Goal: Transaction & Acquisition: Purchase product/service

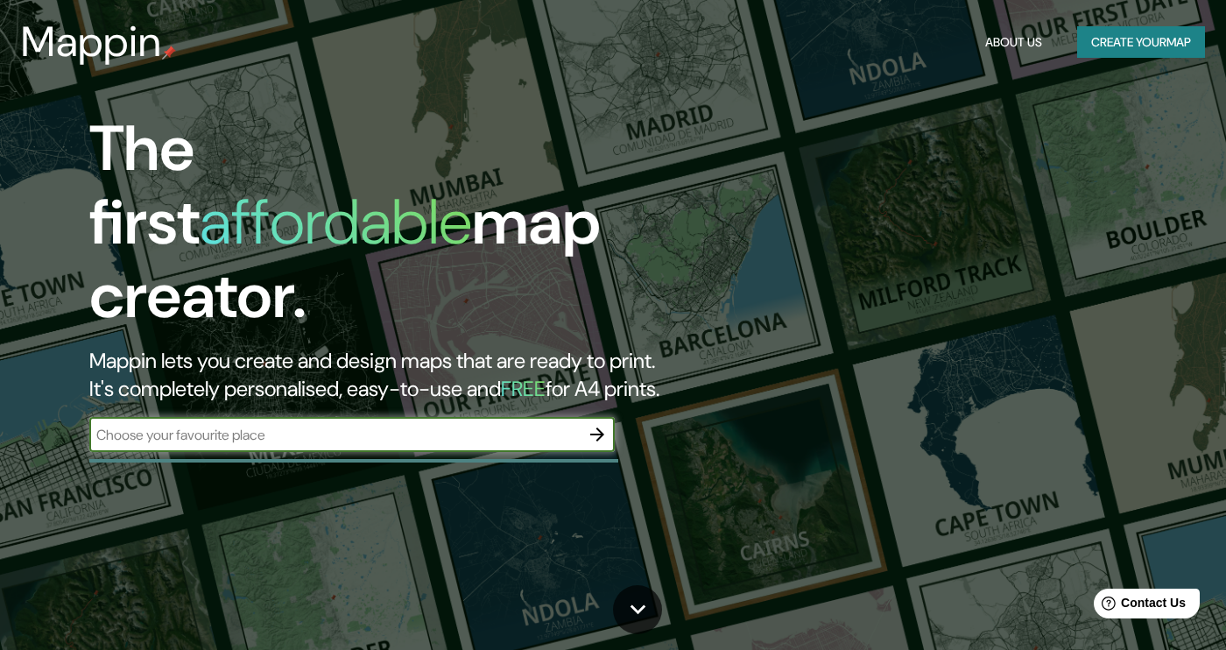
click at [264, 425] on input "text" at bounding box center [334, 435] width 491 height 20
type input "[GEOGRAPHIC_DATA]"
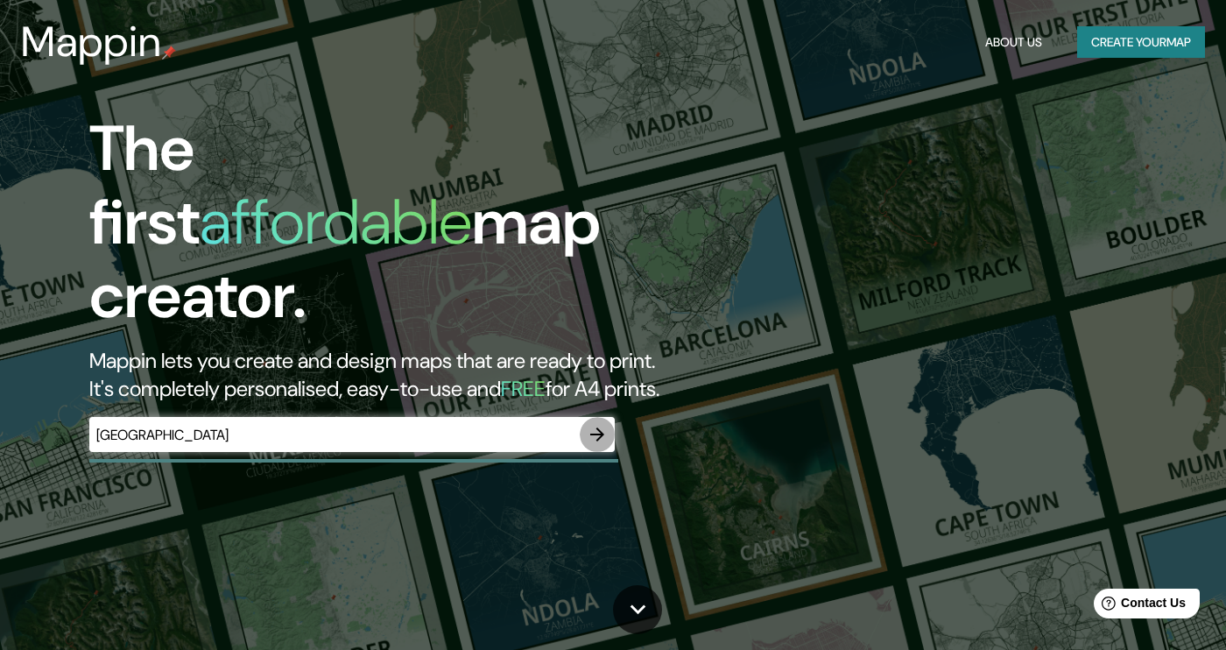
click at [596, 424] on icon "button" at bounding box center [597, 434] width 21 height 21
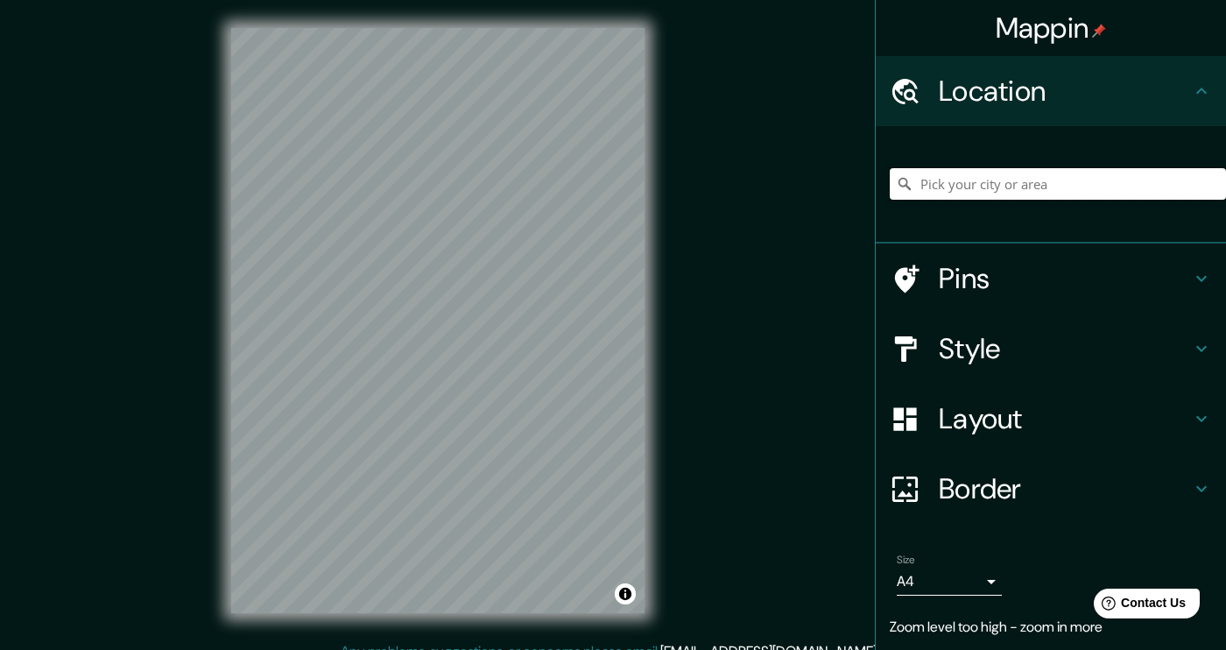
click at [973, 185] on input "Pick your city or area" at bounding box center [1058, 184] width 336 height 32
click at [809, 312] on div "Mappin Location [GEOGRAPHIC_DATA] [GEOGRAPHIC_DATA] [GEOGRAPHIC_DATA] [GEOGRAPH…" at bounding box center [613, 334] width 1226 height 669
click at [1197, 278] on icon at bounding box center [1202, 279] width 11 height 6
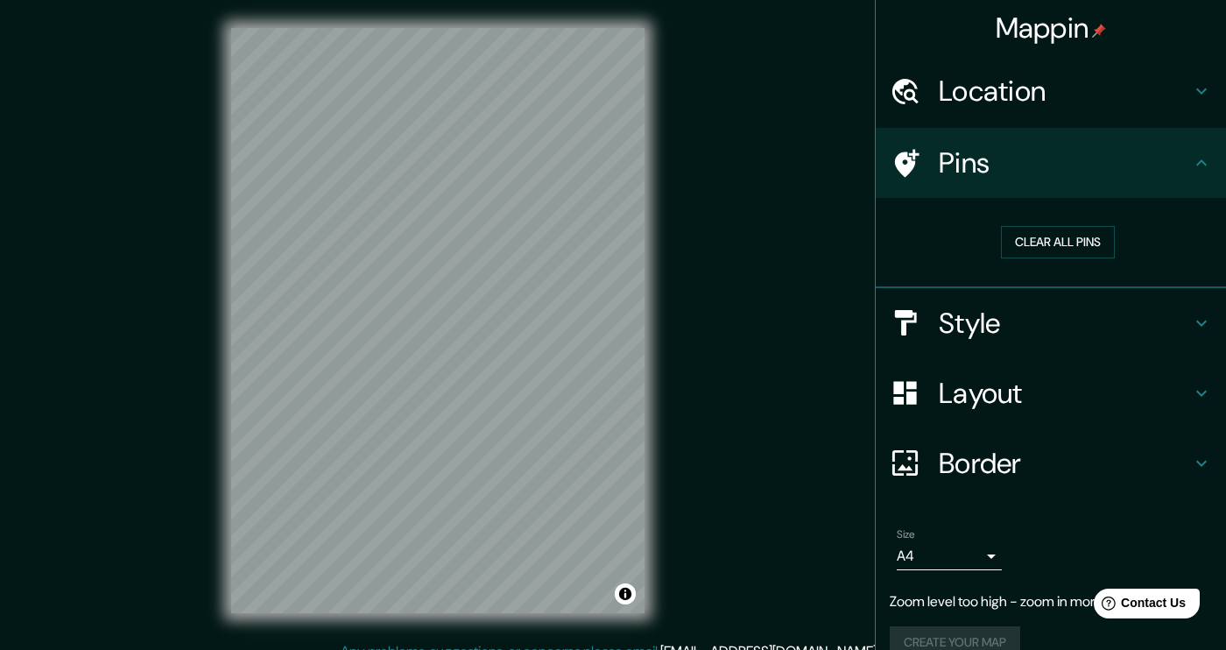
click at [1051, 167] on h4 "Pins" at bounding box center [1065, 162] width 252 height 35
click at [460, 432] on div at bounding box center [455, 428] width 14 height 14
drag, startPoint x: 392, startPoint y: 339, endPoint x: 461, endPoint y: 339, distance: 69.2
click at [461, 339] on div at bounding box center [465, 335] width 14 height 14
type input "[GEOGRAPHIC_DATA]"
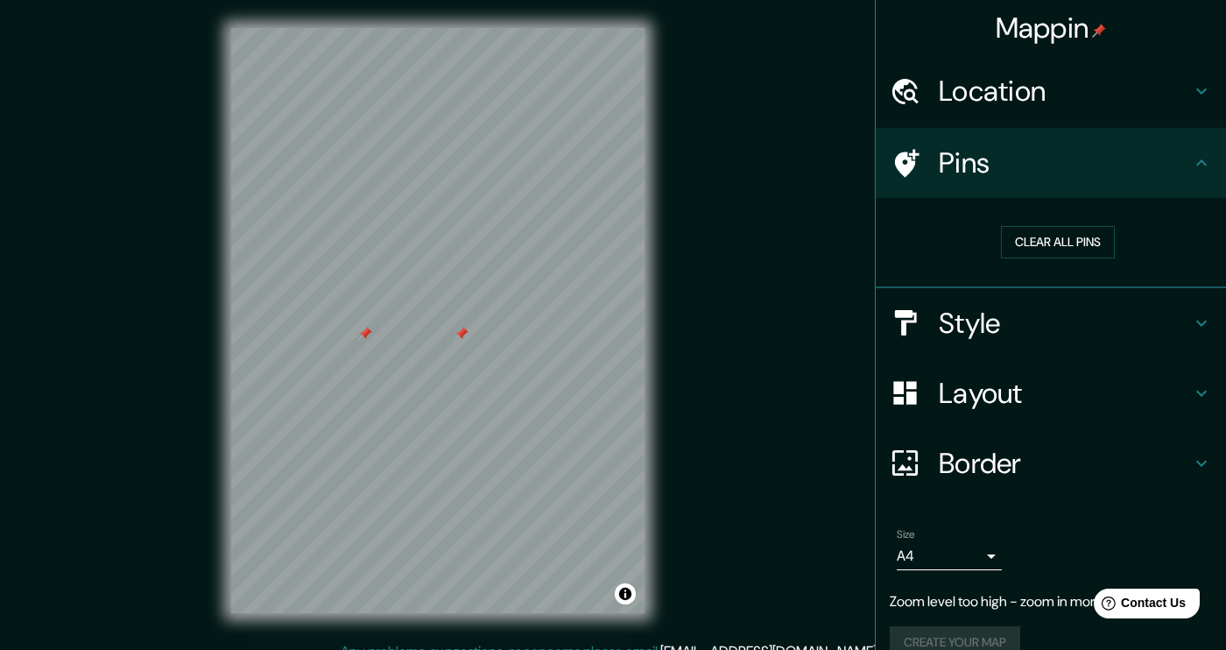
click at [462, 339] on div at bounding box center [462, 334] width 14 height 14
click at [366, 338] on div at bounding box center [365, 334] width 14 height 14
click at [1004, 238] on button "Clear all pins" at bounding box center [1058, 242] width 114 height 32
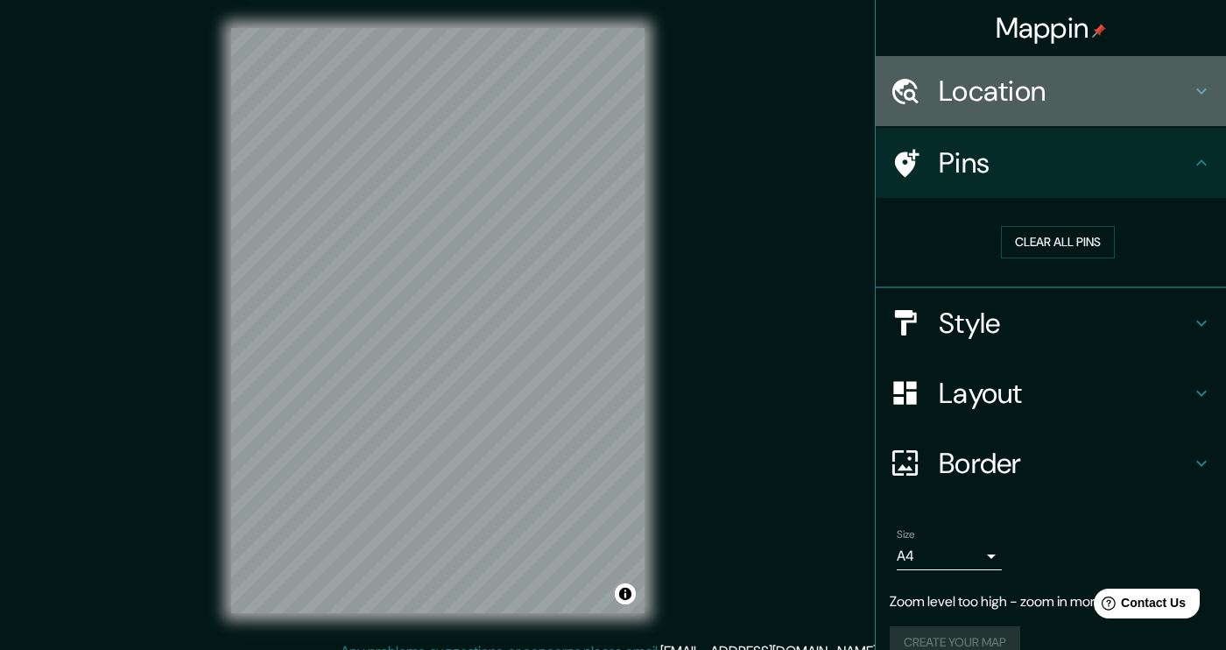
click at [1052, 81] on h4 "Location" at bounding box center [1065, 91] width 252 height 35
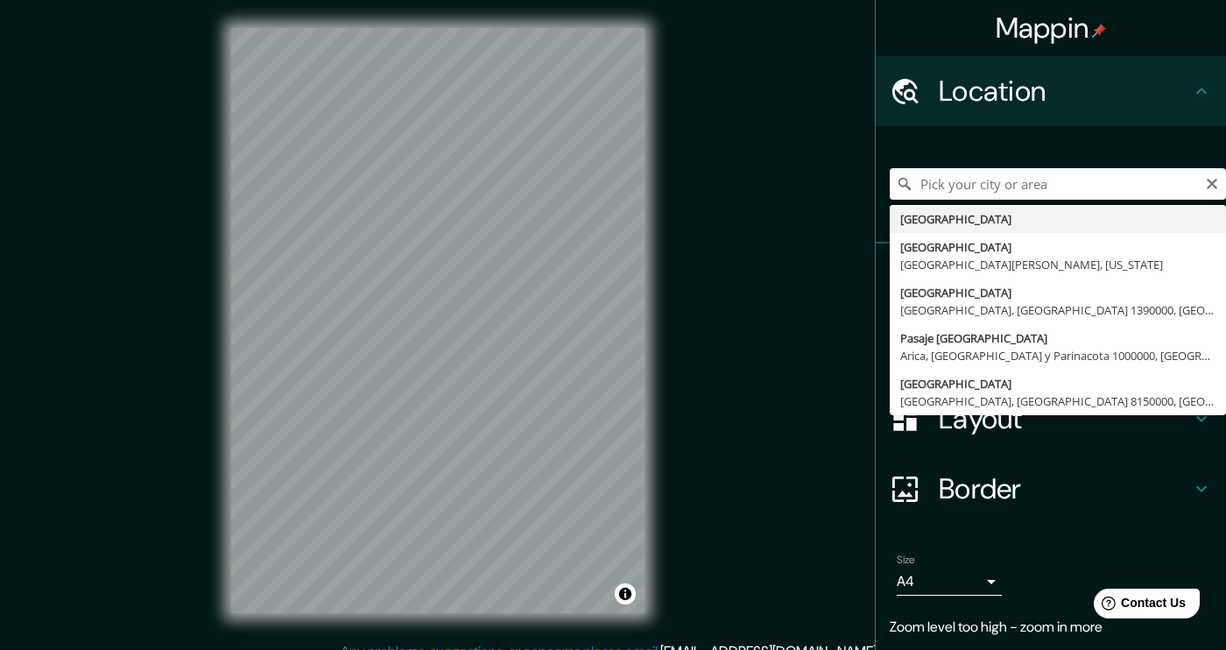
click at [1031, 178] on input "Pick your city or area" at bounding box center [1058, 184] width 336 height 32
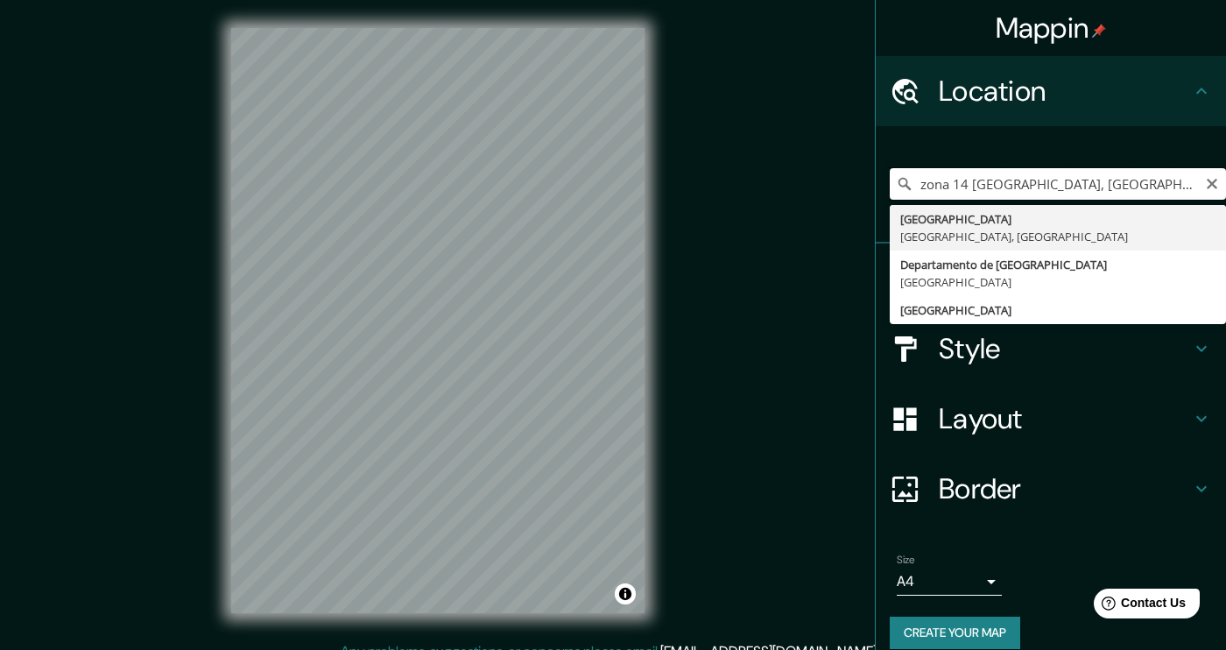
type input "[GEOGRAPHIC_DATA], [GEOGRAPHIC_DATA], [GEOGRAPHIC_DATA]"
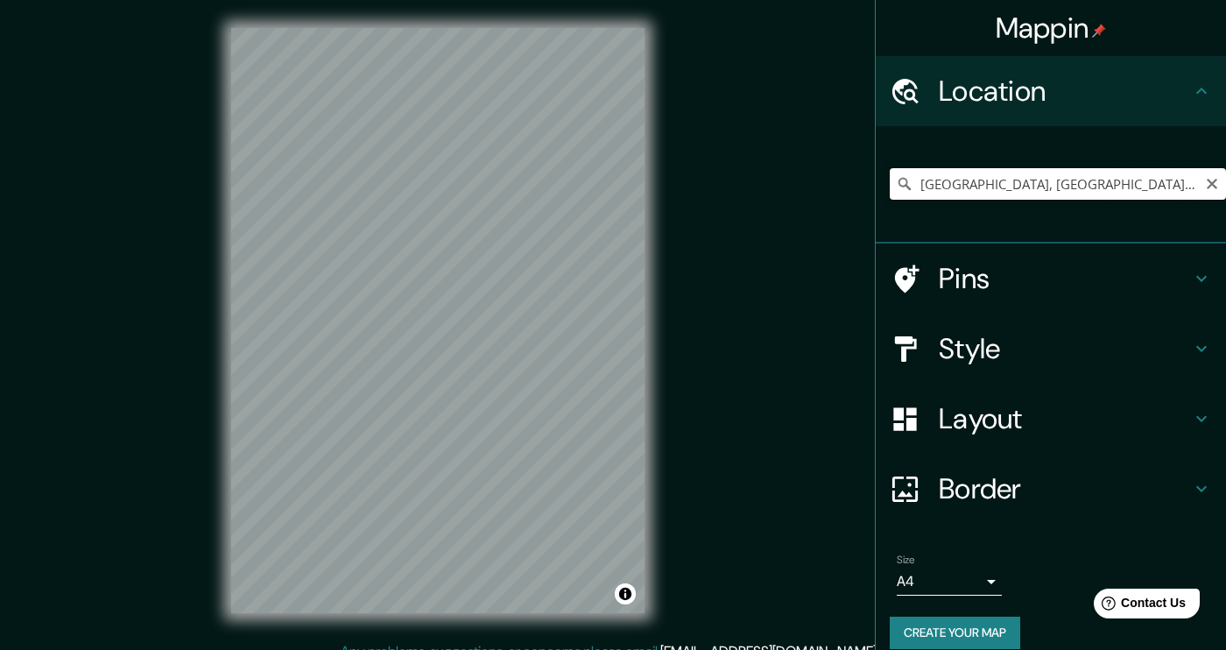
click at [1170, 177] on input "[GEOGRAPHIC_DATA], [GEOGRAPHIC_DATA], [GEOGRAPHIC_DATA]" at bounding box center [1058, 184] width 336 height 32
click at [1205, 180] on icon "Clear" at bounding box center [1212, 184] width 14 height 14
click at [1144, 186] on input "[STREET_ADDRESS][PERSON_NAME]" at bounding box center [1058, 184] width 336 height 32
type input "[STREET_ADDRESS][PERSON_NAME]"
click at [1205, 184] on icon "Clear" at bounding box center [1212, 184] width 14 height 14
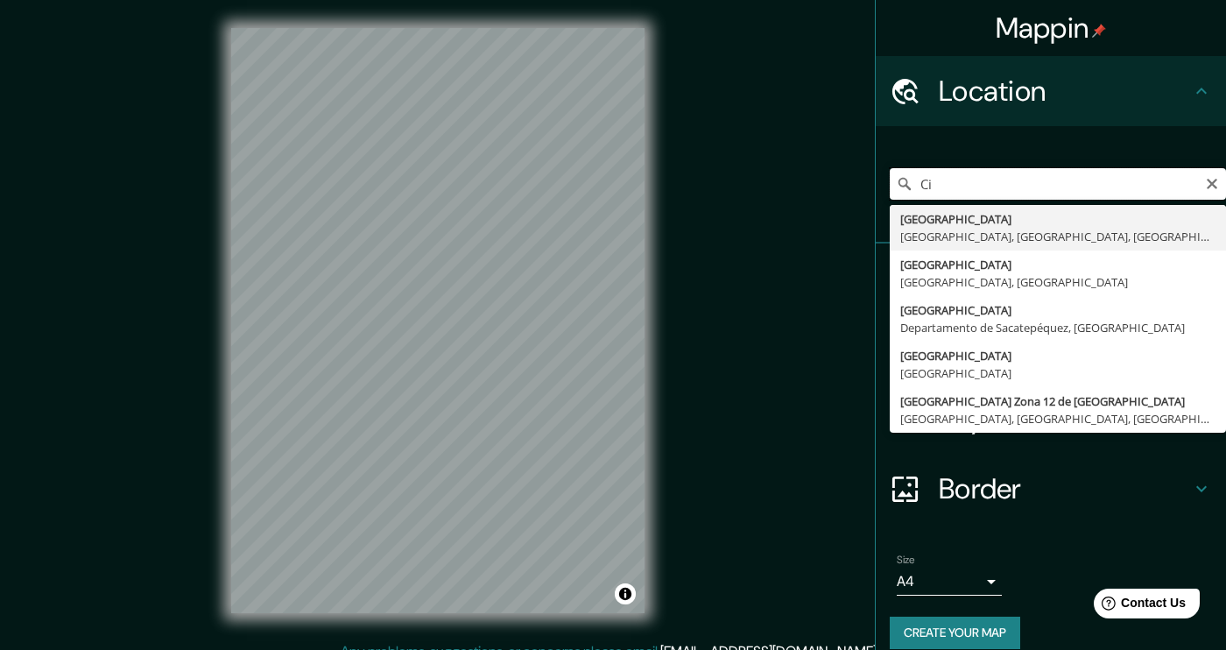
type input "C"
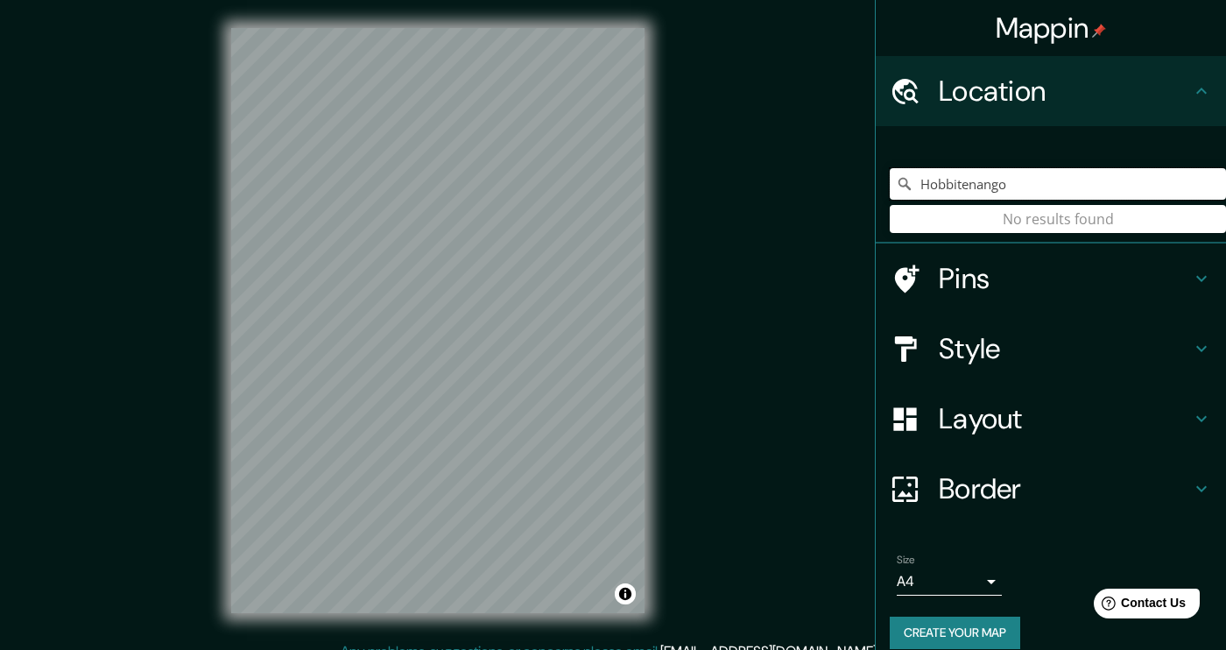
click at [1083, 192] on input "Hobbitenango" at bounding box center [1058, 184] width 336 height 32
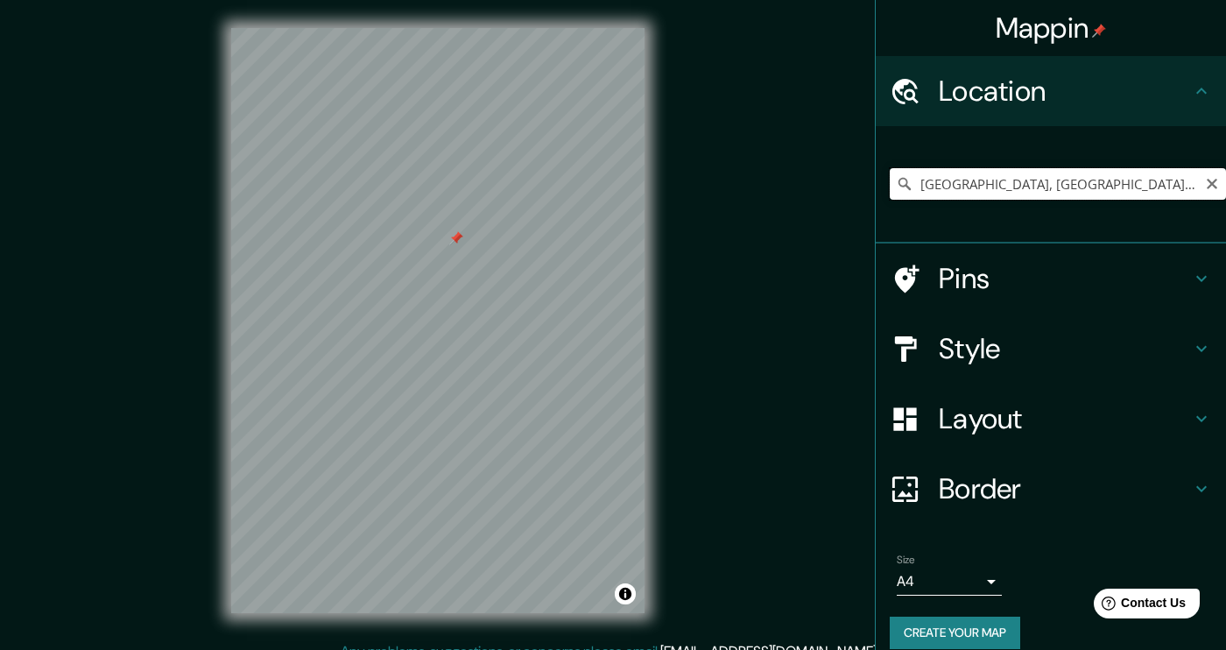
click at [972, 185] on input "[GEOGRAPHIC_DATA], [GEOGRAPHIC_DATA], [GEOGRAPHIC_DATA]" at bounding box center [1058, 184] width 336 height 32
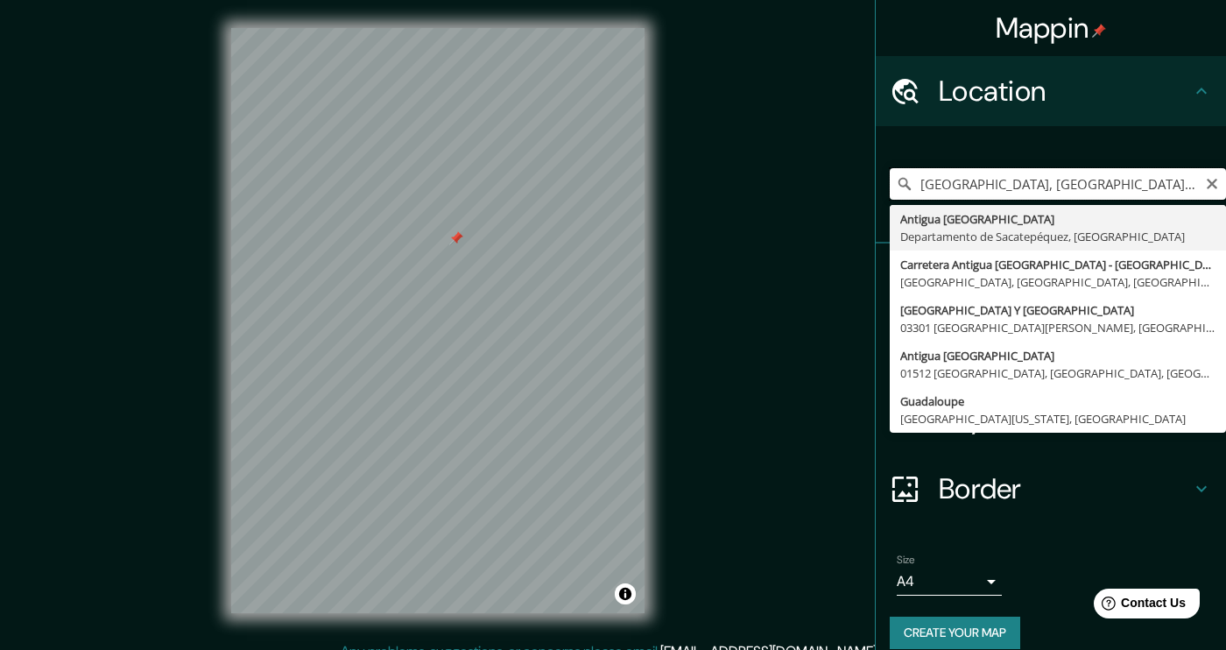
click at [972, 185] on input "[GEOGRAPHIC_DATA], [GEOGRAPHIC_DATA], [GEOGRAPHIC_DATA]" at bounding box center [1058, 184] width 336 height 32
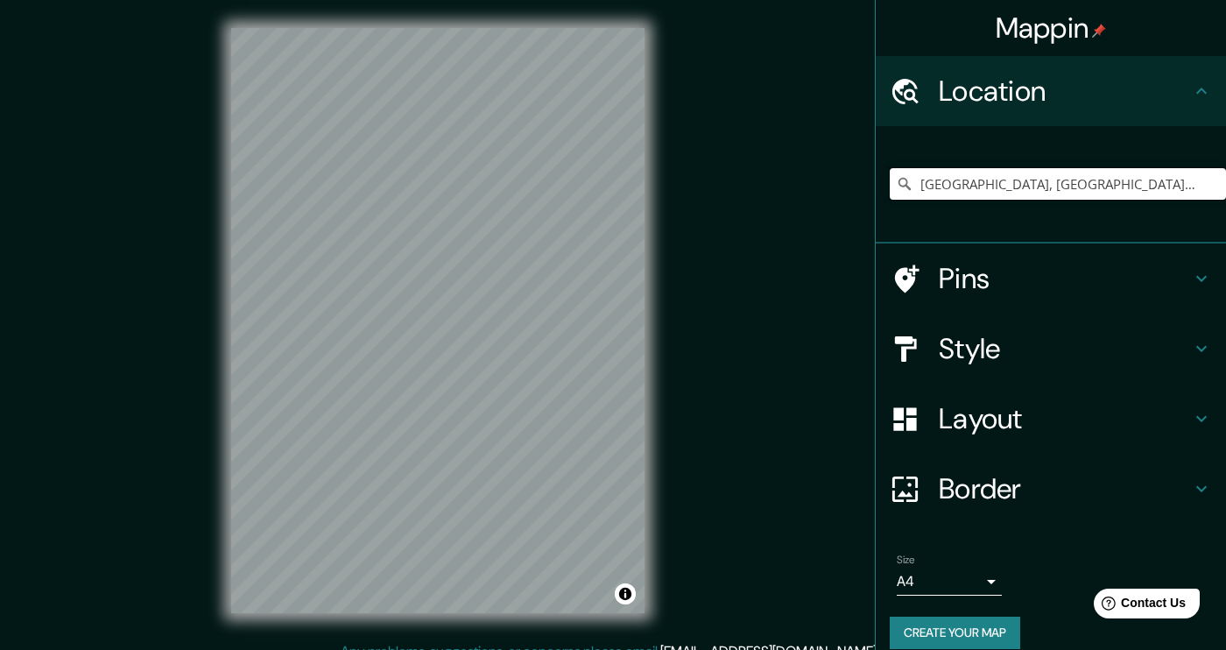
type input "[GEOGRAPHIC_DATA], [GEOGRAPHIC_DATA], [GEOGRAPHIC_DATA]"
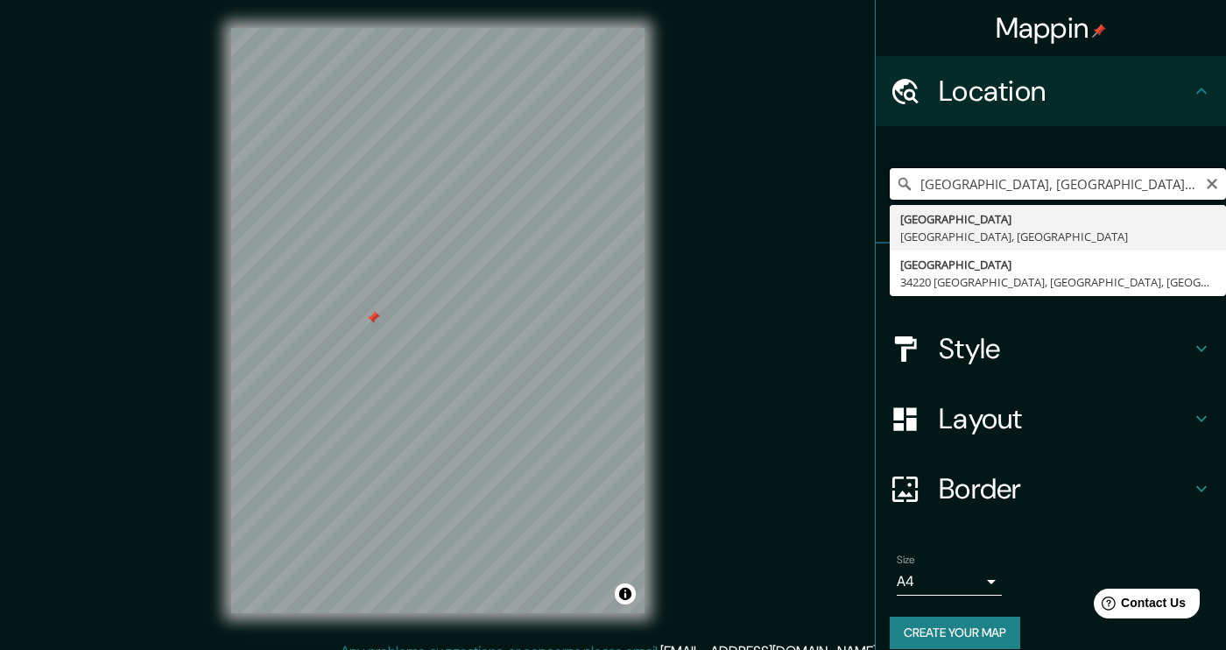
click at [978, 184] on input "[GEOGRAPHIC_DATA], [GEOGRAPHIC_DATA], [GEOGRAPHIC_DATA]" at bounding box center [1058, 184] width 336 height 32
click at [1207, 183] on icon "Clear" at bounding box center [1212, 184] width 11 height 11
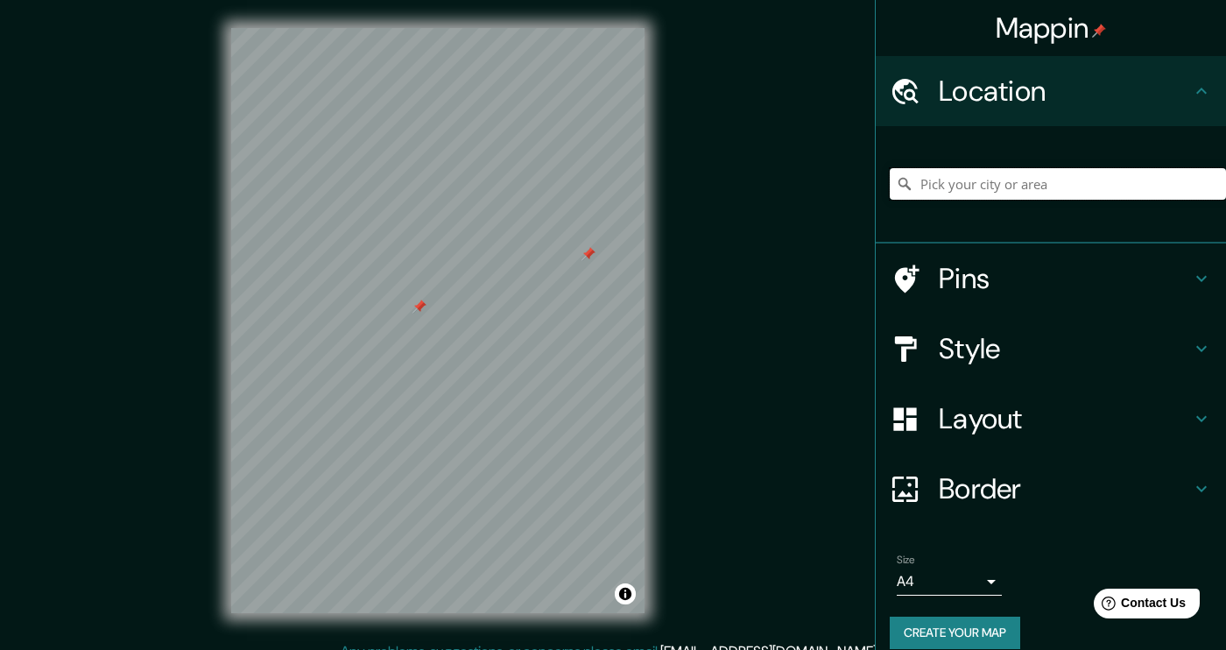
click at [1012, 179] on input "Pick your city or area" at bounding box center [1058, 184] width 336 height 32
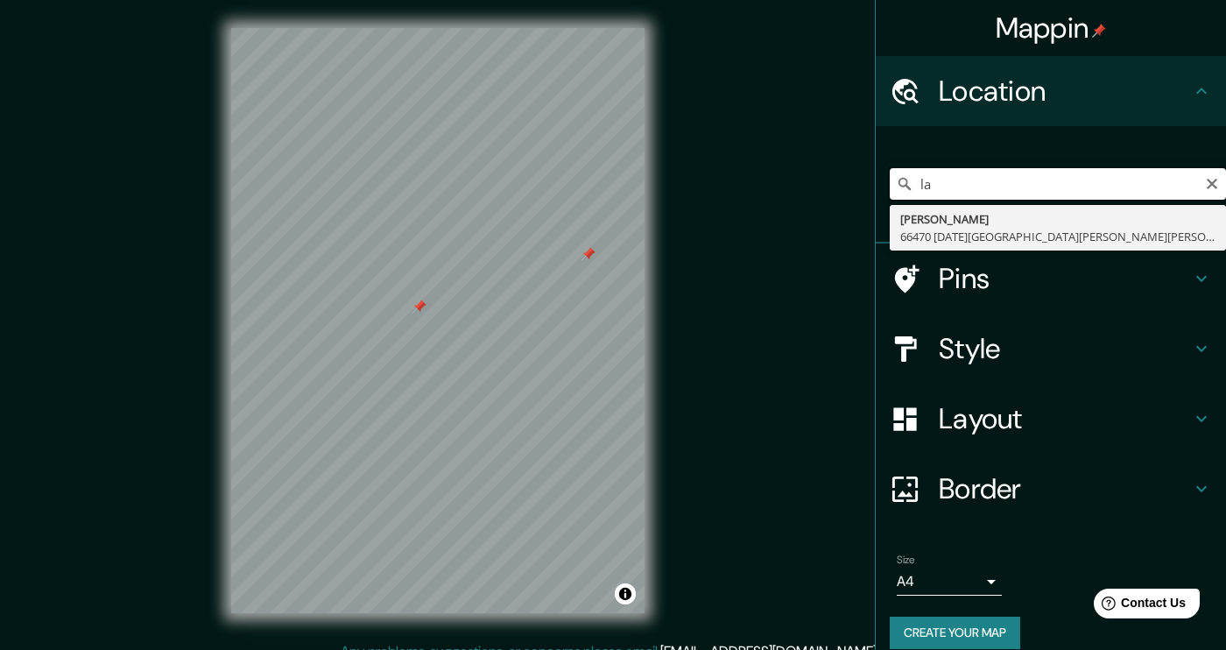
type input "l"
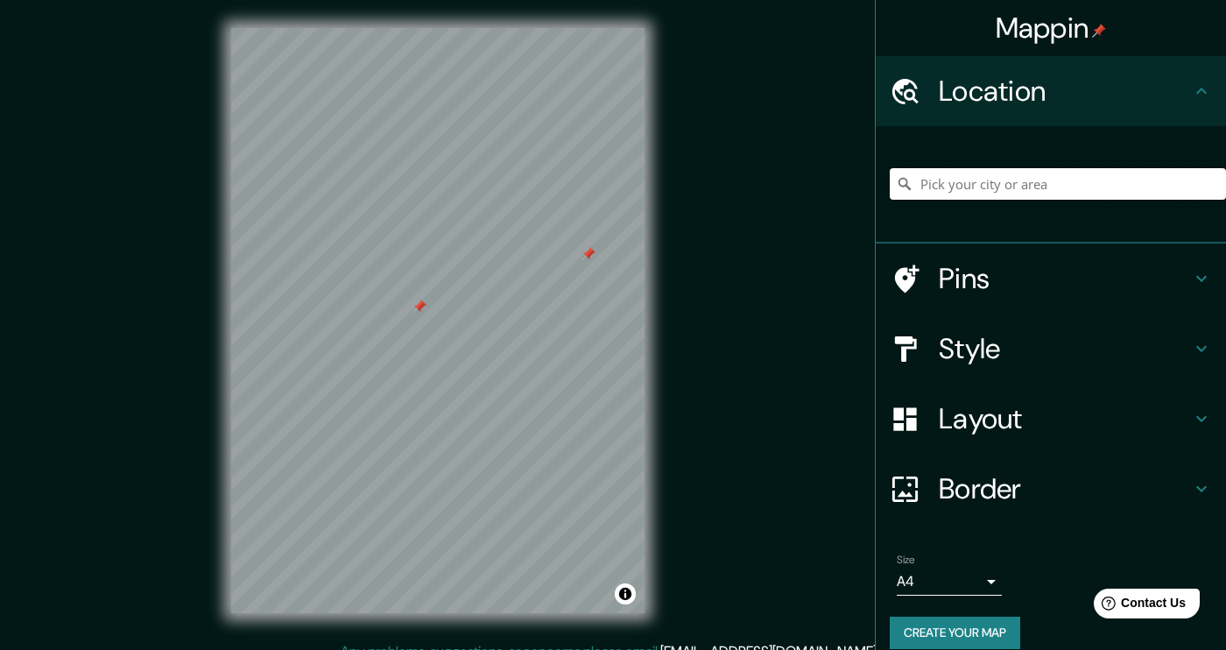
type input "a"
click at [710, 264] on div "Mappin Location Pins Style Layout Border Choose a border. Hint : you can make l…" at bounding box center [613, 334] width 1226 height 669
click at [997, 180] on input "Pick your city or area" at bounding box center [1058, 184] width 336 height 32
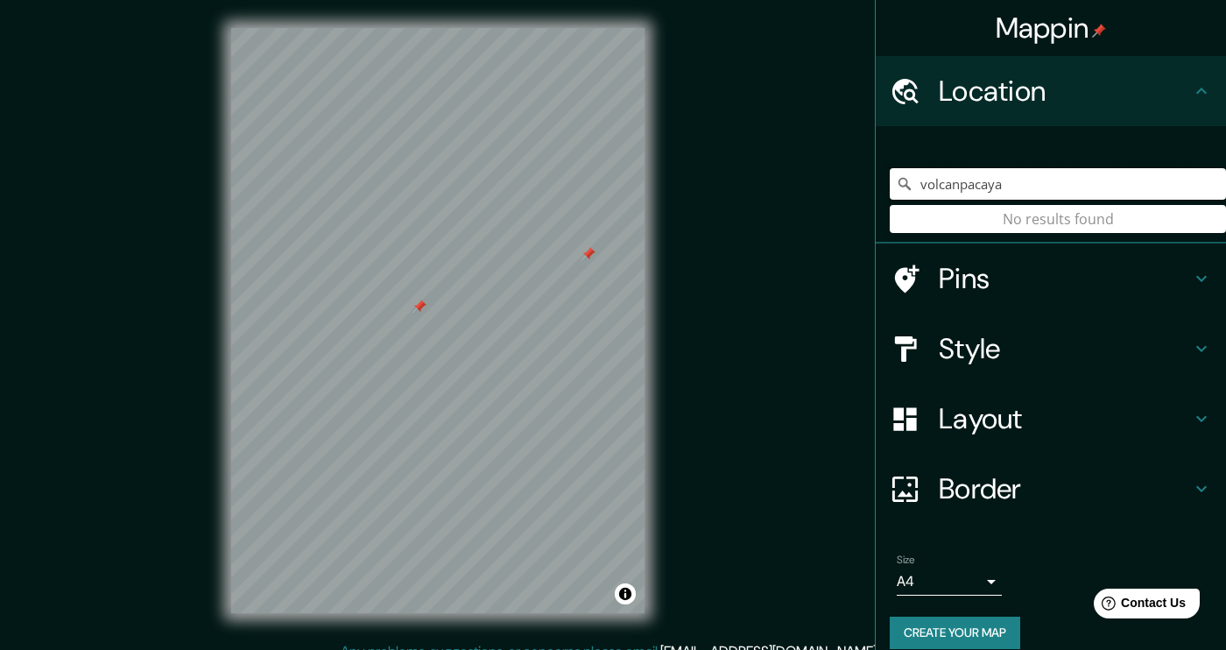
type input "volcan pacaya"
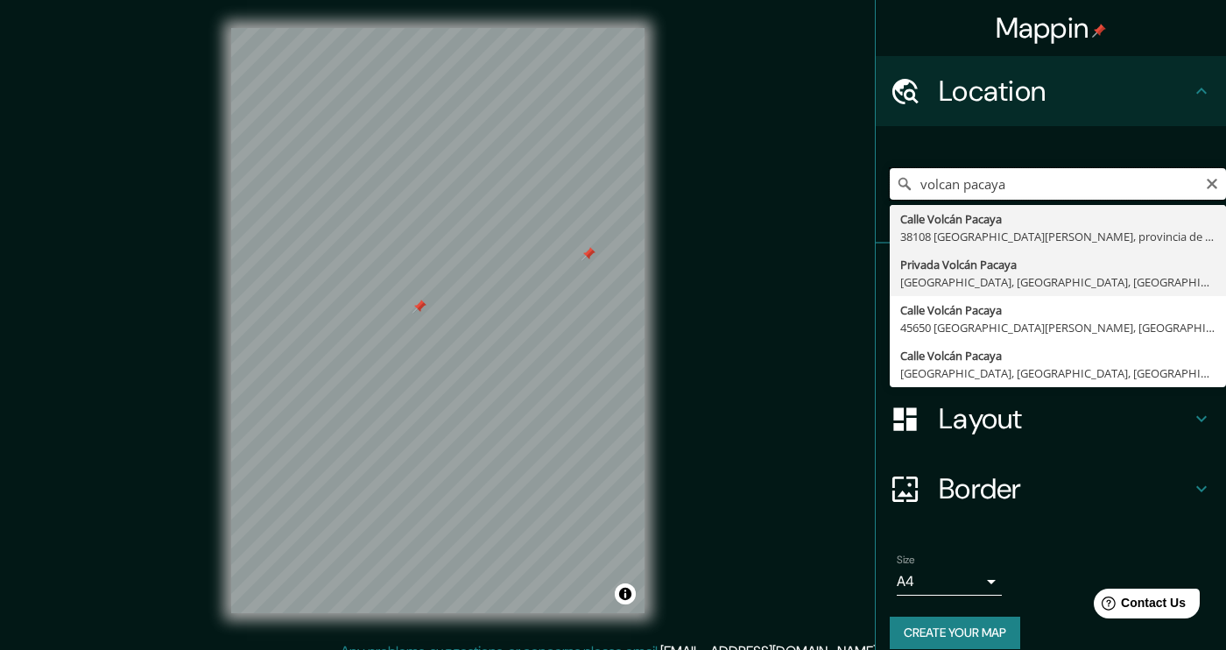
scroll to position [19, 0]
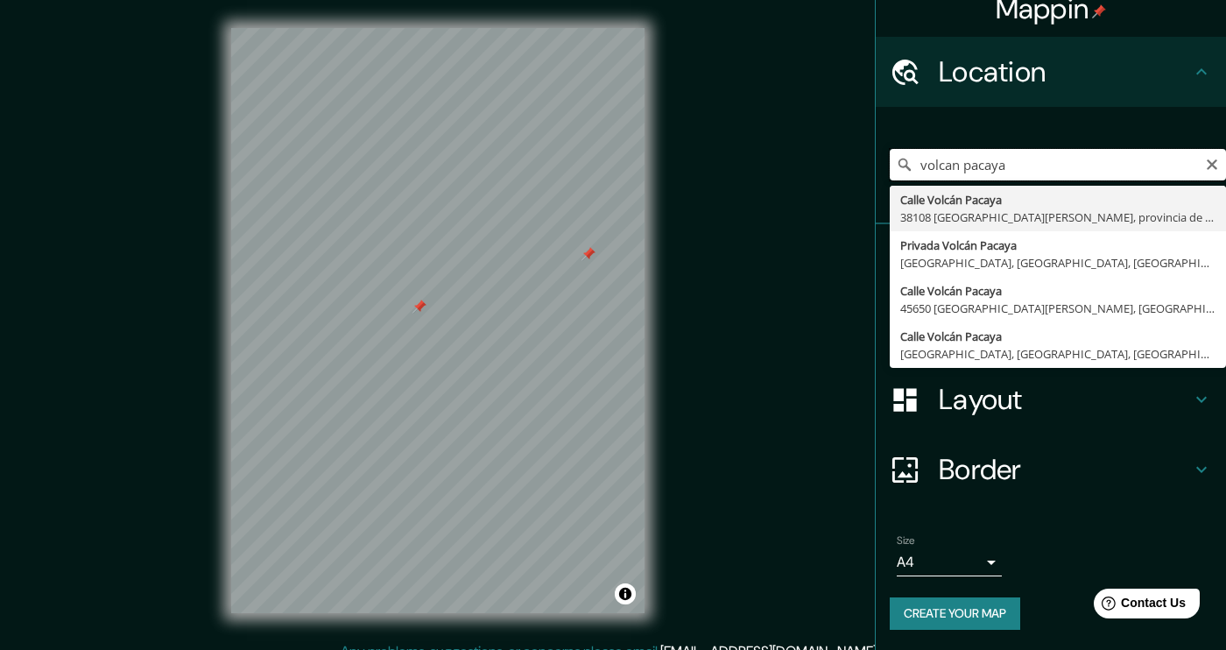
click at [1005, 172] on input "volcan pacaya" at bounding box center [1058, 165] width 336 height 32
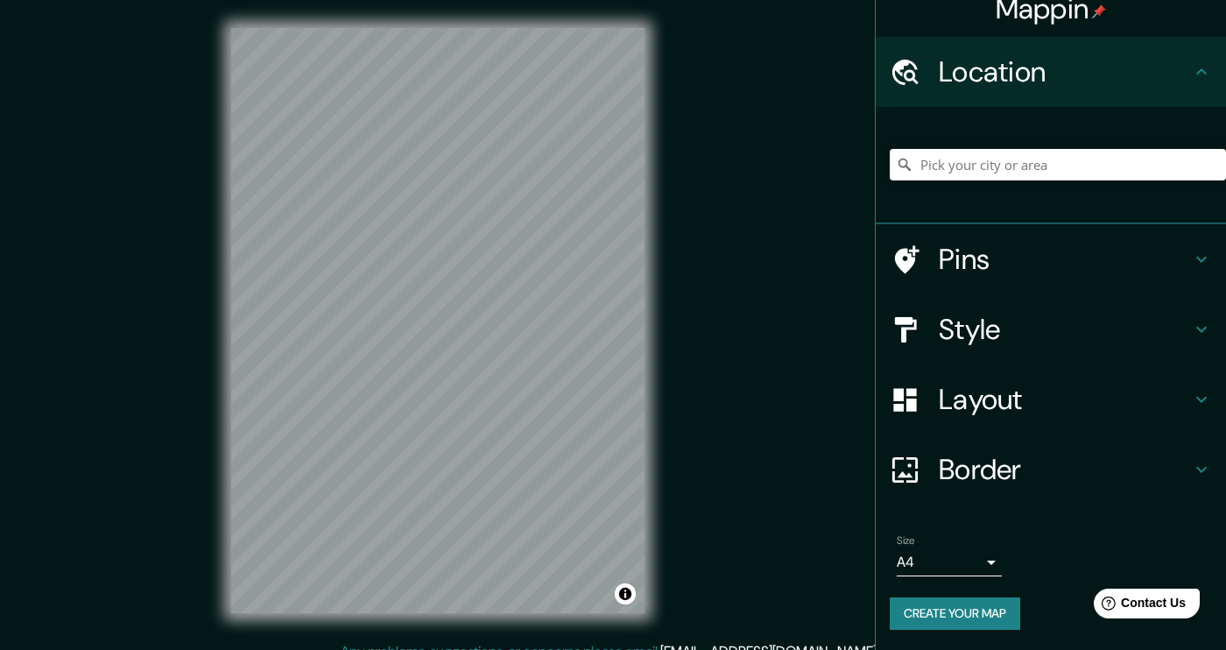
click at [716, 378] on div "Mappin Location Pins Style Layout Border Choose a border. Hint : you can make l…" at bounding box center [613, 334] width 1226 height 669
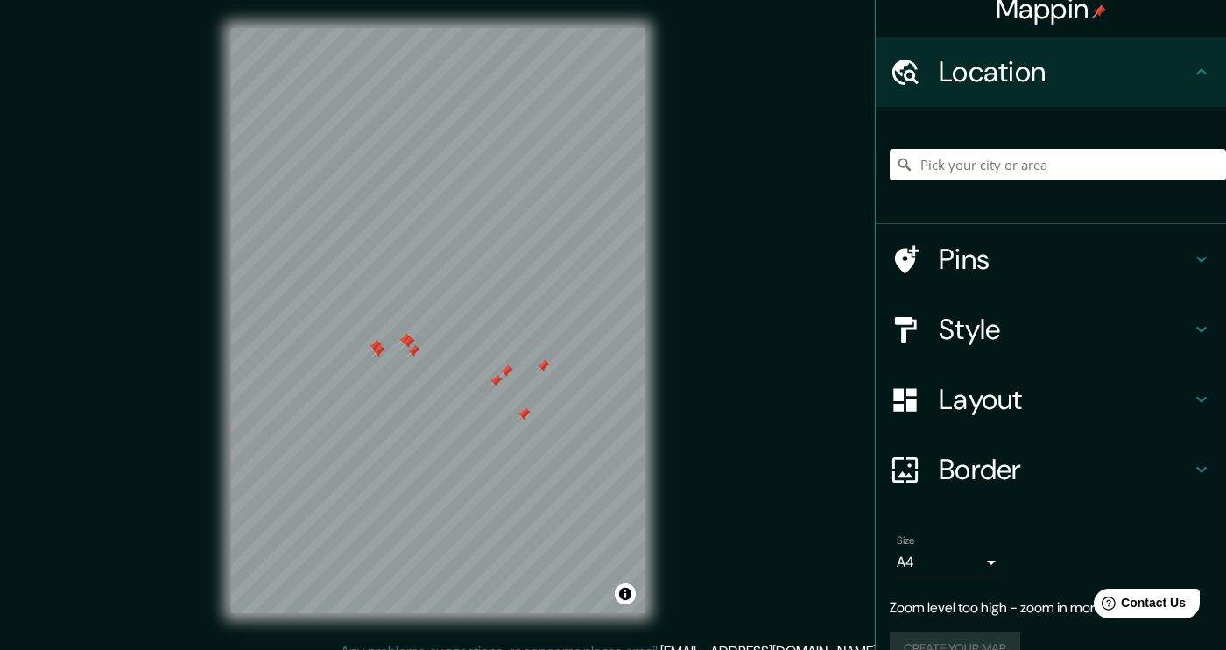
click at [1068, 234] on div "Pins" at bounding box center [1051, 259] width 350 height 70
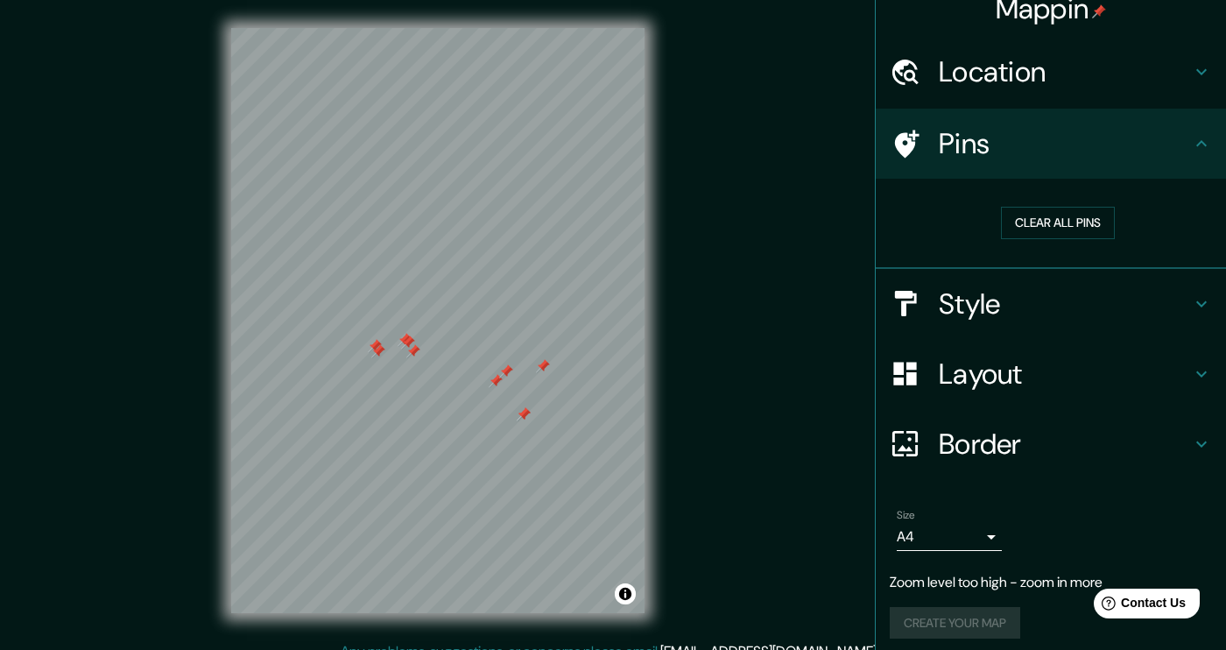
click at [1089, 304] on h4 "Style" at bounding box center [1065, 303] width 252 height 35
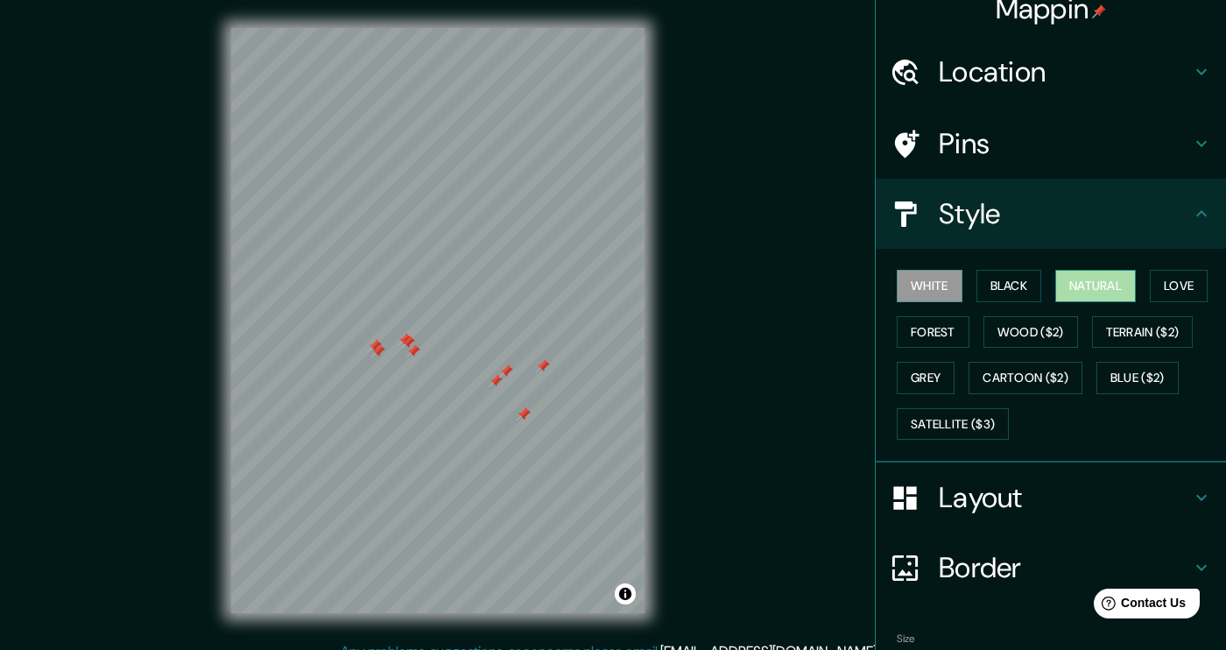
click at [1080, 293] on button "Natural" at bounding box center [1095, 286] width 81 height 32
click at [1176, 282] on button "Love" at bounding box center [1179, 286] width 58 height 32
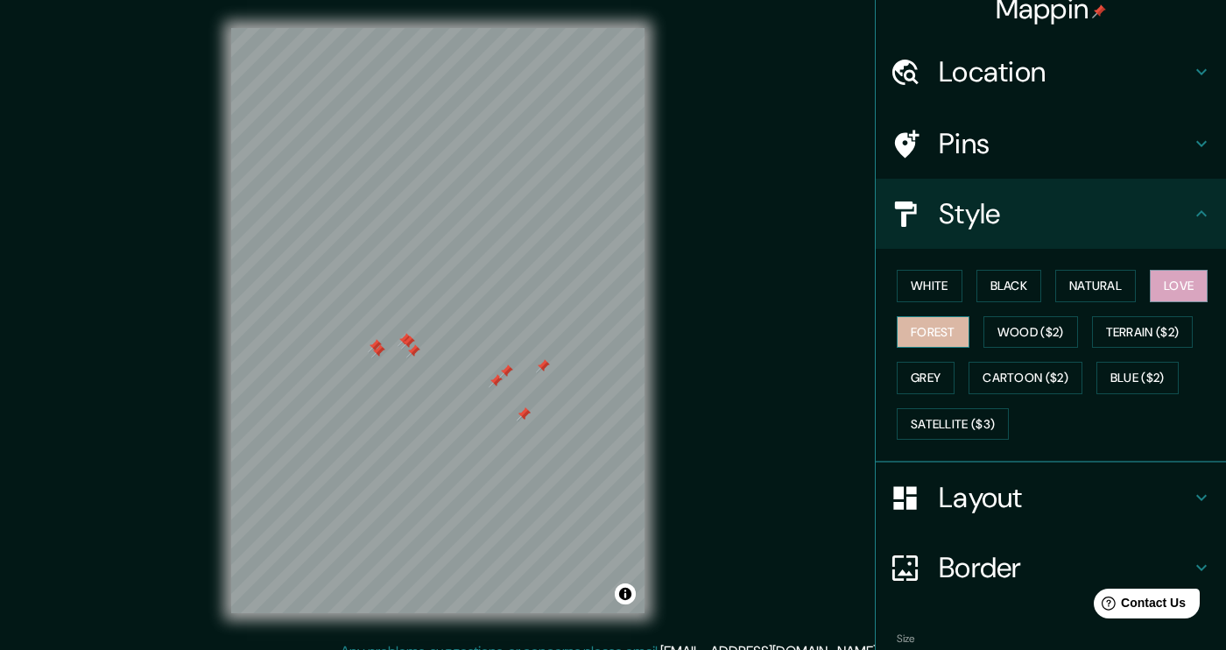
click at [946, 324] on button "Forest" at bounding box center [933, 332] width 73 height 32
click at [921, 381] on button "Grey" at bounding box center [926, 378] width 58 height 32
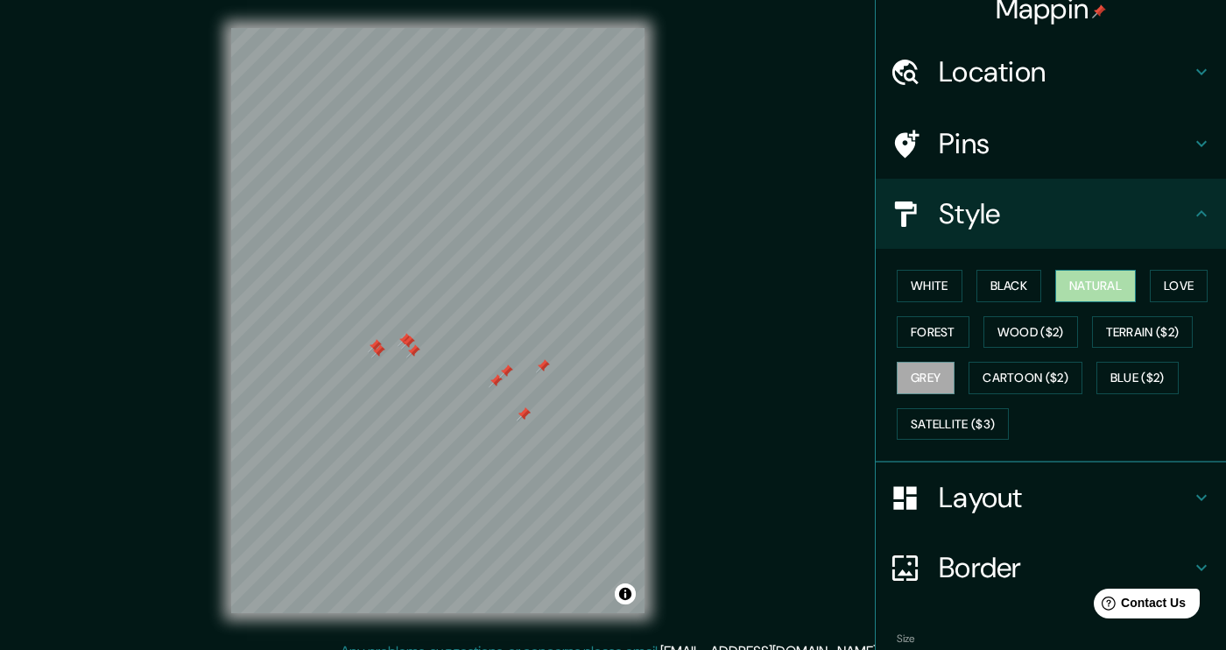
click at [1076, 286] on button "Natural" at bounding box center [1095, 286] width 81 height 32
click at [961, 410] on button "Satellite ($3)" at bounding box center [953, 424] width 112 height 32
click at [1116, 272] on button "Natural" at bounding box center [1095, 286] width 81 height 32
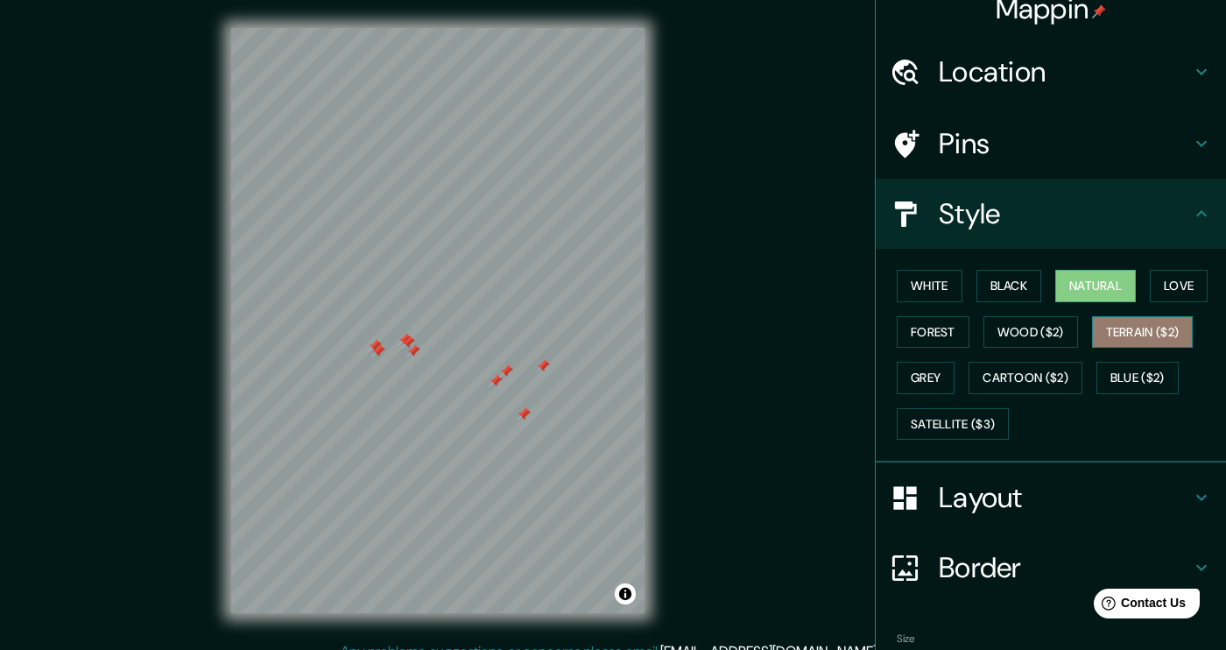
click at [1133, 321] on button "Terrain ($2)" at bounding box center [1143, 332] width 102 height 32
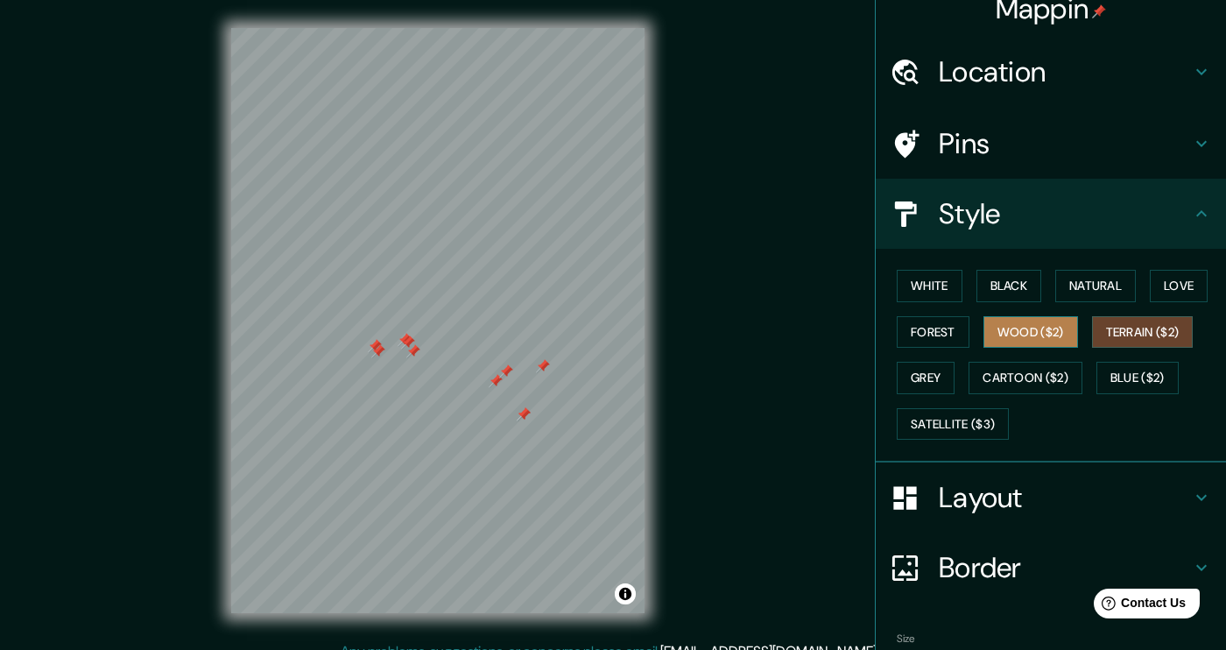
click at [1048, 343] on button "Wood ($2)" at bounding box center [1031, 332] width 95 height 32
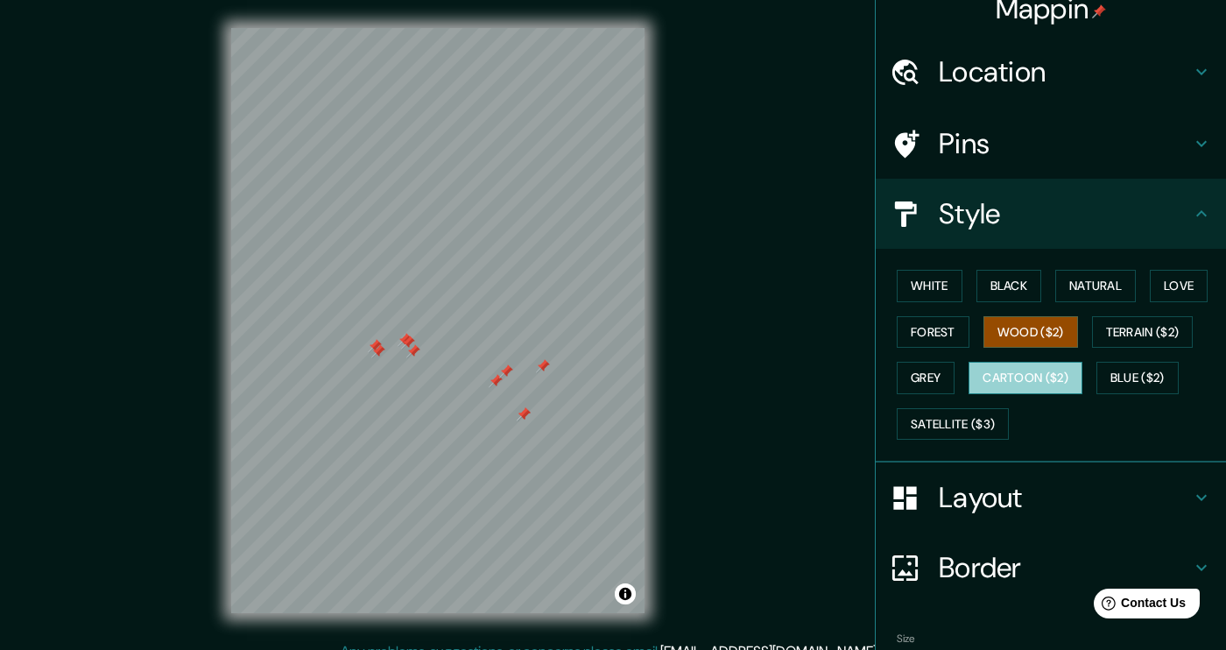
click at [1052, 379] on button "Cartoon ($2)" at bounding box center [1026, 378] width 114 height 32
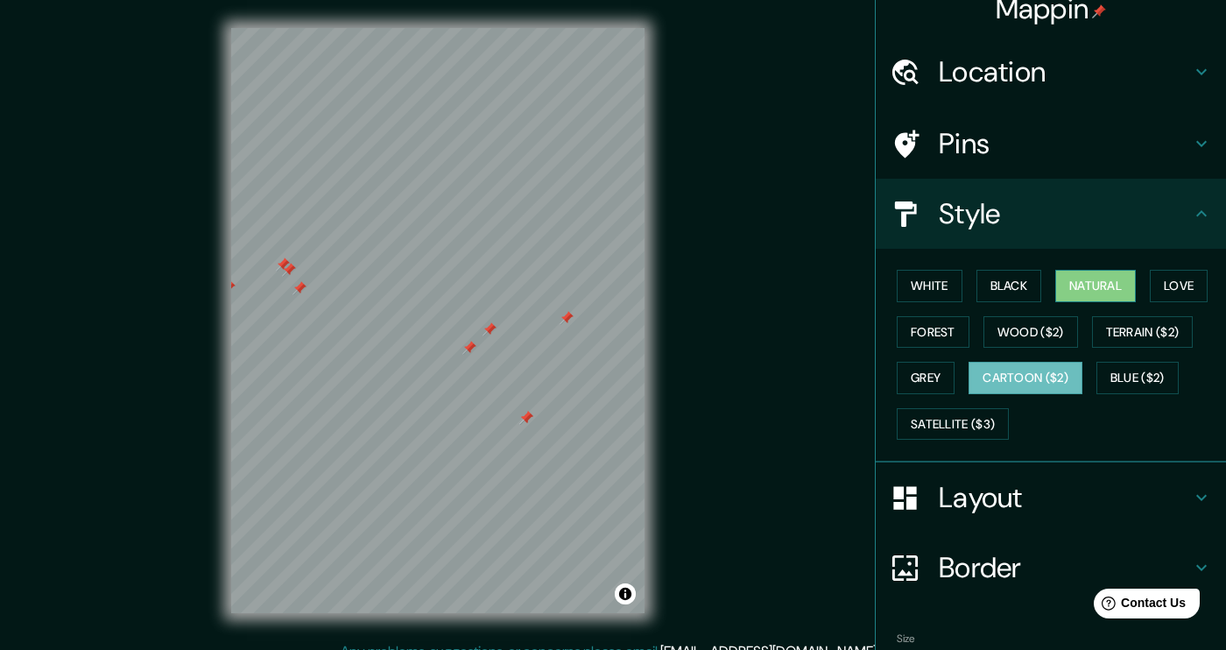
click at [1080, 286] on button "Natural" at bounding box center [1095, 286] width 81 height 32
click at [1011, 376] on button "Cartoon ($2)" at bounding box center [1026, 378] width 114 height 32
click at [1058, 335] on button "Wood ($2)" at bounding box center [1031, 332] width 95 height 32
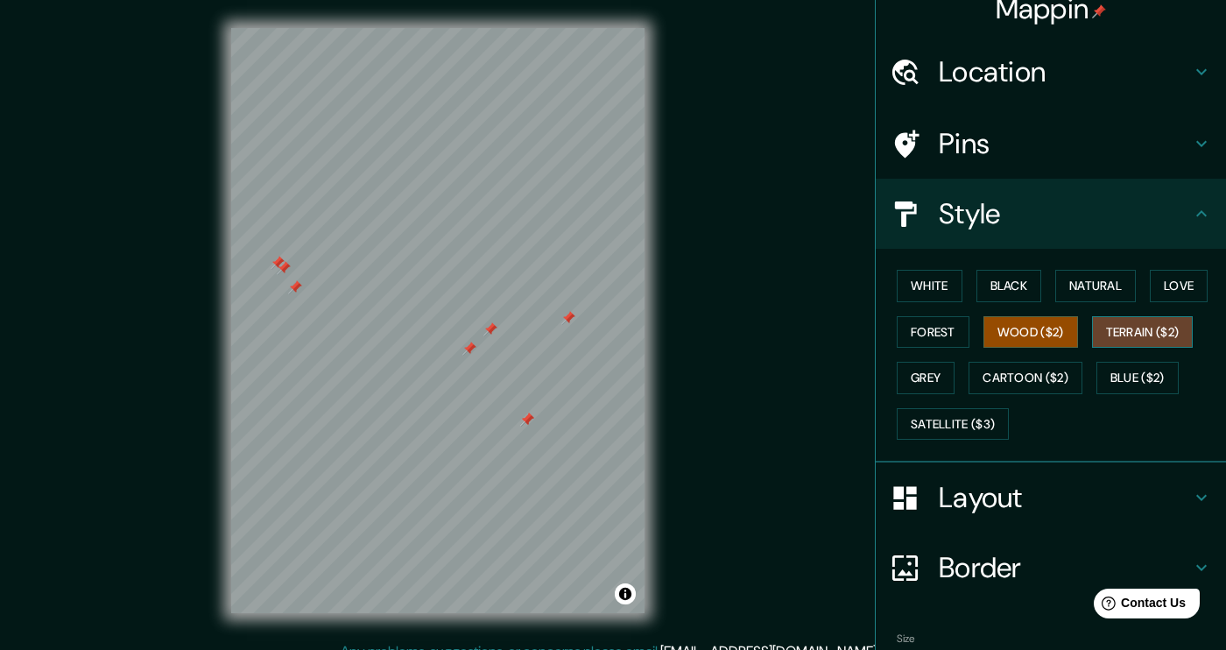
click at [1117, 335] on button "Terrain ($2)" at bounding box center [1143, 332] width 102 height 32
click at [1047, 374] on button "Cartoon ($2)" at bounding box center [1026, 378] width 114 height 32
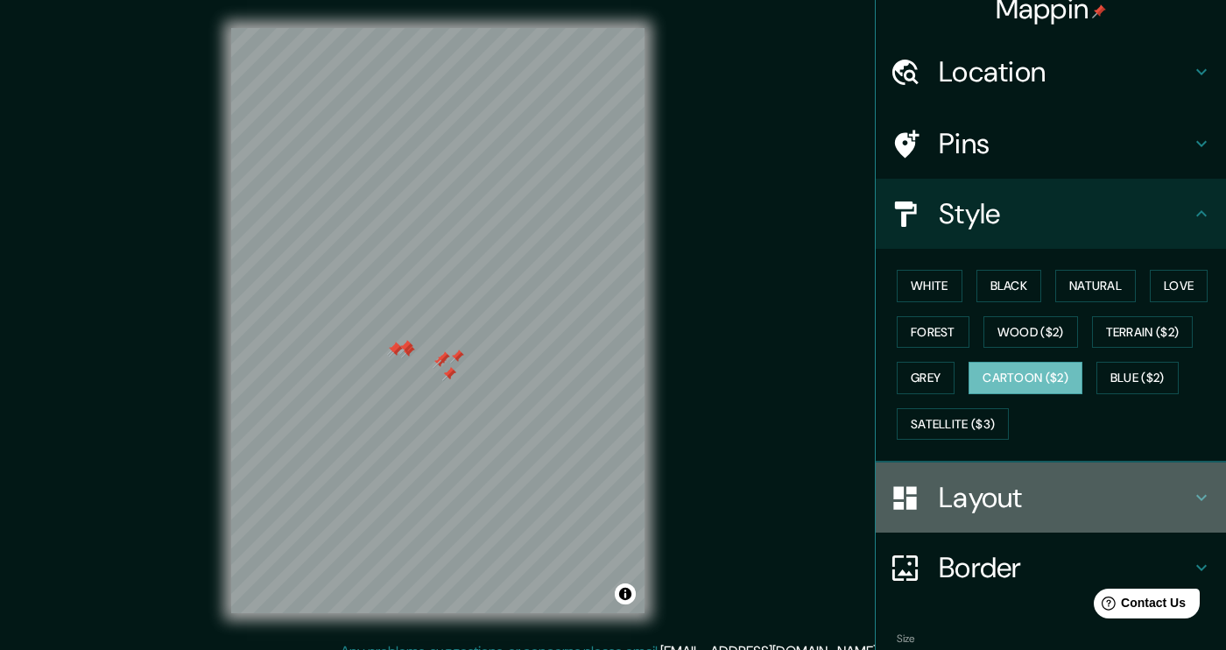
click at [1070, 515] on div "Layout" at bounding box center [1051, 497] width 350 height 70
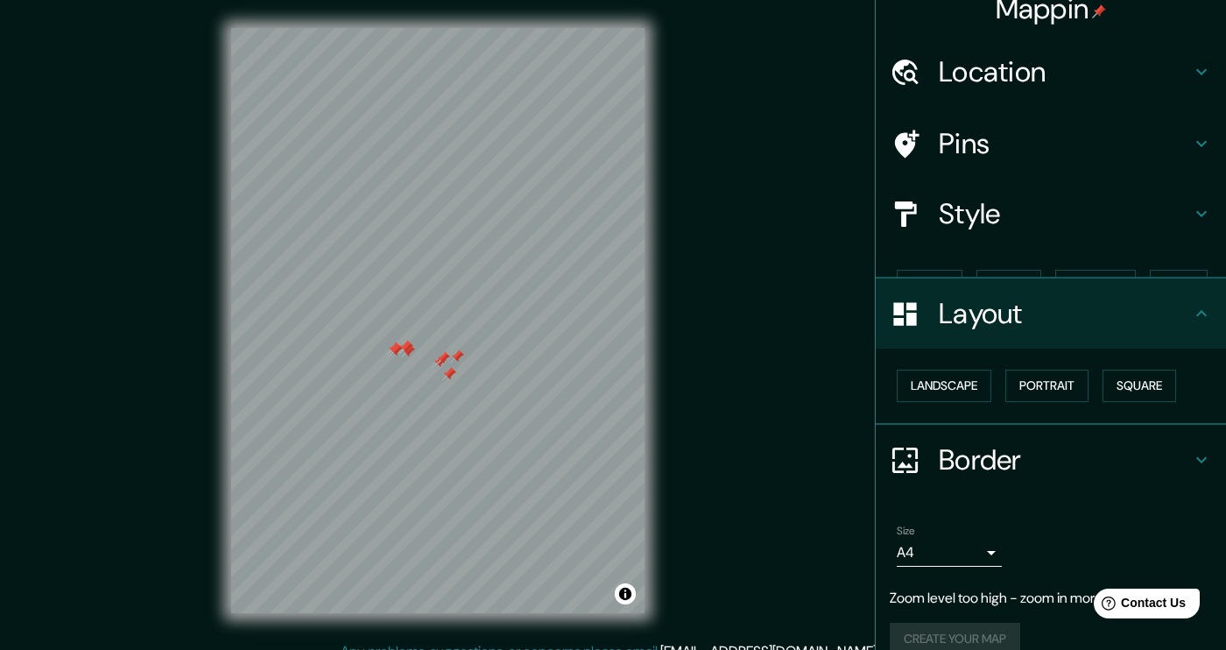
scroll to position [15, 0]
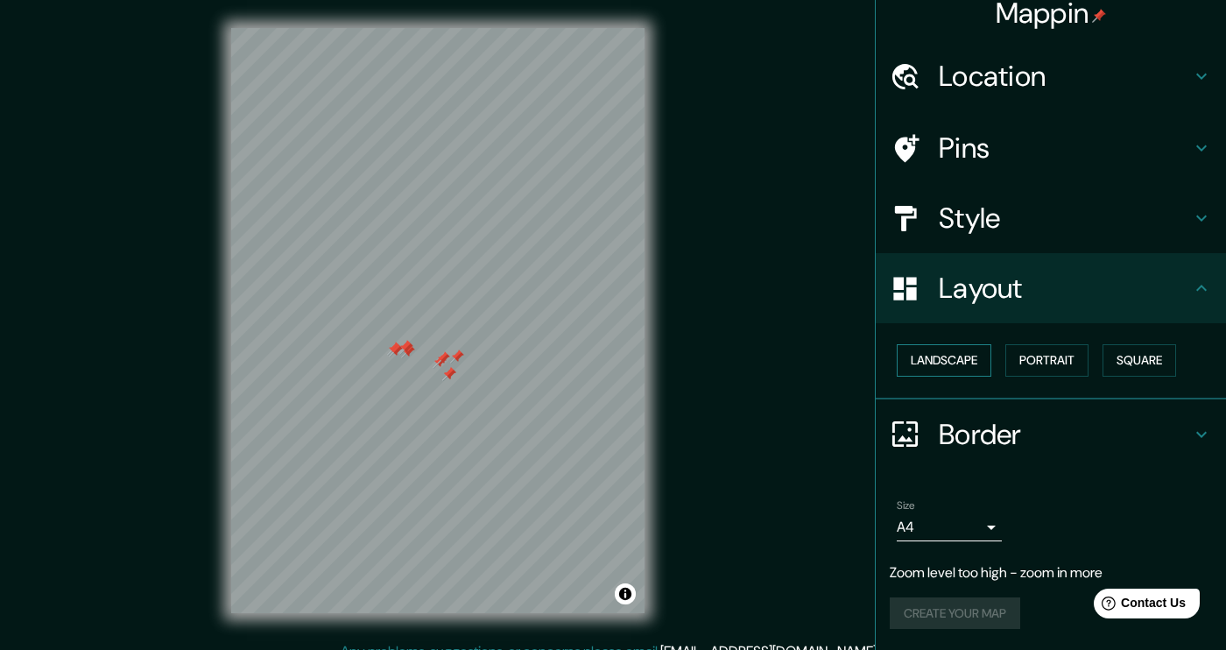
click at [959, 362] on button "Landscape" at bounding box center [944, 360] width 95 height 32
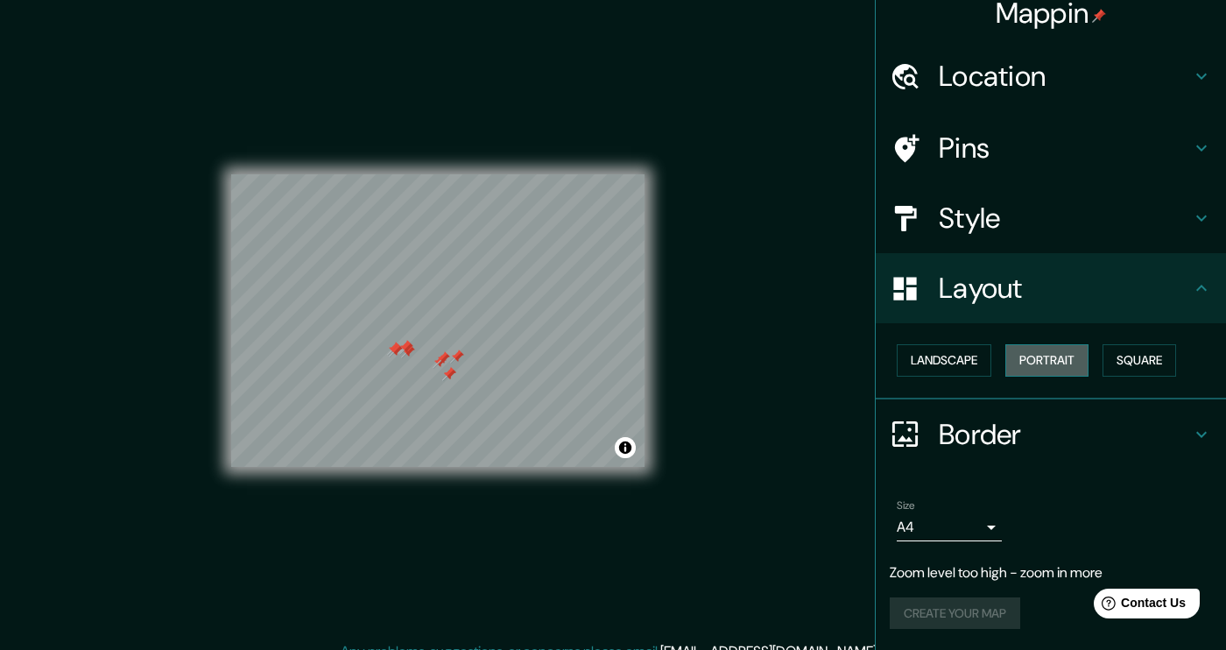
click at [1032, 362] on button "Portrait" at bounding box center [1047, 360] width 83 height 32
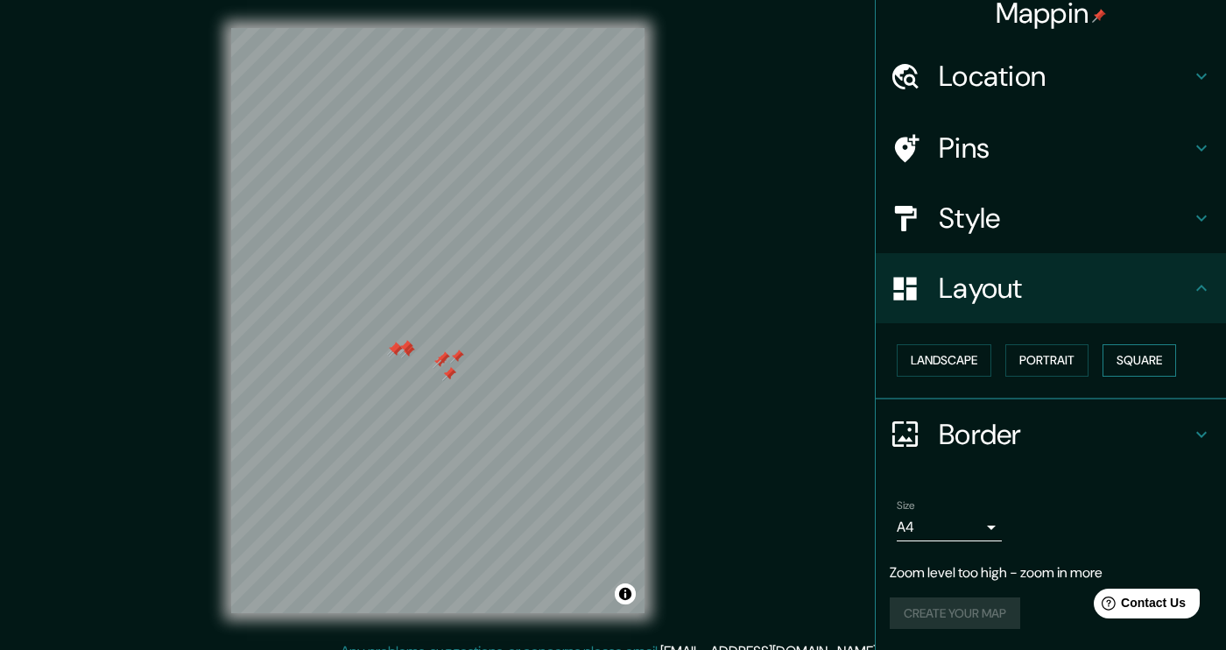
click at [1134, 359] on button "Square" at bounding box center [1140, 360] width 74 height 32
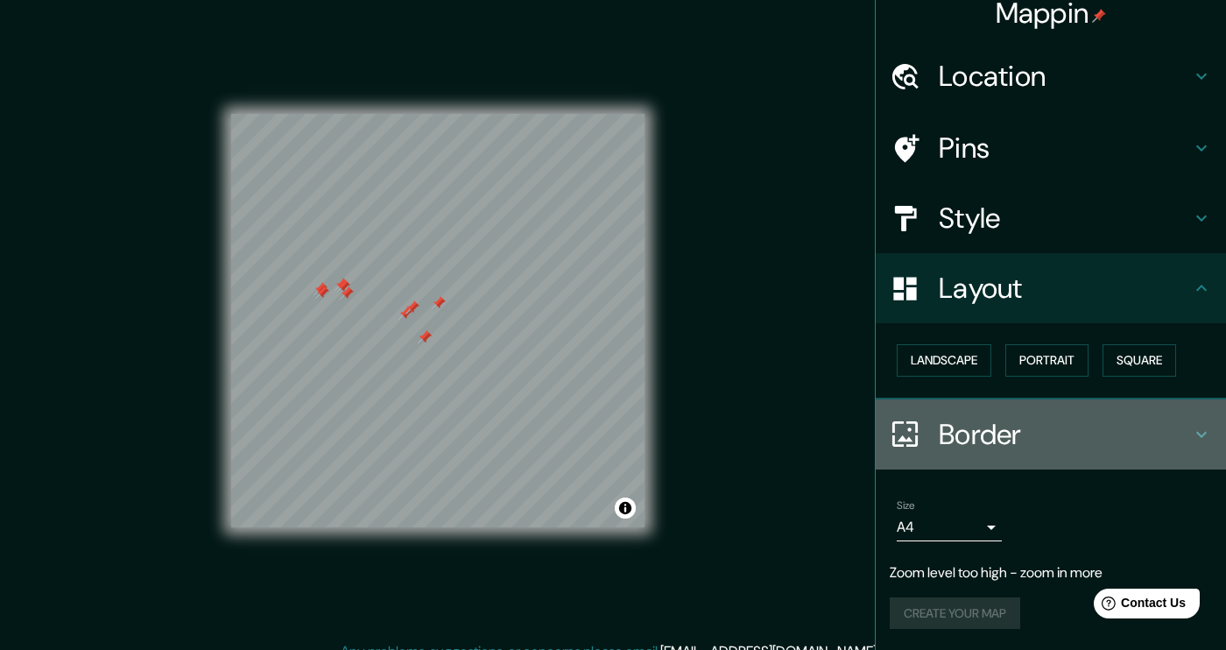
click at [1034, 435] on h4 "Border" at bounding box center [1065, 434] width 252 height 35
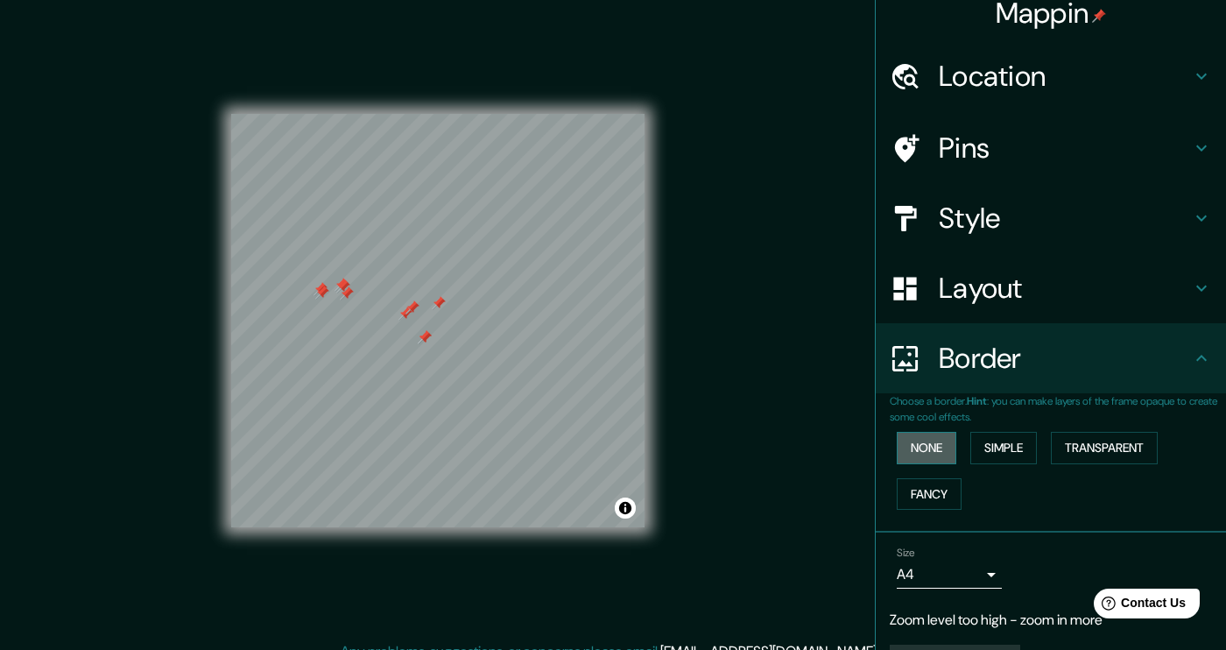
click at [928, 450] on button "None" at bounding box center [927, 448] width 60 height 32
click at [1008, 456] on button "Simple" at bounding box center [1004, 448] width 67 height 32
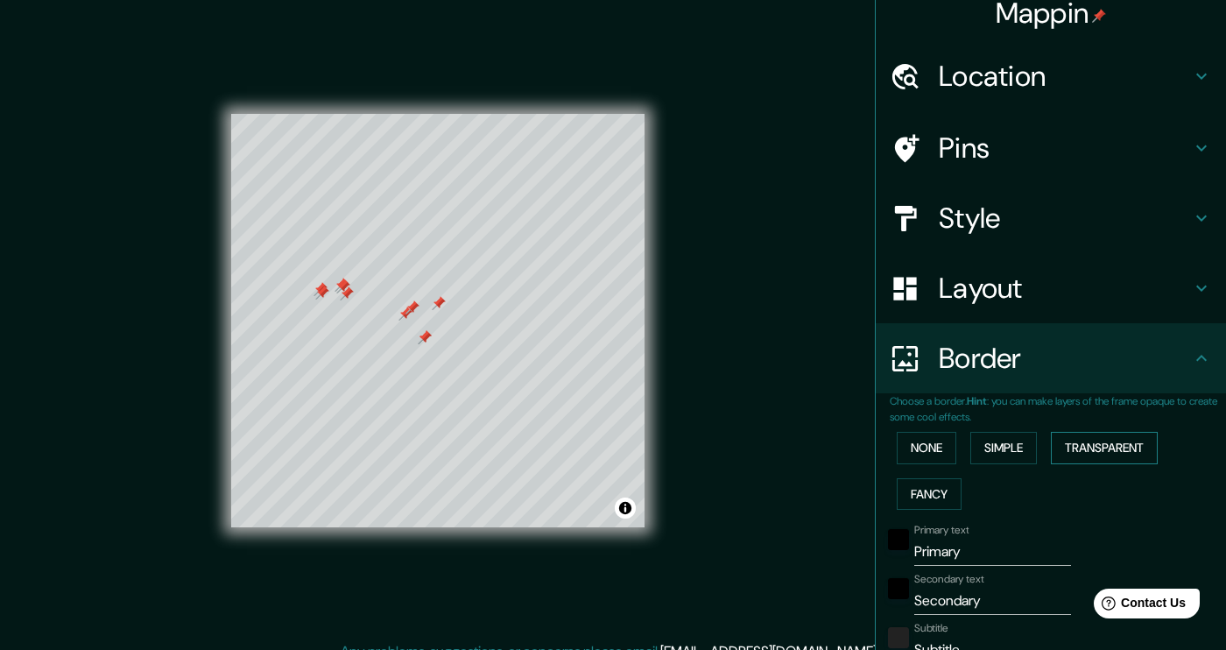
click at [1082, 455] on button "Transparent" at bounding box center [1104, 448] width 107 height 32
click at [933, 497] on button "Fancy" at bounding box center [929, 494] width 65 height 32
click at [1115, 447] on button "Transparent" at bounding box center [1104, 448] width 107 height 32
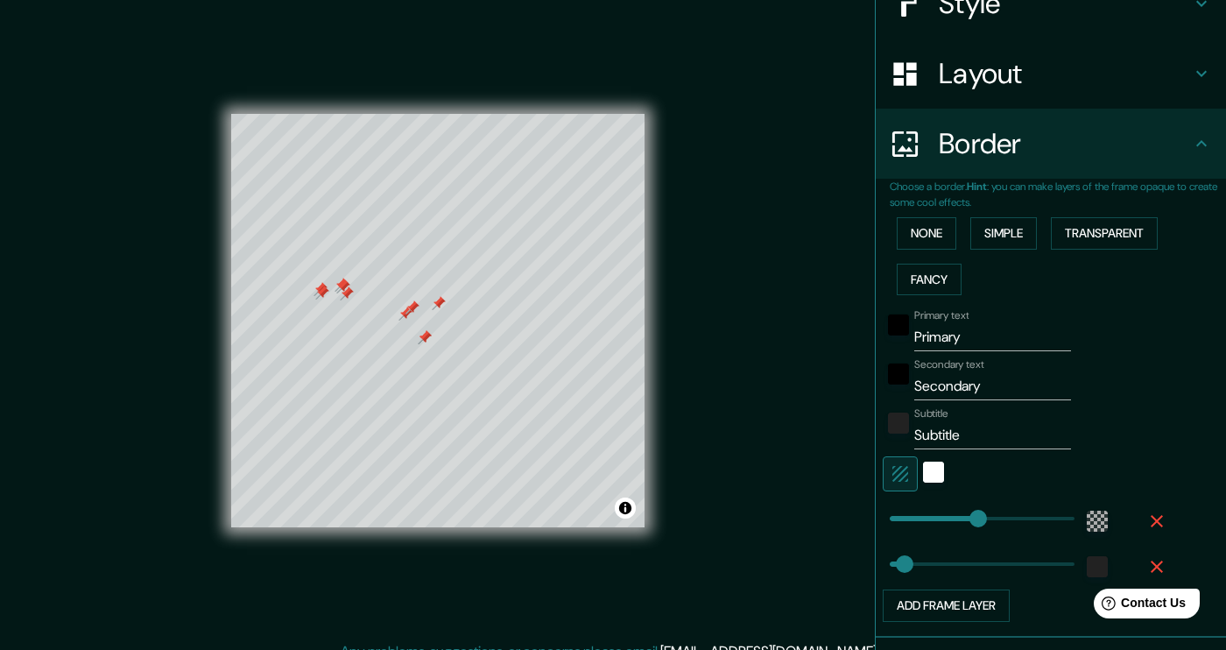
scroll to position [238, 0]
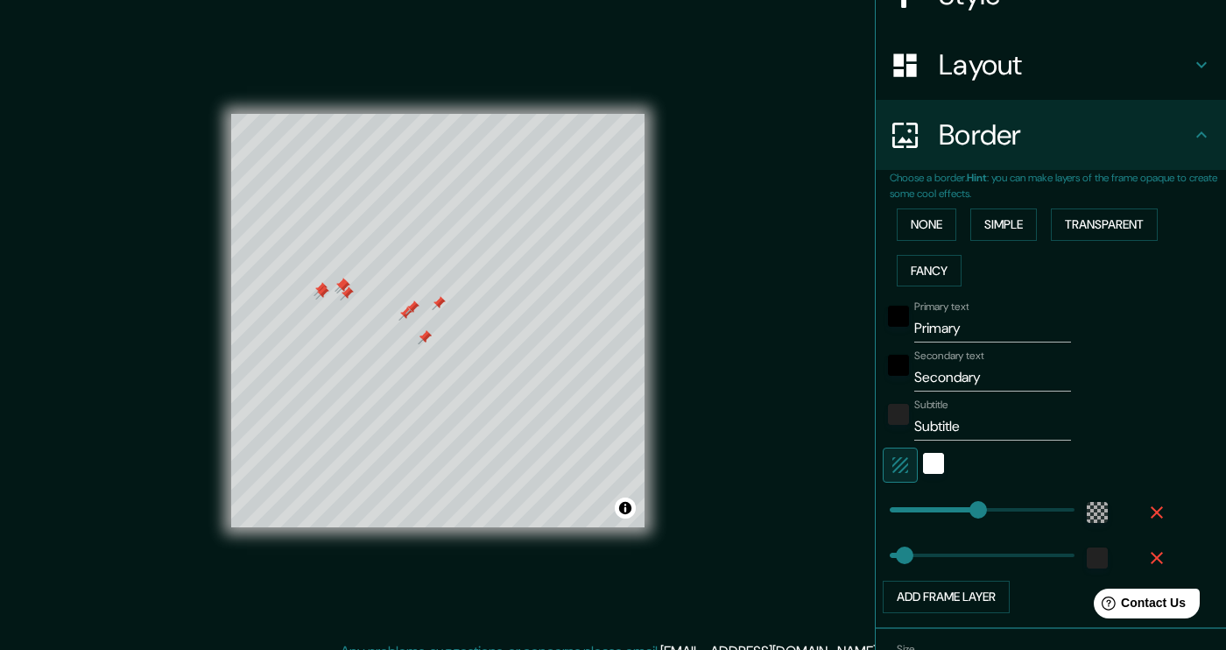
click at [985, 334] on input "Primary" at bounding box center [992, 328] width 157 height 28
type input "G"
type input "227"
type input "38"
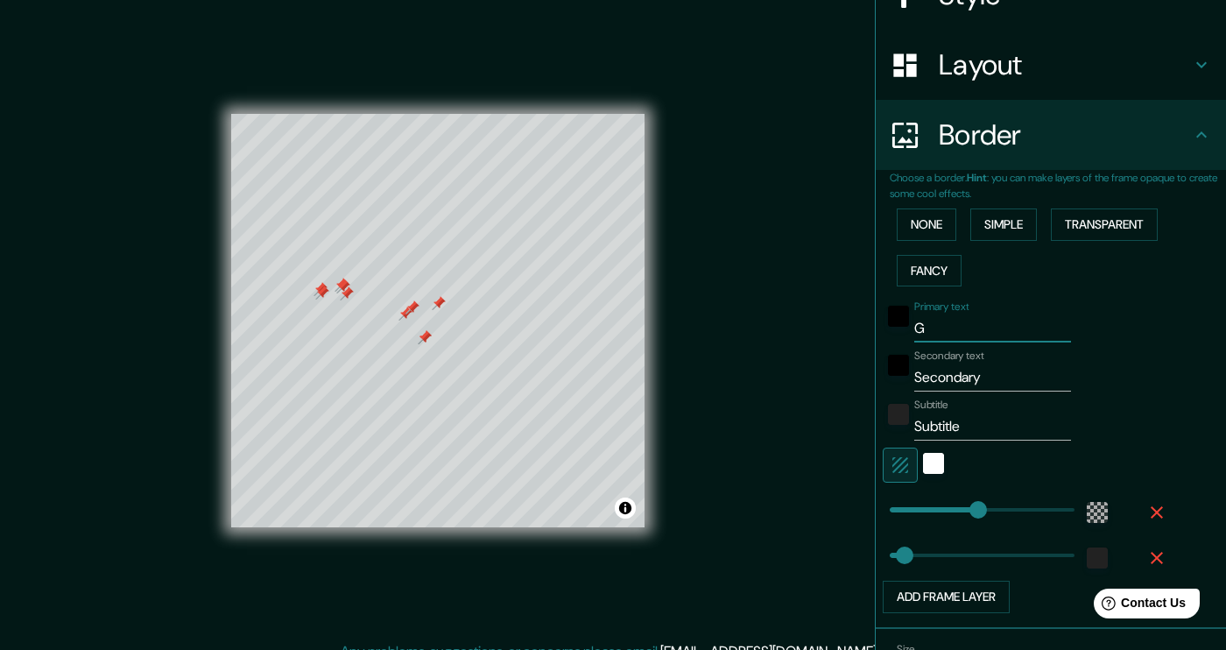
type input "Gu"
type input "227"
type input "38"
type input "Gua"
type input "227"
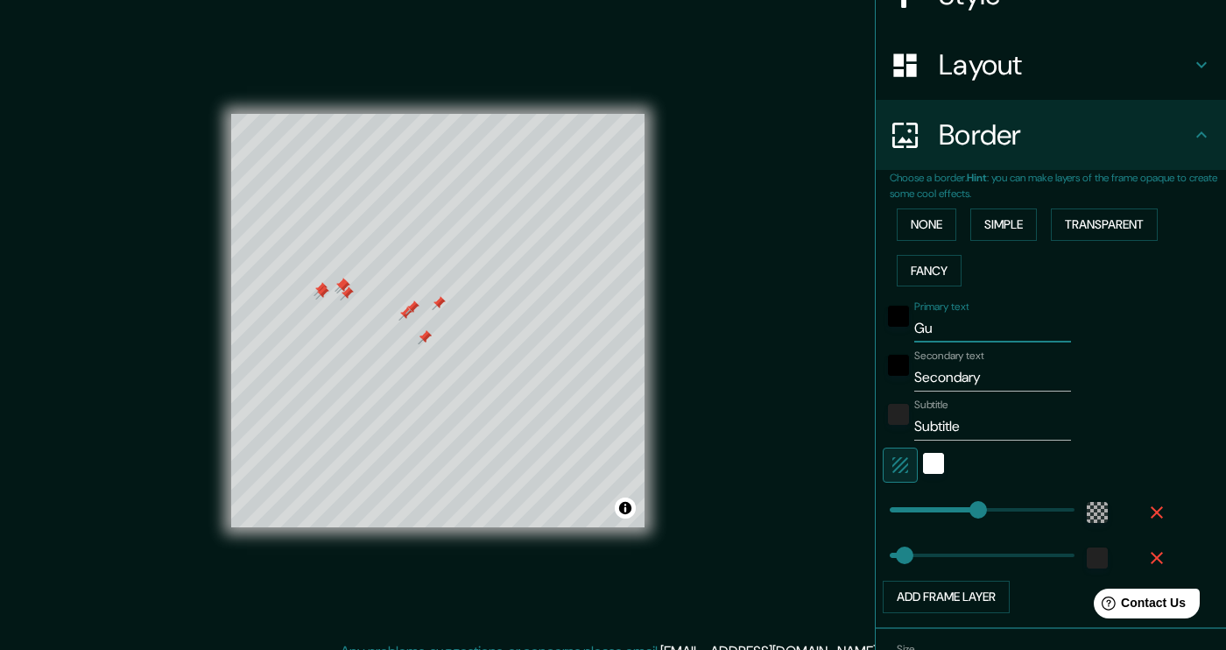
type input "38"
type input "Guat"
type input "227"
type input "38"
type input "Guate"
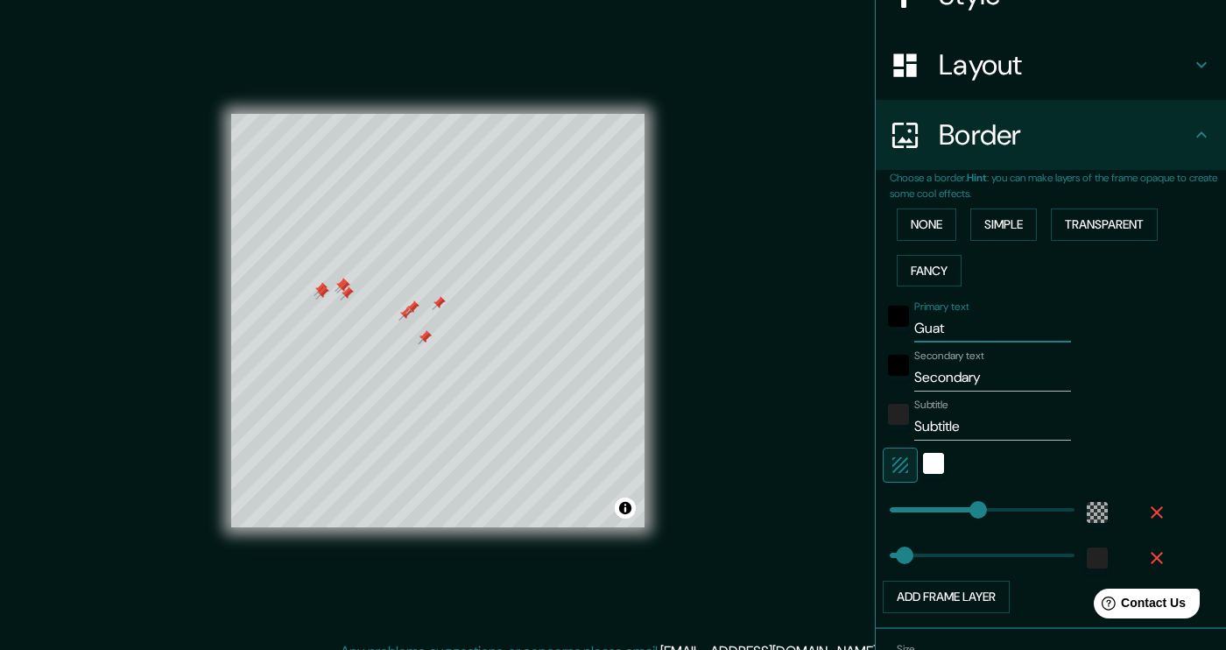
type input "227"
type input "38"
type input "Guatem"
type input "227"
type input "38"
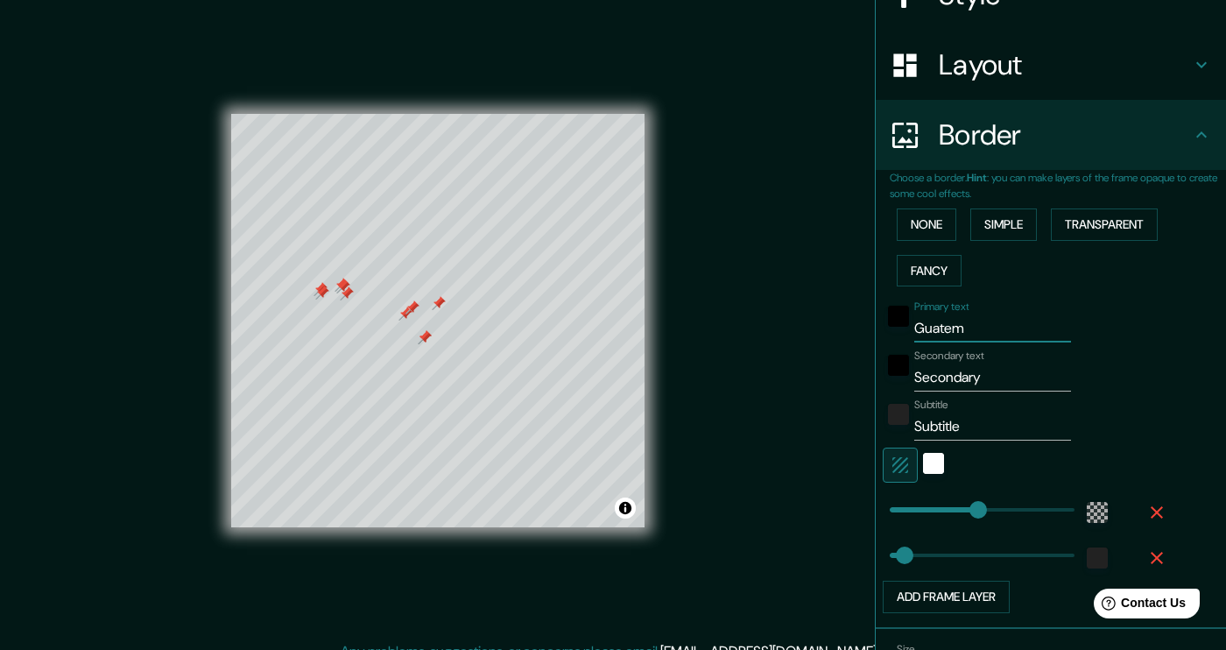
type input "Guatema"
type input "227"
type input "38"
type input "Guatemal"
type input "227"
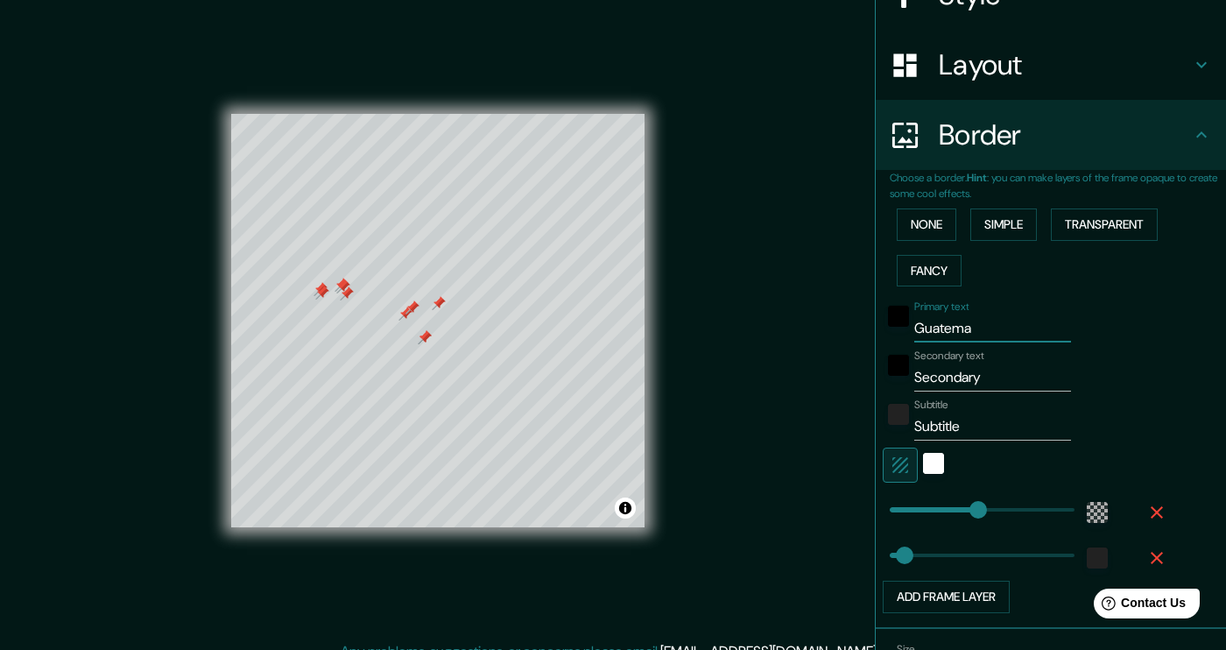
type input "38"
type input "[GEOGRAPHIC_DATA]"
type input "227"
type input "38"
type input "[GEOGRAPHIC_DATA]"
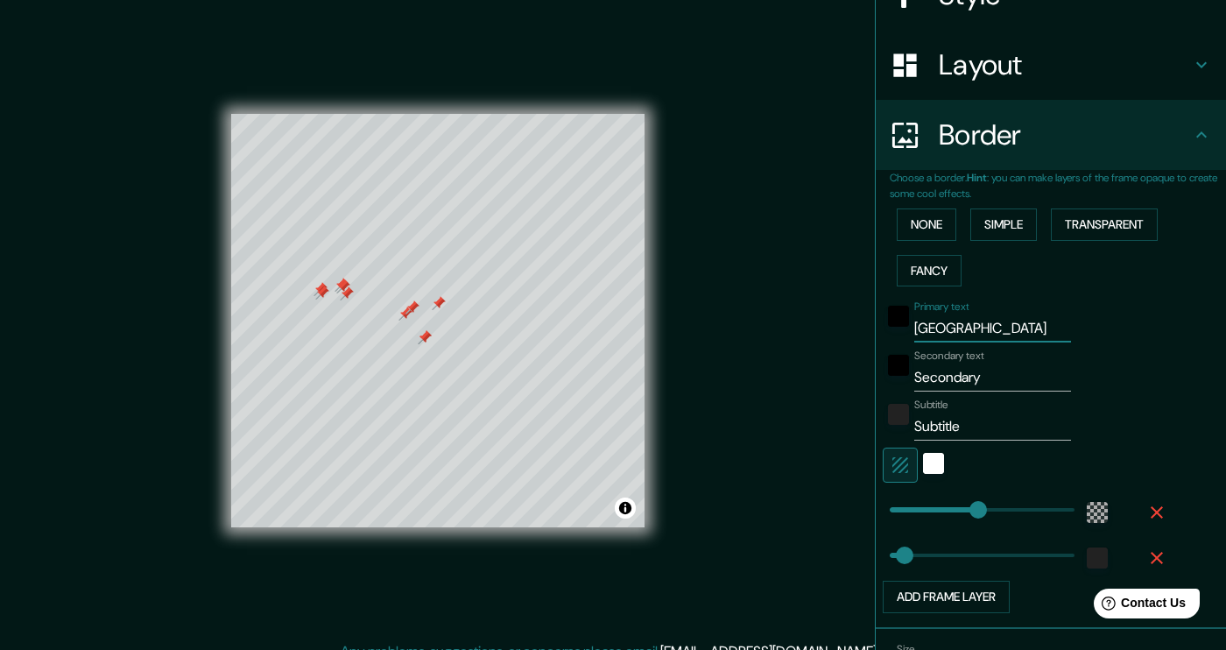
click at [984, 377] on input "Secondary" at bounding box center [992, 378] width 157 height 28
type input "O"
type input "227"
type input "38"
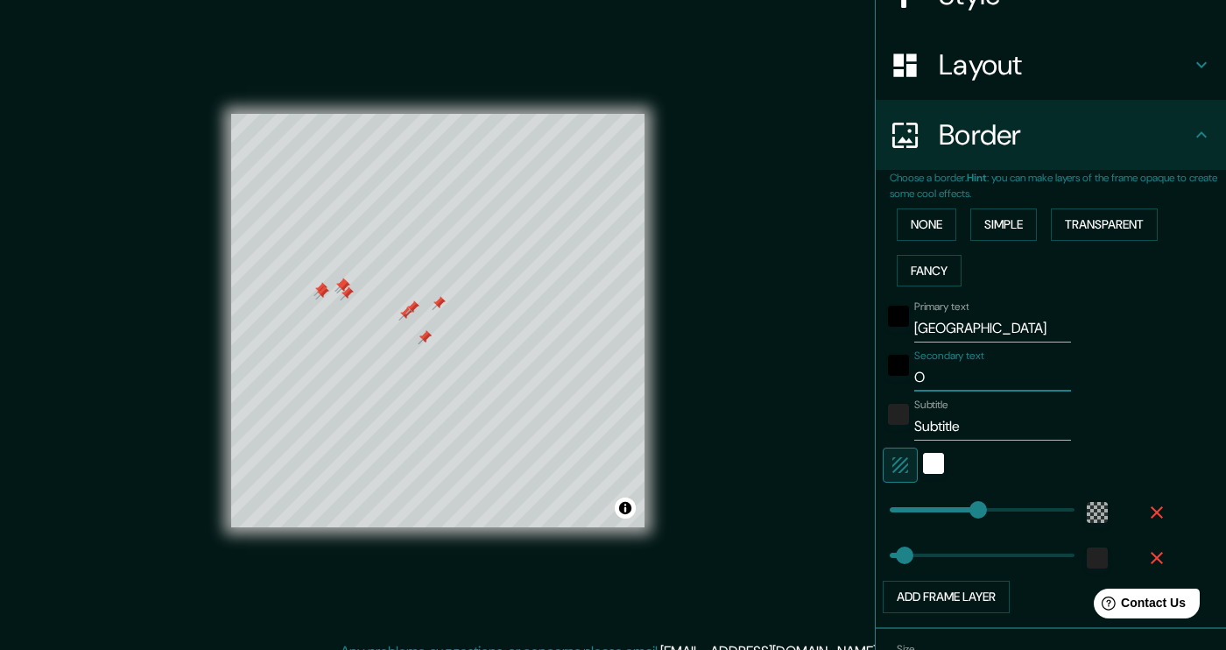
type input "Oc"
type input "227"
type input "38"
type input "Oct"
type input "227"
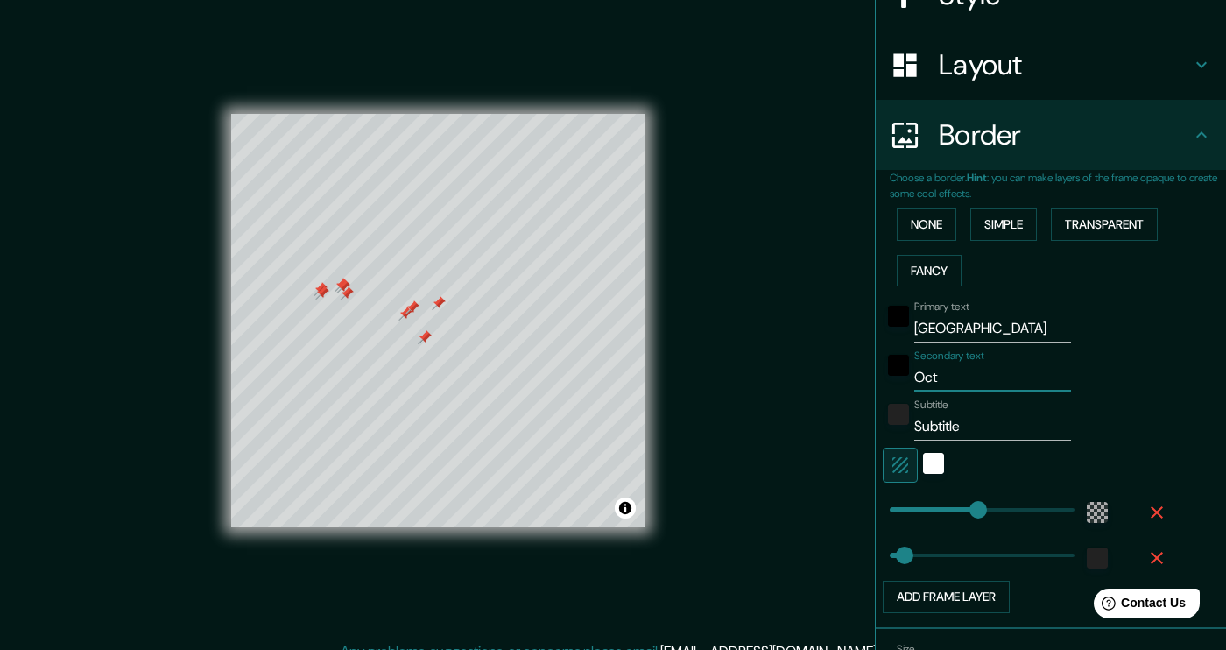
type input "38"
type input "Octu"
type input "227"
type input "38"
type input "Octub"
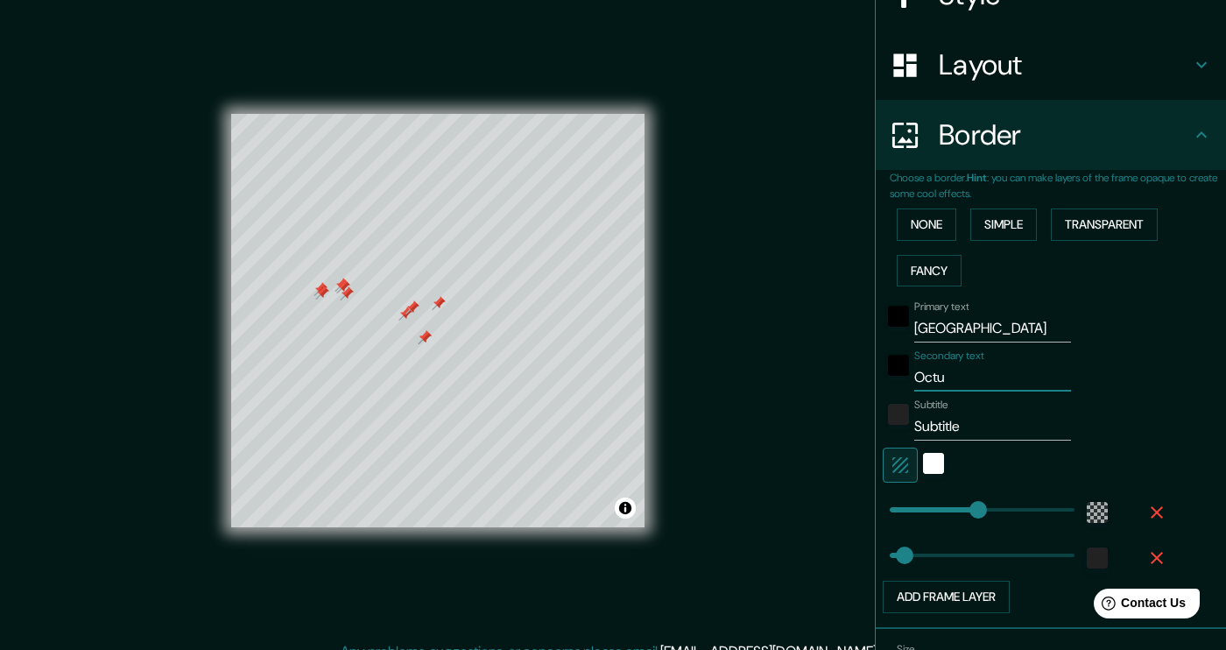
type input "227"
type input "38"
type input "Octubr"
type input "227"
type input "38"
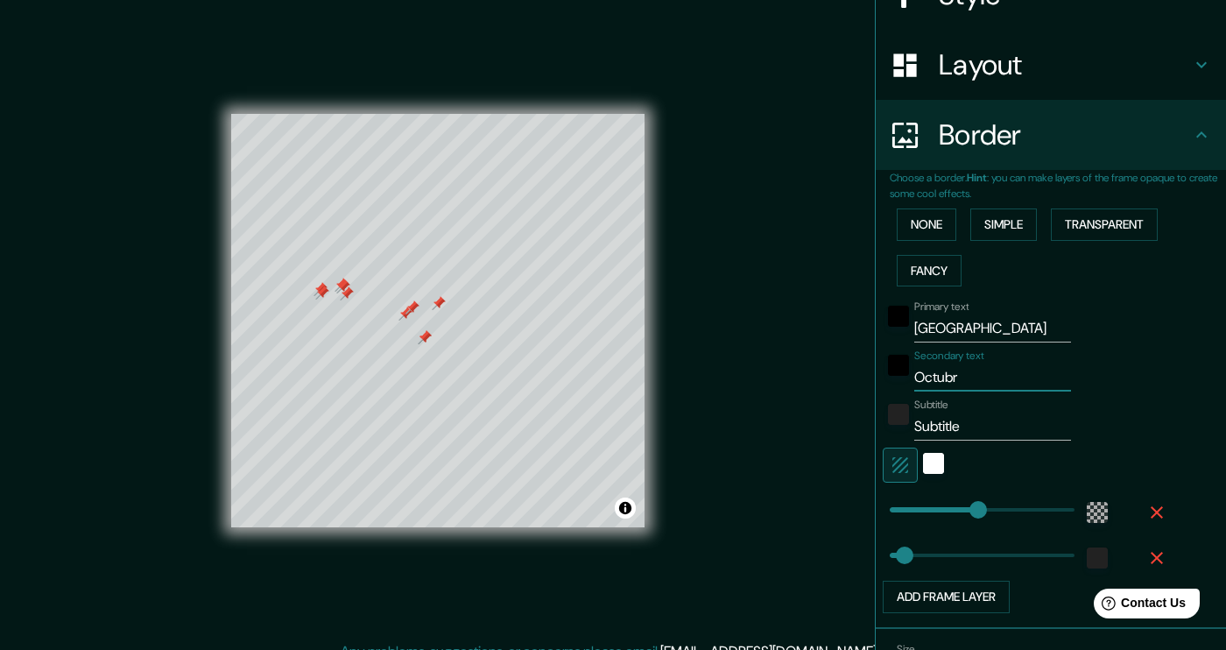
type input "Octubre"
type input "227"
type input "38"
type input "Octubre"
type input "227"
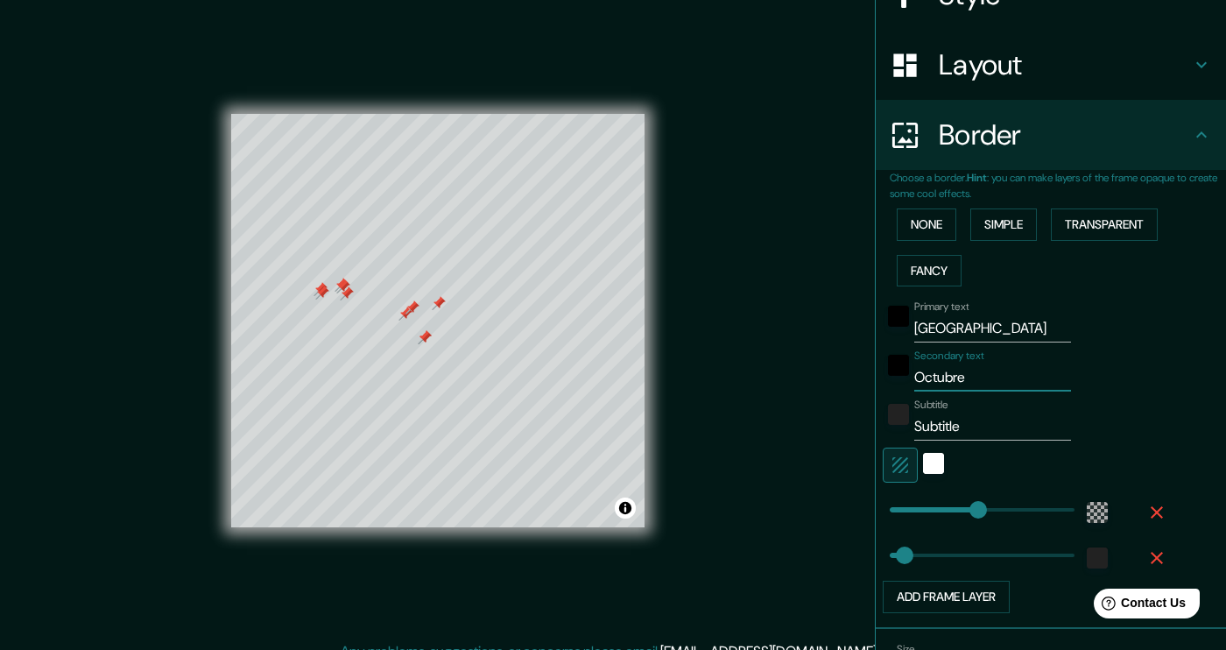
type input "38"
type input "Octubre"
type input "227"
type input "38"
type input "Octubre"
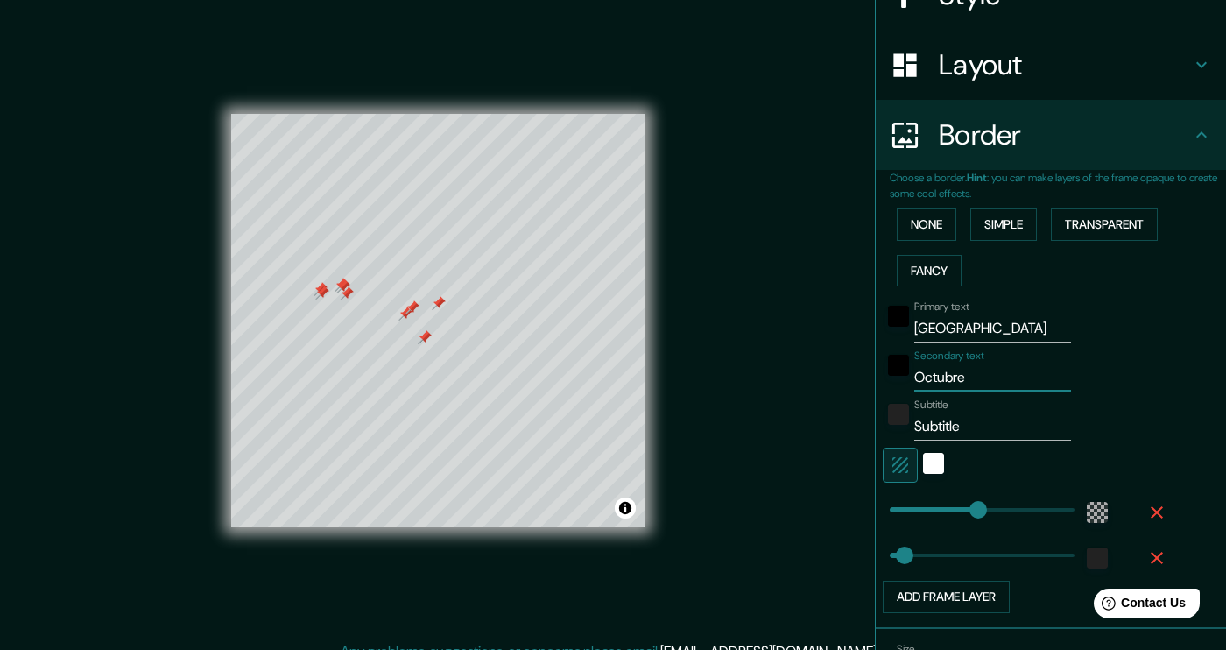
type input "227"
type input "38"
type input "[DATE]"
type input "227"
type input "38"
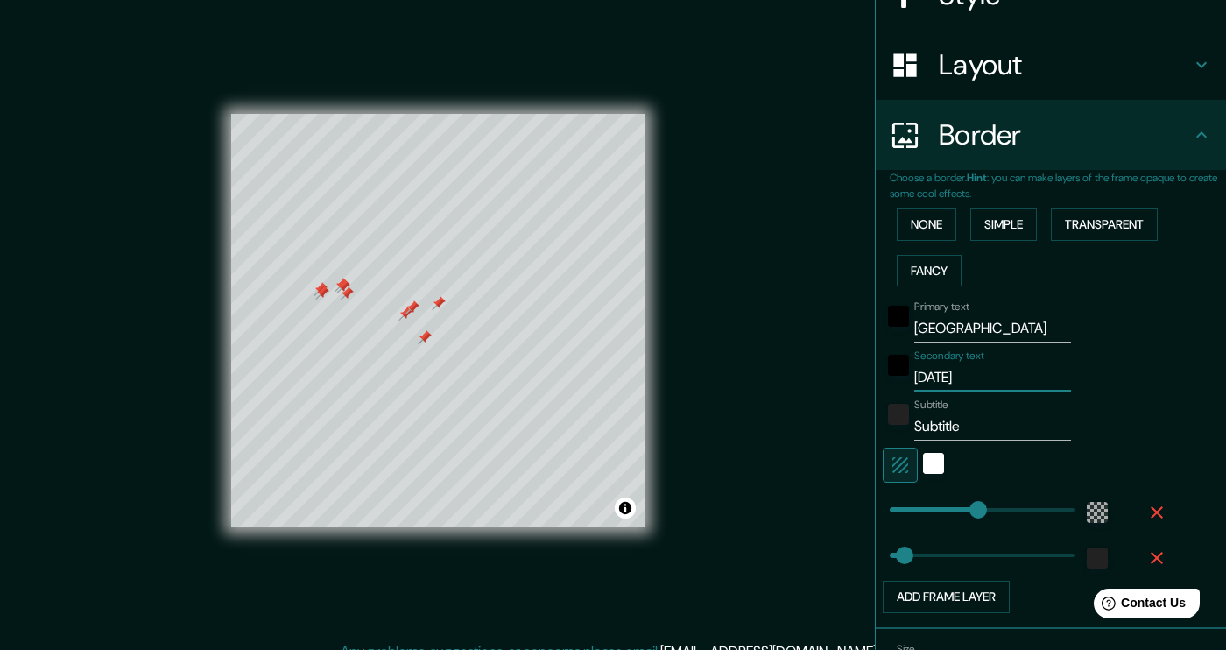
type input "[DATE]"
type input "227"
type input "38"
type input "Octubre 202"
type input "227"
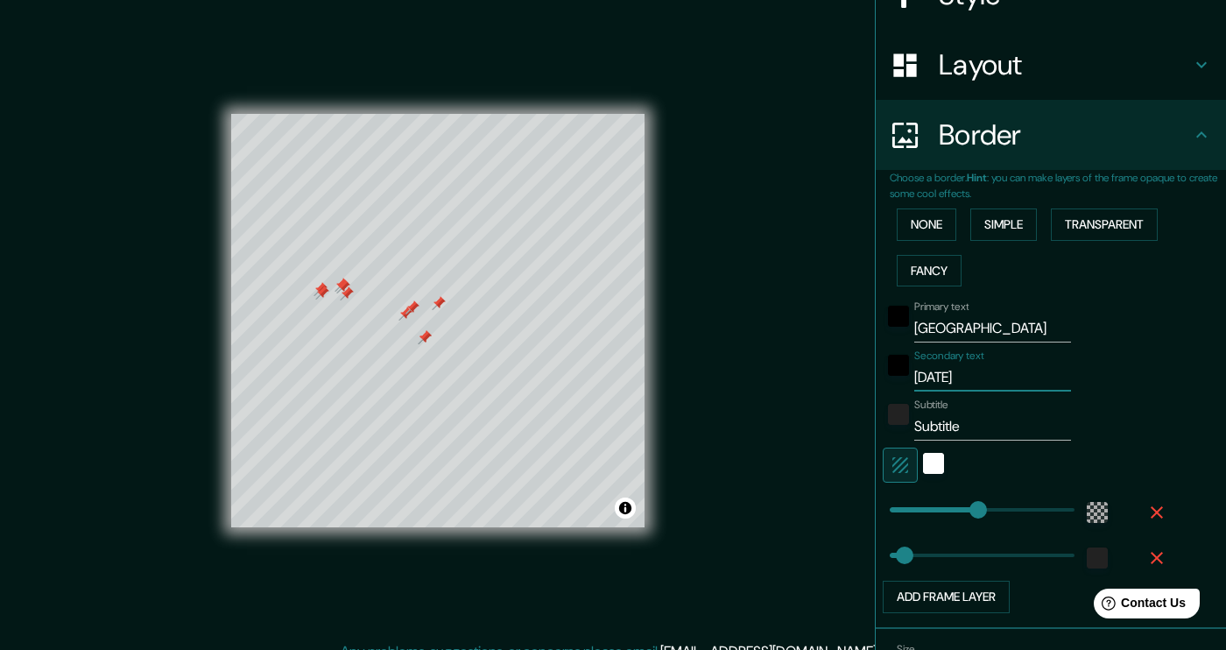
type input "38"
type input "[DATE]"
type input "227"
type input "38"
type input "[DATE]"
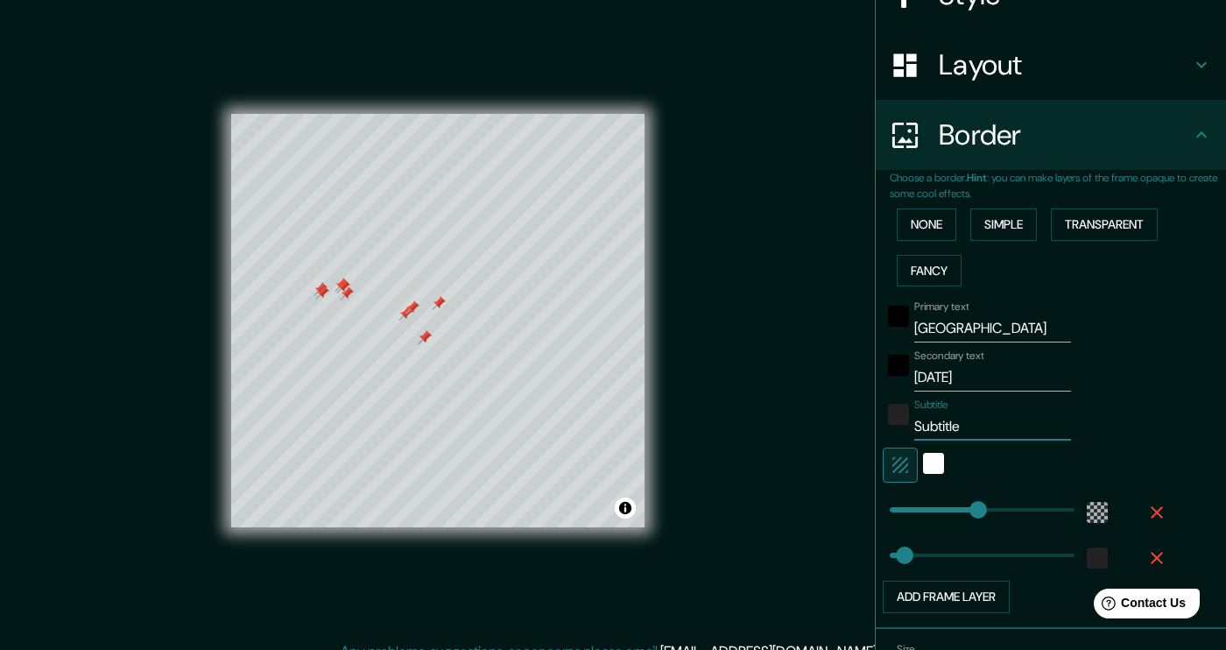
click at [964, 431] on input "Subtitle" at bounding box center [992, 427] width 157 height 28
type input "J"
type input "227"
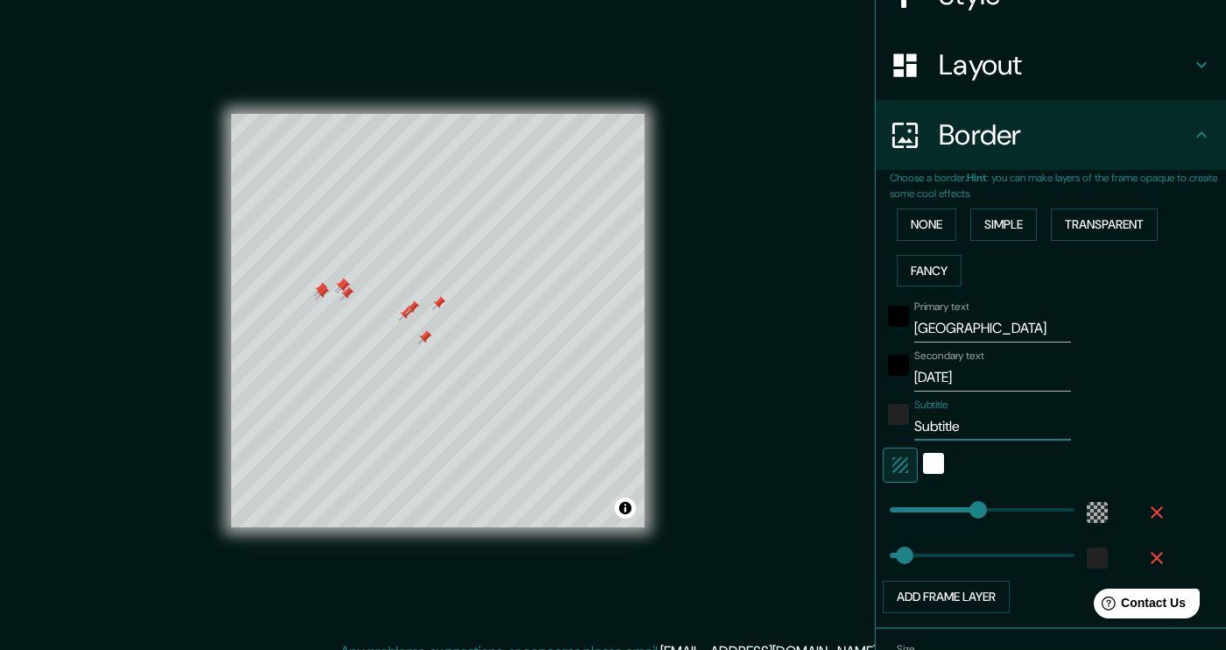
type input "38"
type input "Je"
type input "227"
type input "38"
type input "Jes"
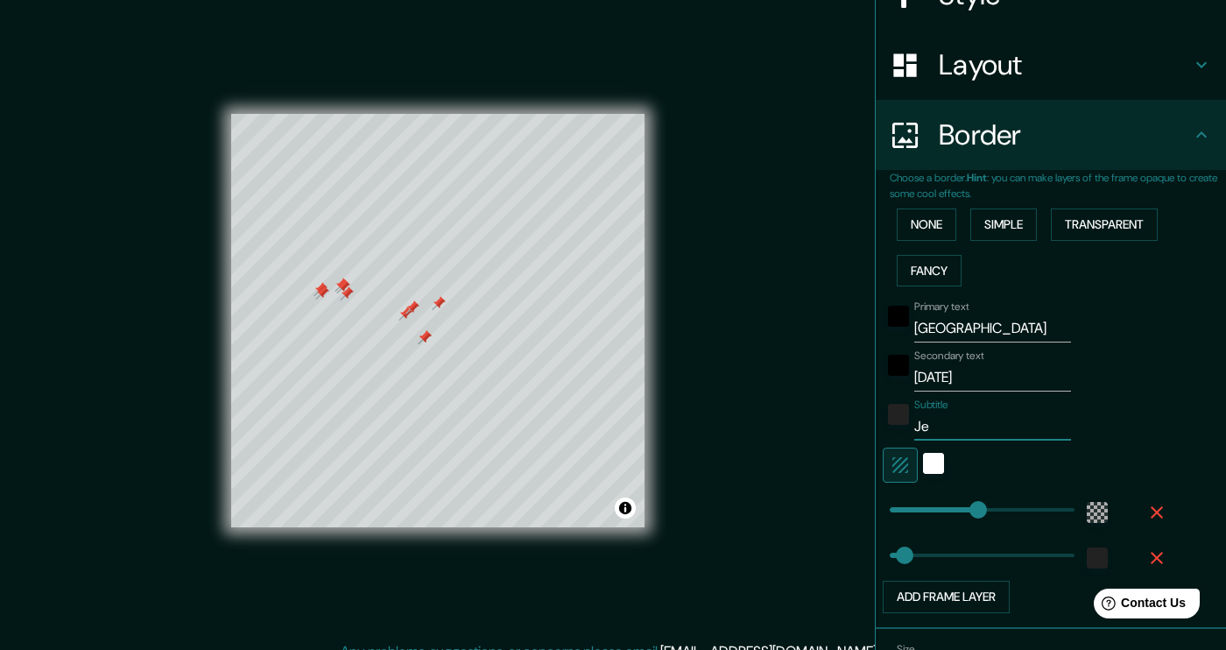
type input "227"
type input "38"
type input "[PERSON_NAME]"
type input "227"
type input "38"
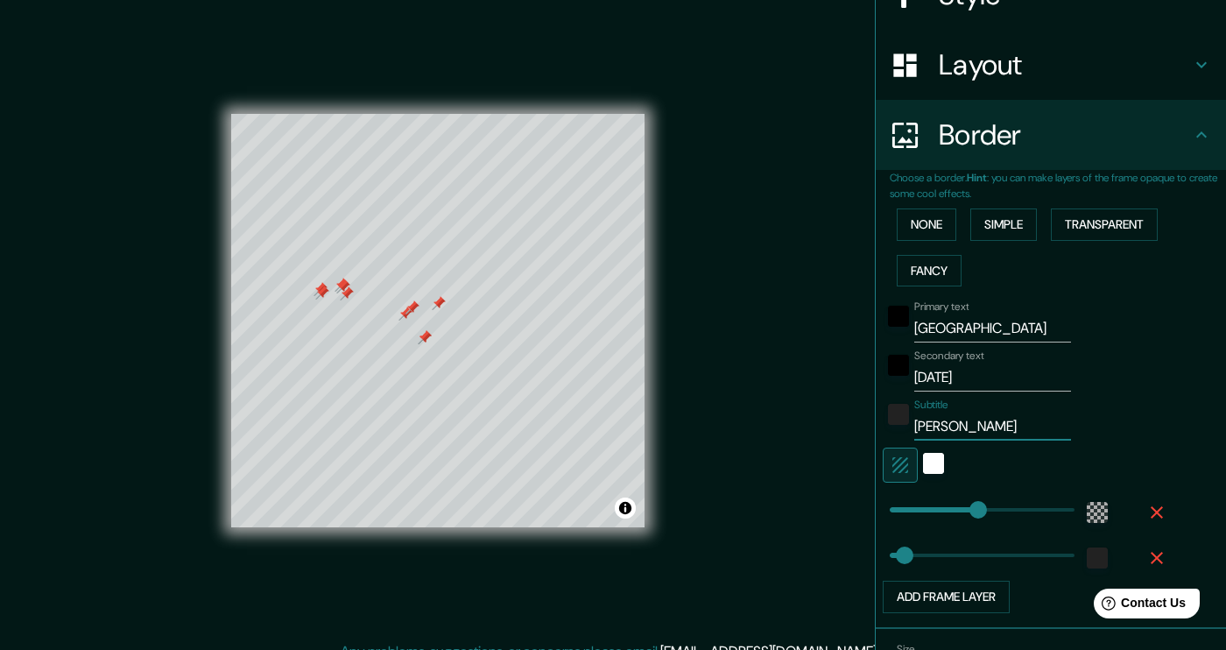
type input "[PERSON_NAME]"
type input "227"
type input "38"
type input "[PERSON_NAME] y"
type input "227"
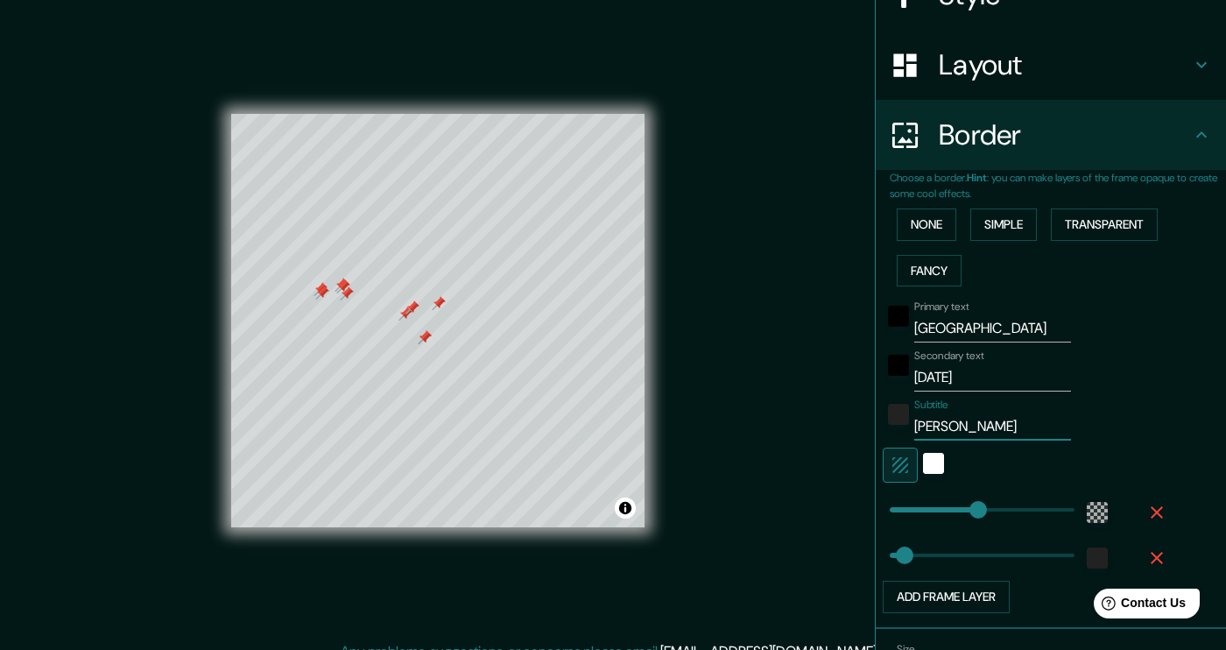
type input "38"
type input "[PERSON_NAME] y"
type input "227"
type input "38"
type input "[PERSON_NAME] y J"
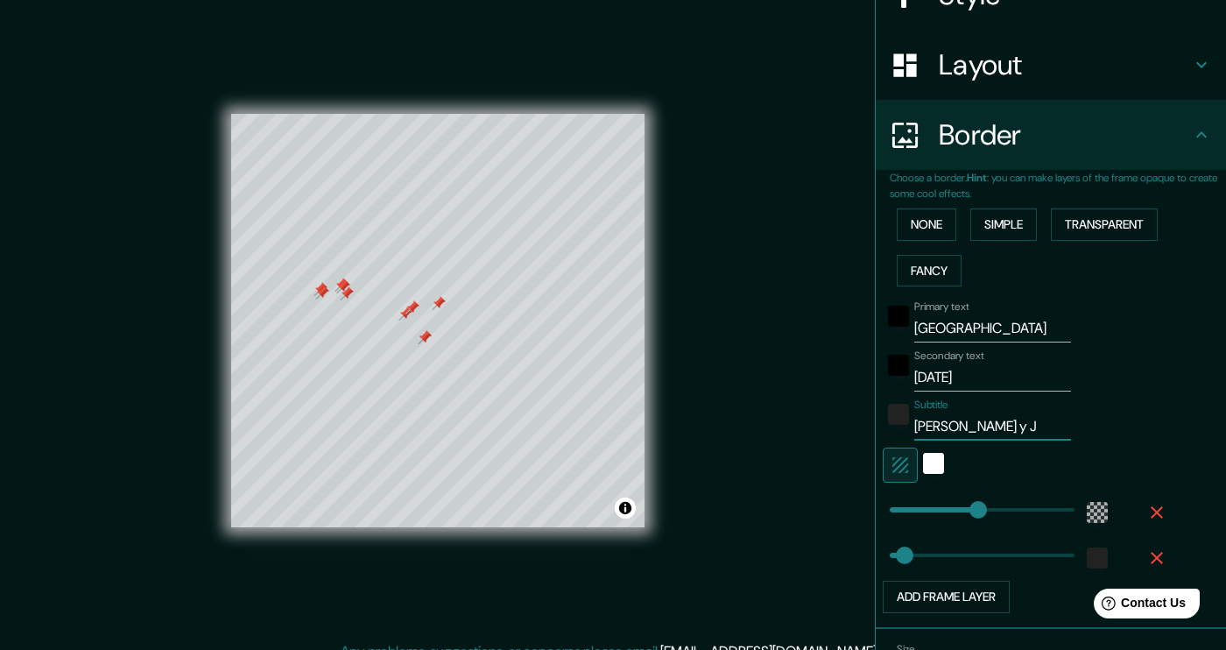
type input "227"
type input "38"
type input "[PERSON_NAME] y [PERSON_NAME]"
type input "227"
type input "38"
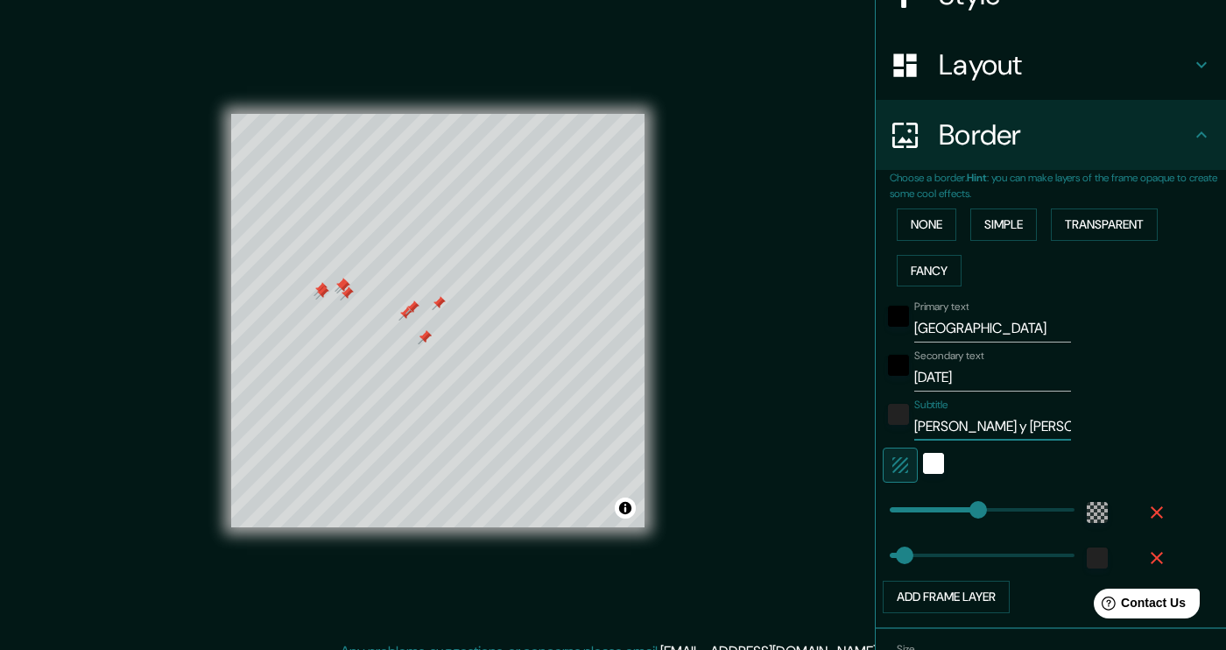
type input "[PERSON_NAME] y [DATE]"
type input "227"
type input "38"
type input "[PERSON_NAME] y [PERSON_NAME]"
type input "227"
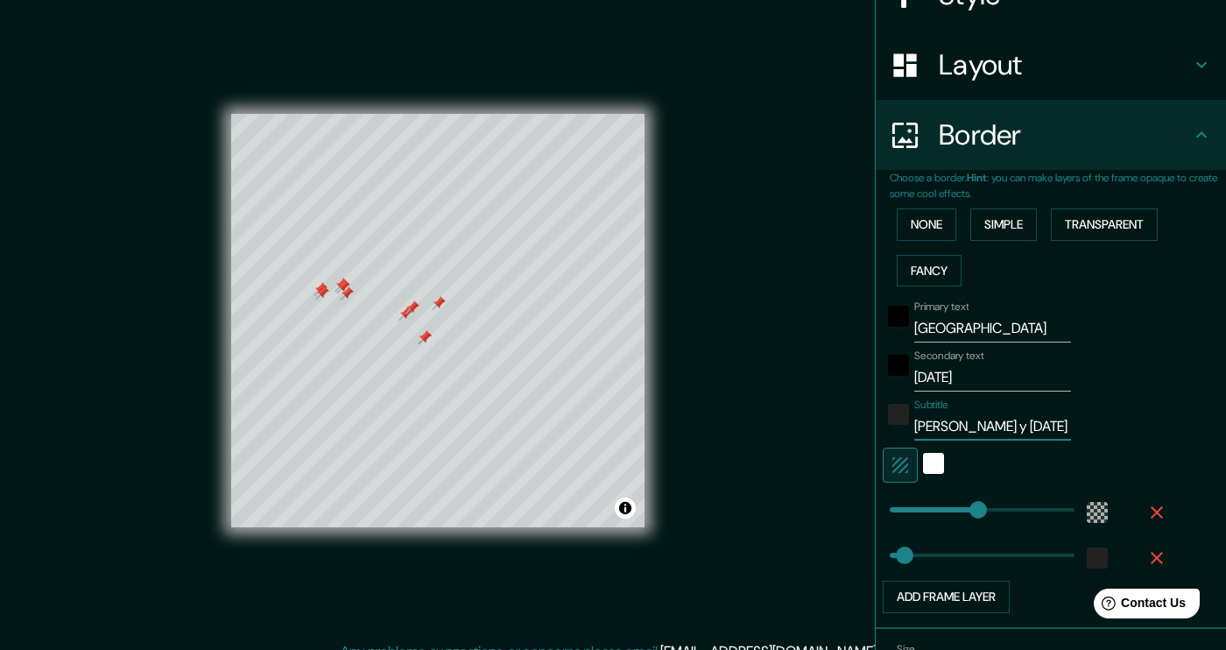
type input "38"
type input "[PERSON_NAME] y [PERSON_NAME]´"
type input "227"
type input "38"
type input "[PERSON_NAME] y [PERSON_NAME]"
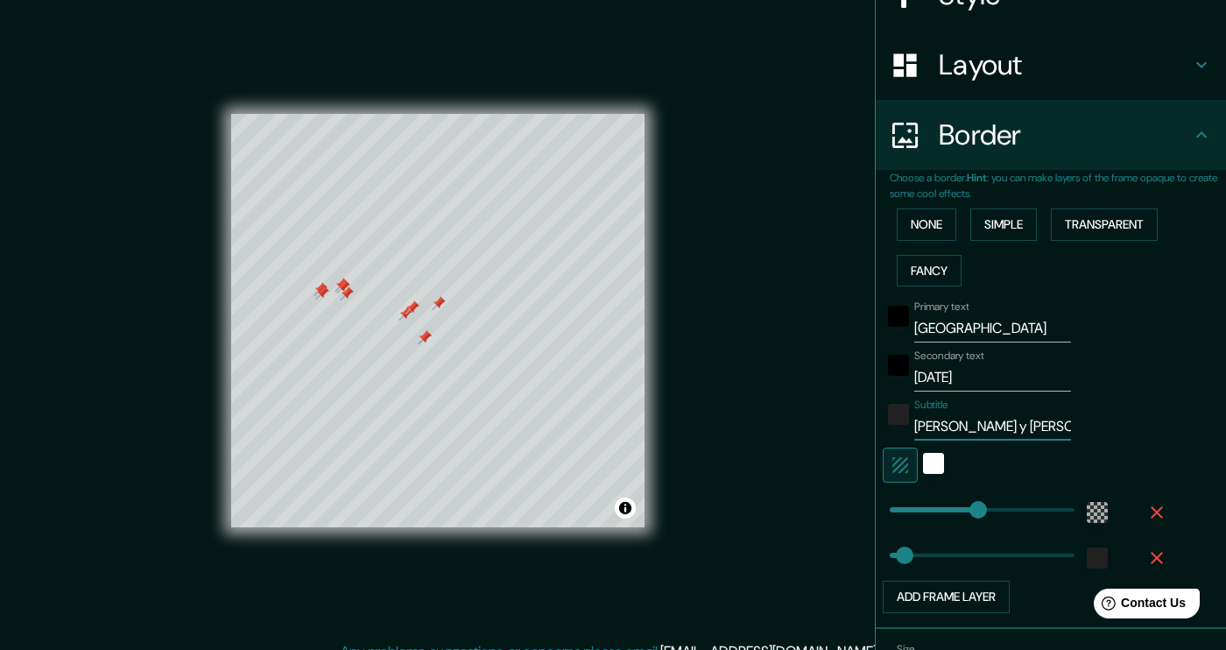
type input "227"
type input "38"
type input "[PERSON_NAME] y [PERSON_NAME]"
type input "227"
type input "38"
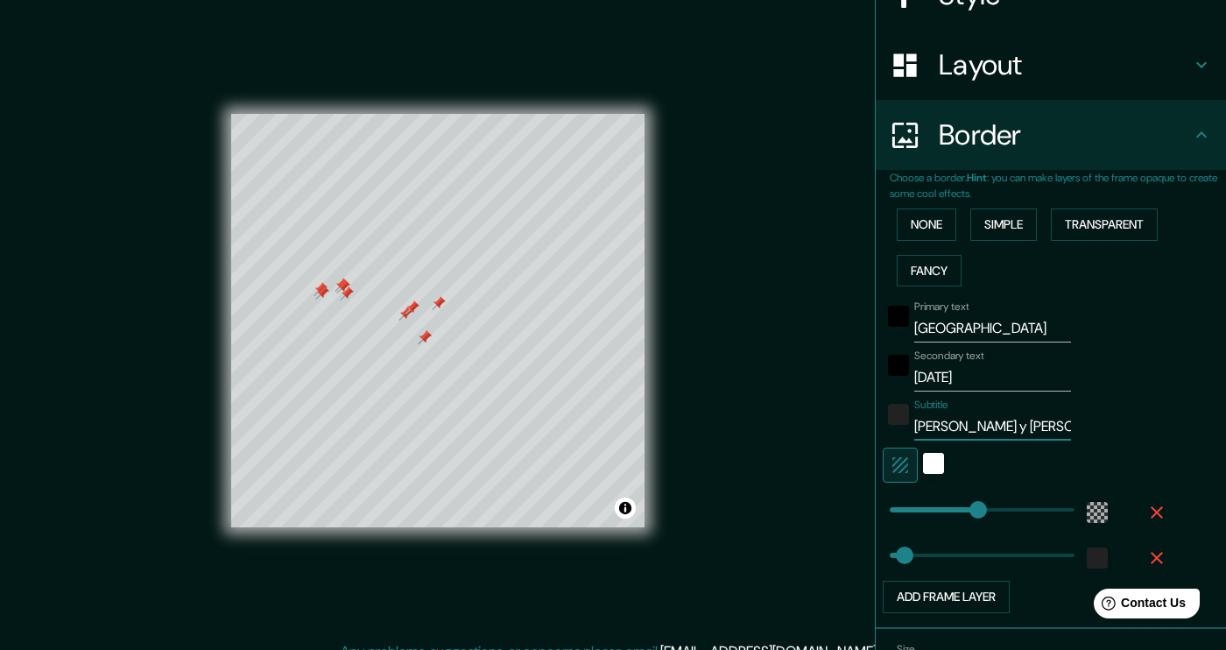
type input "[PERSON_NAME] y [PERSON_NAME]"
type input "227"
type input "38"
type input "[PERSON_NAME] y [PERSON_NAME] <"
type input "227"
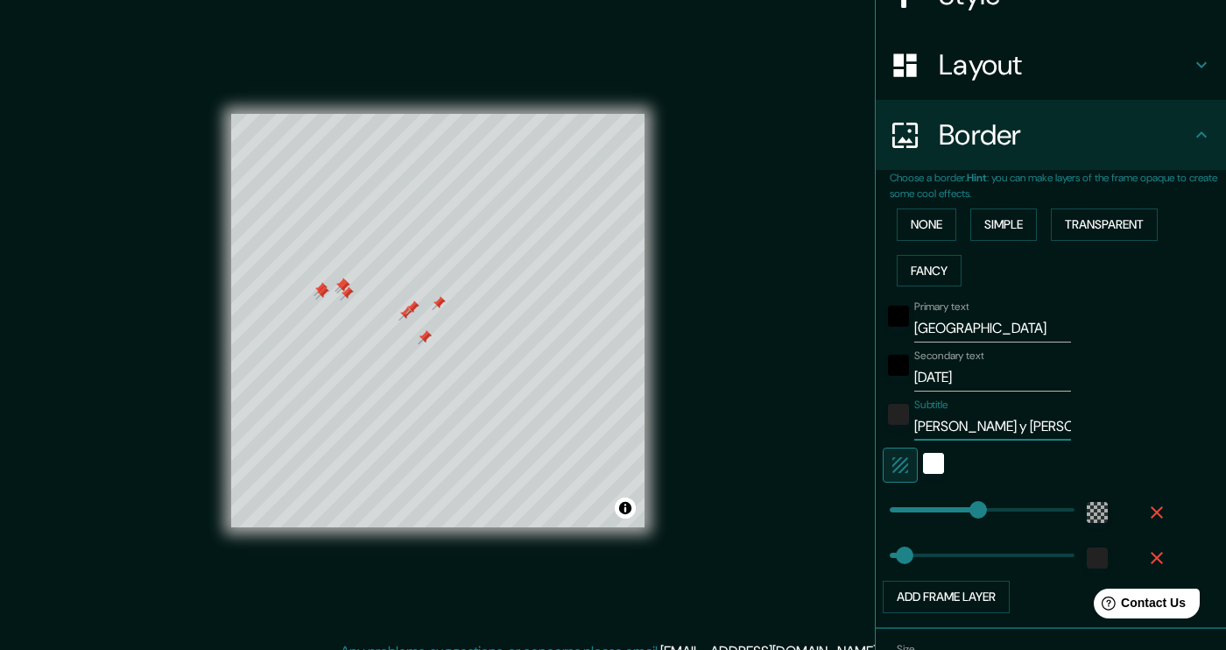
type input "38"
type input "[PERSON_NAME] y [PERSON_NAME] <3"
type input "227"
type input "38"
type input "[PERSON_NAME] y [PERSON_NAME] <3"
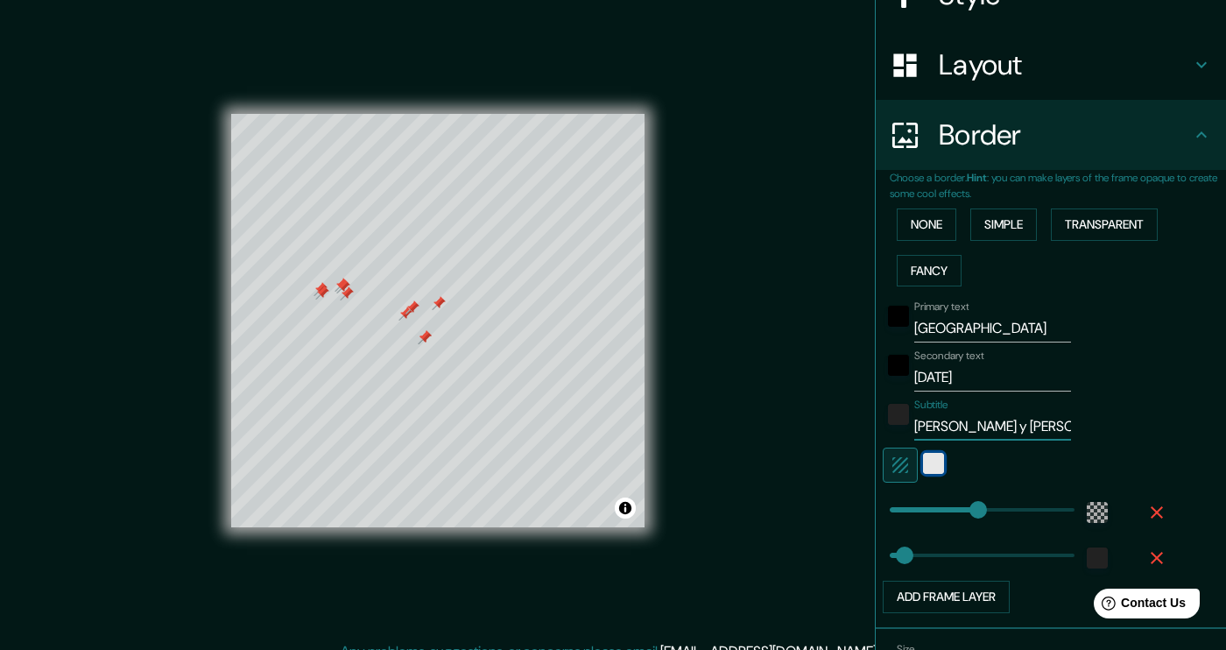
click at [929, 465] on div "white" at bounding box center [933, 463] width 21 height 21
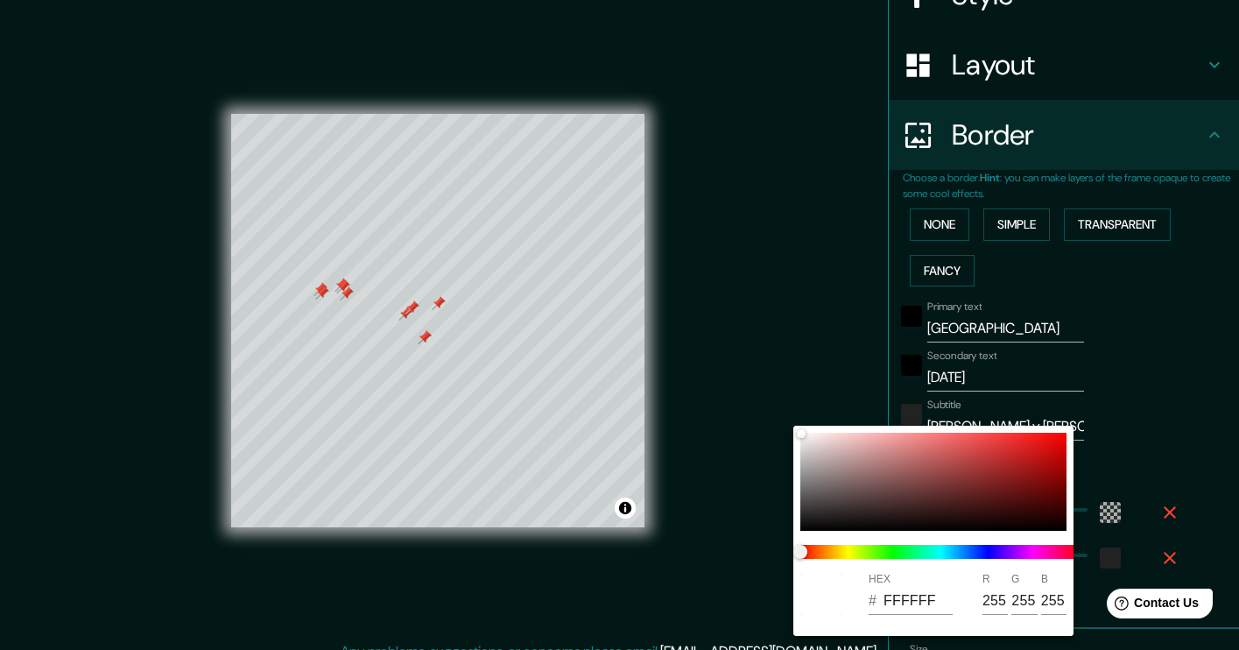
click at [808, 366] on div at bounding box center [619, 325] width 1239 height 650
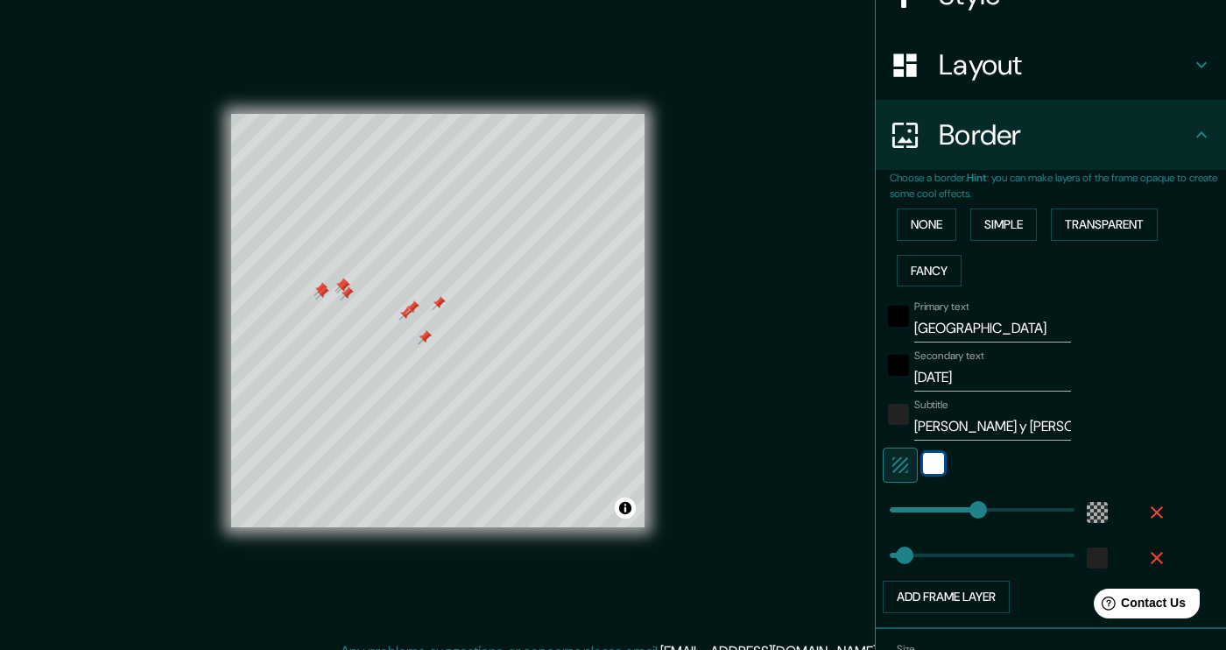
scroll to position [19, 0]
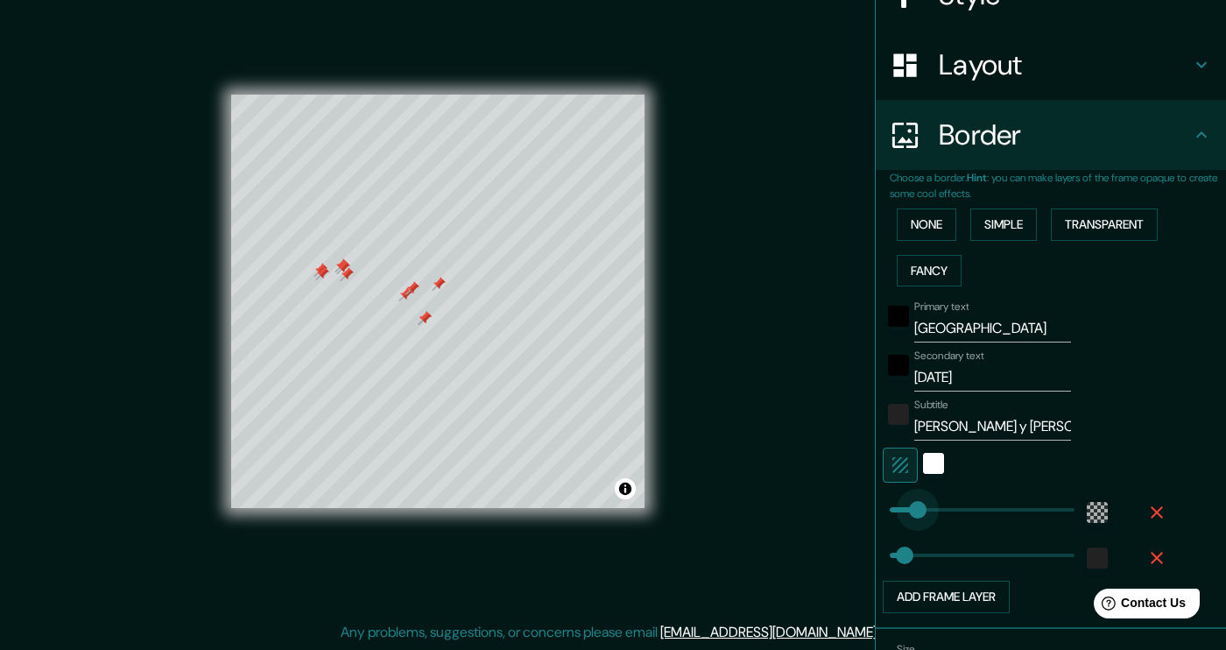
type input "69"
drag, startPoint x: 971, startPoint y: 514, endPoint x: 904, endPoint y: 514, distance: 67.4
type input "38"
type input "320"
type input "38"
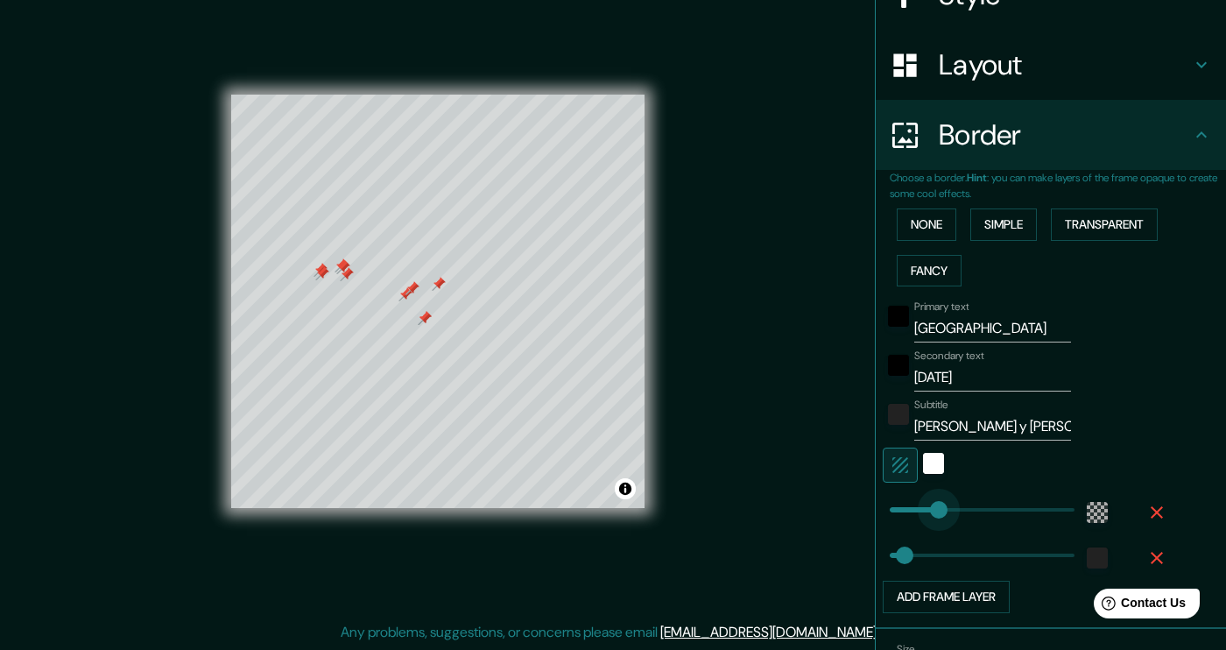
type input "117"
drag, startPoint x: 1006, startPoint y: 506, endPoint x: 921, endPoint y: 506, distance: 84.1
type input "38"
type input "146"
drag, startPoint x: 921, startPoint y: 506, endPoint x: 934, endPoint y: 506, distance: 12.3
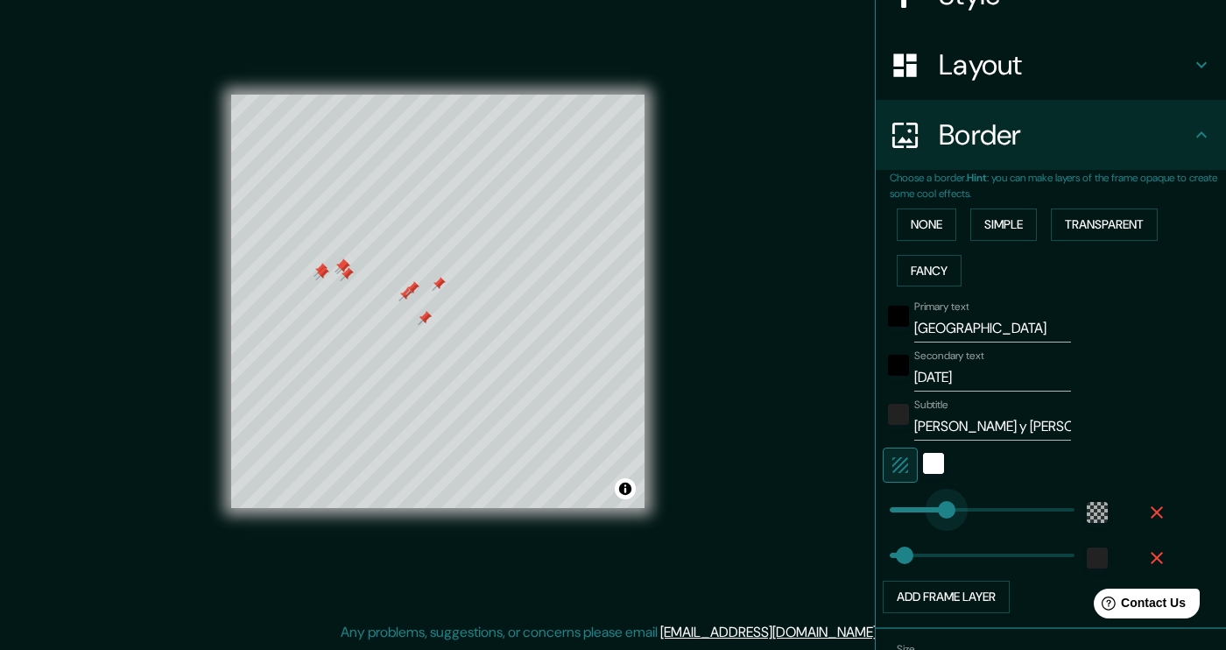
type input "38"
type input "262"
type input "38"
type input "367"
type input "38"
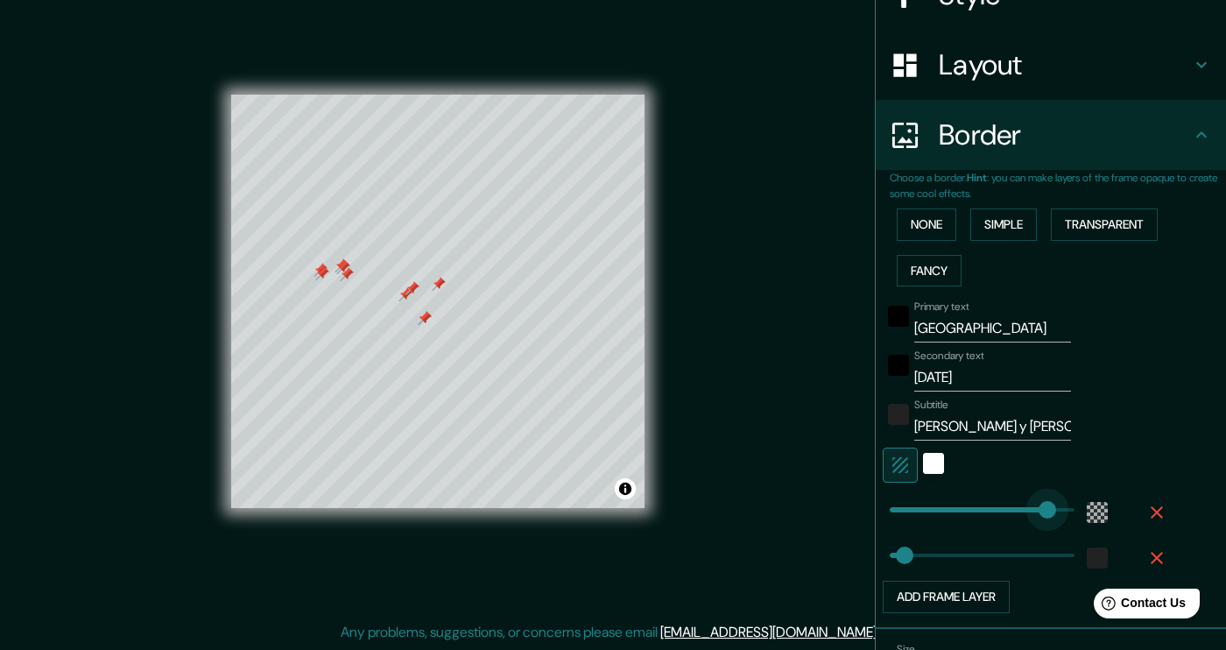
type input "412"
drag, startPoint x: 1027, startPoint y: 509, endPoint x: 1038, endPoint y: 508, distance: 11.4
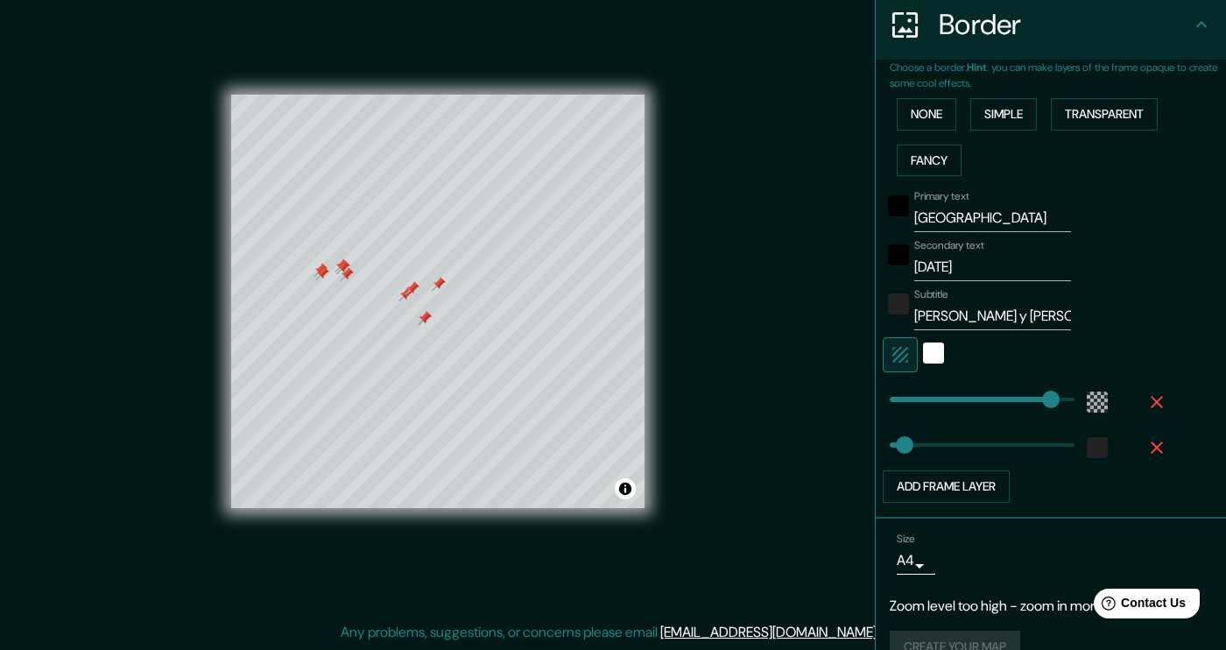
scroll to position [354, 0]
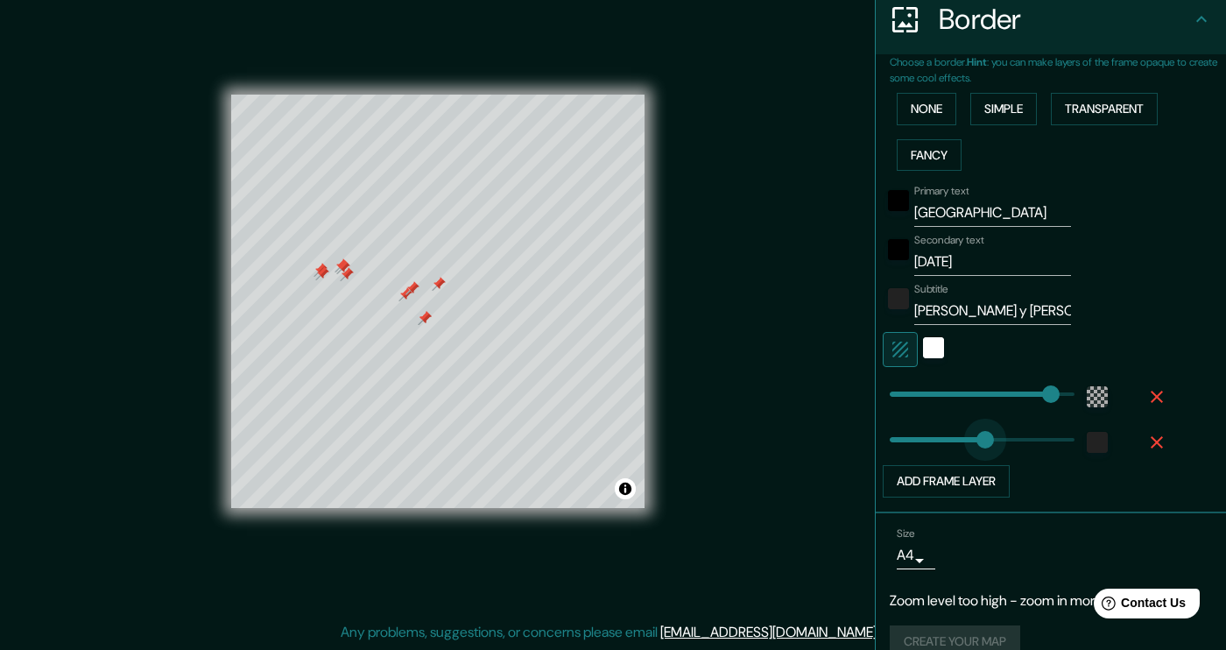
type input "264"
type input "76"
drag, startPoint x: 976, startPoint y: 436, endPoint x: 907, endPoint y: 435, distance: 69.2
type input "49"
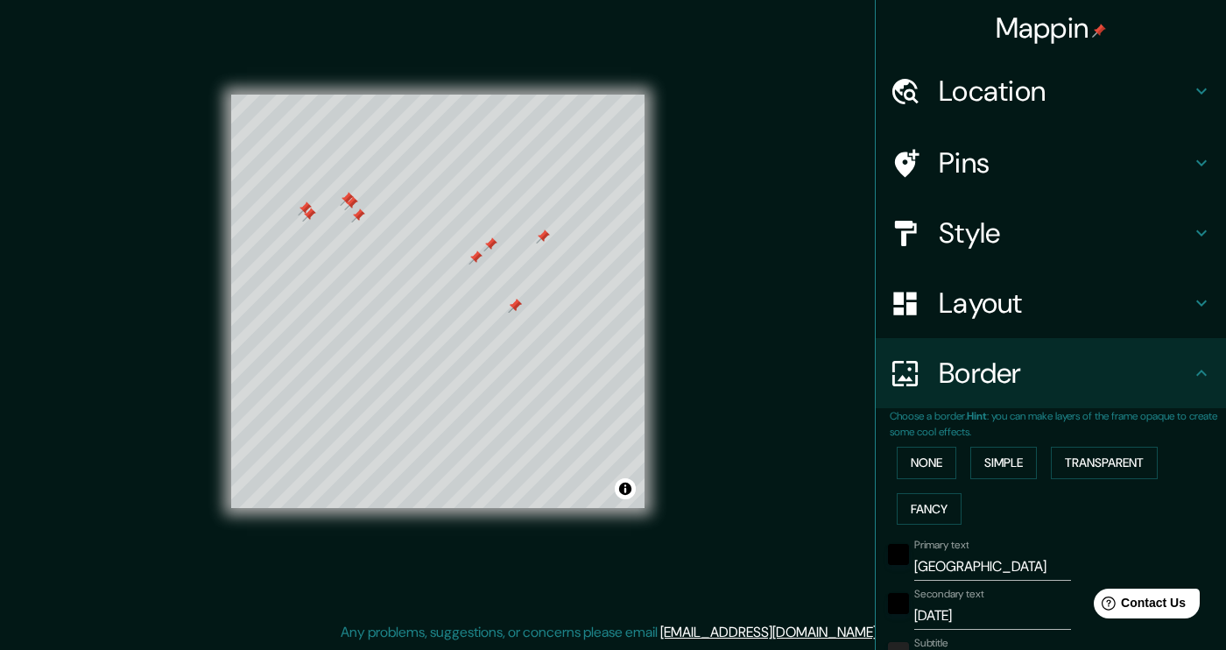
scroll to position [0, 0]
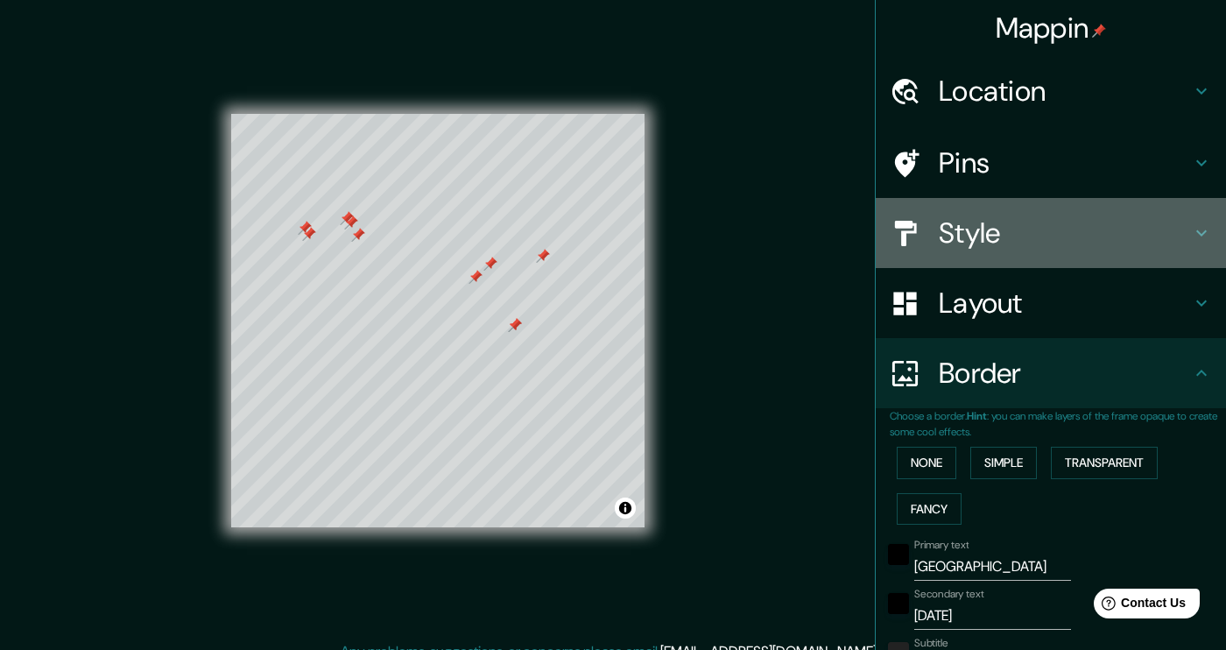
click at [1005, 234] on h4 "Style" at bounding box center [1065, 232] width 252 height 35
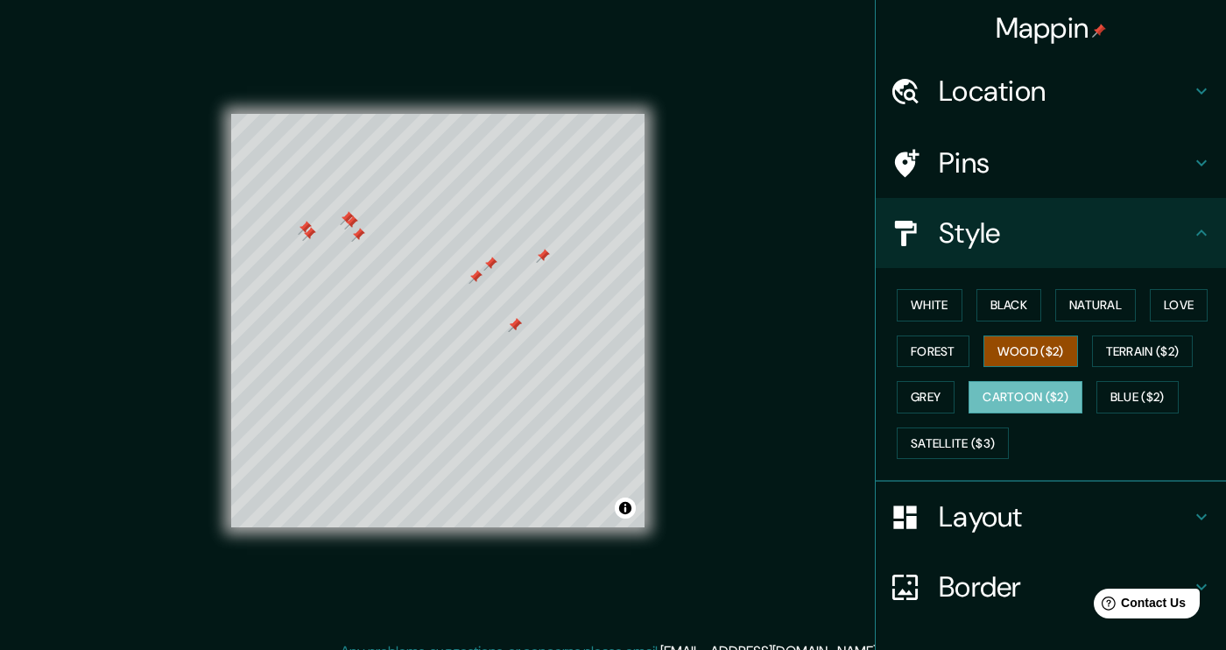
click at [1034, 351] on button "Wood ($2)" at bounding box center [1031, 351] width 95 height 32
click at [1048, 172] on h4 "Pins" at bounding box center [1065, 162] width 252 height 35
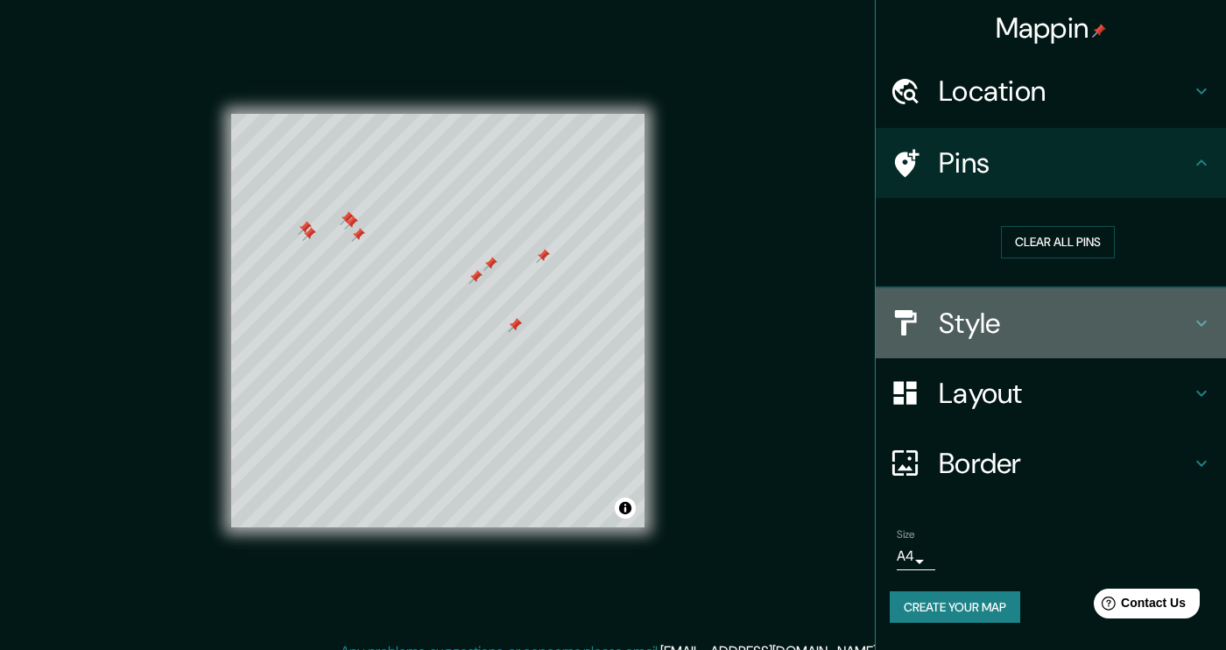
click at [997, 328] on h4 "Style" at bounding box center [1065, 323] width 252 height 35
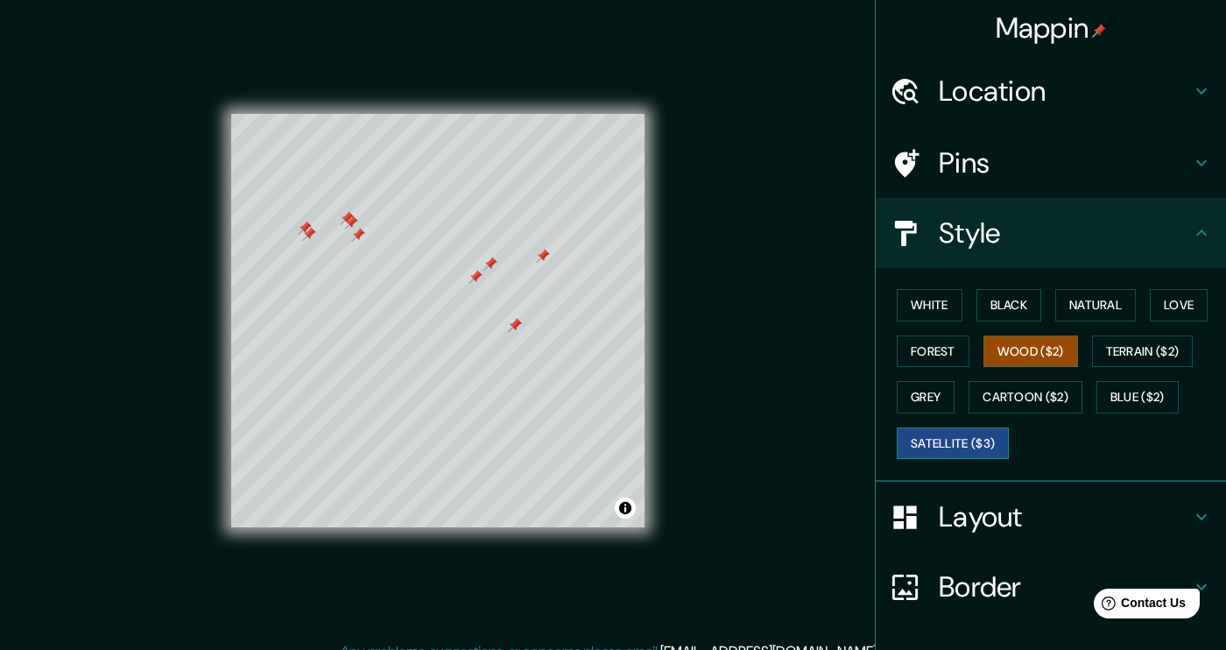
click at [967, 451] on button "Satellite ($3)" at bounding box center [953, 443] width 112 height 32
click at [925, 302] on button "White" at bounding box center [930, 305] width 66 height 32
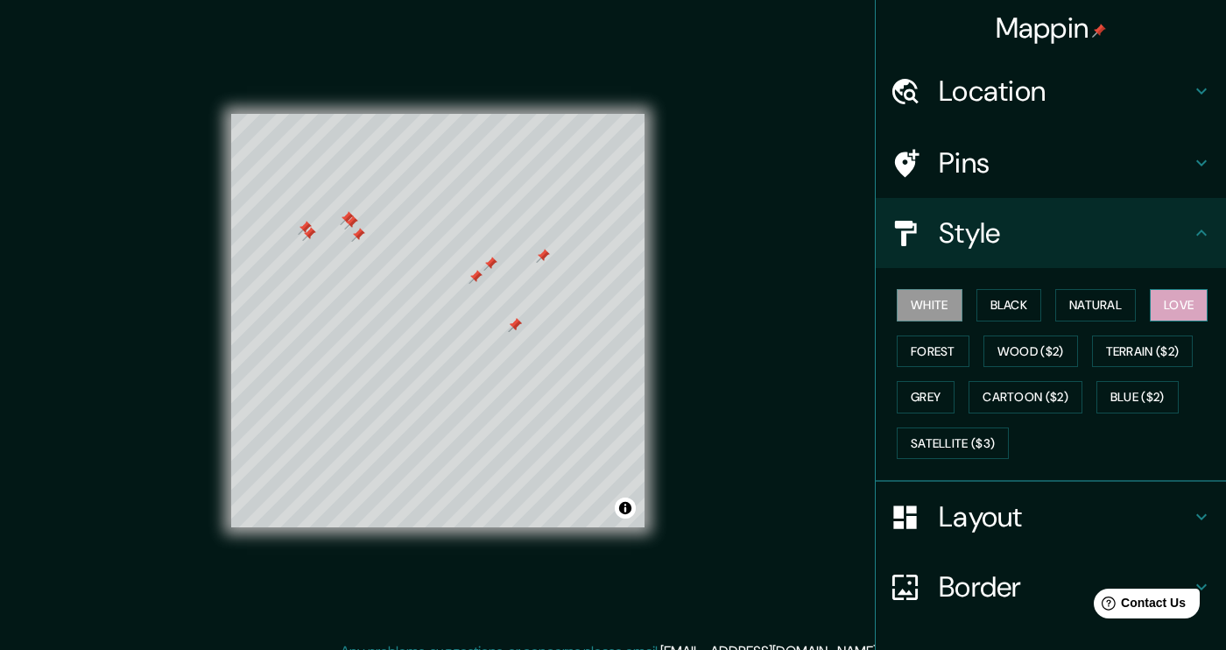
click at [1158, 301] on button "Love" at bounding box center [1179, 305] width 58 height 32
click at [1129, 302] on button "Natural" at bounding box center [1095, 305] width 81 height 32
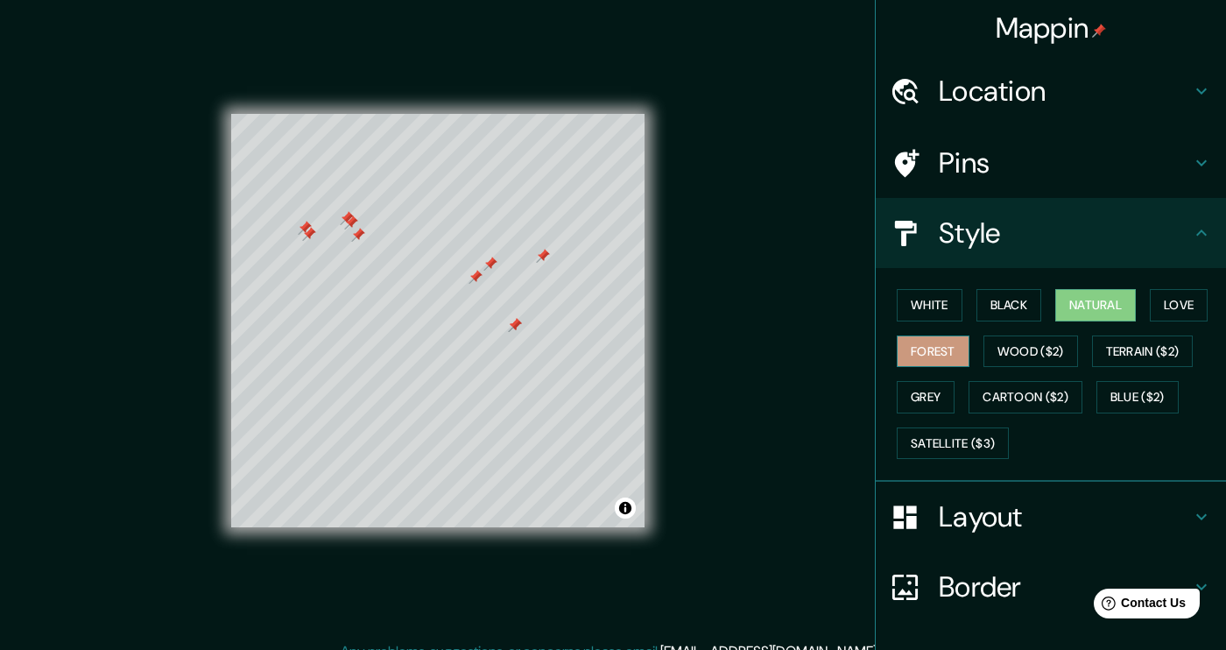
click at [941, 356] on button "Forest" at bounding box center [933, 351] width 73 height 32
click at [1025, 354] on button "Wood ($2)" at bounding box center [1031, 351] width 95 height 32
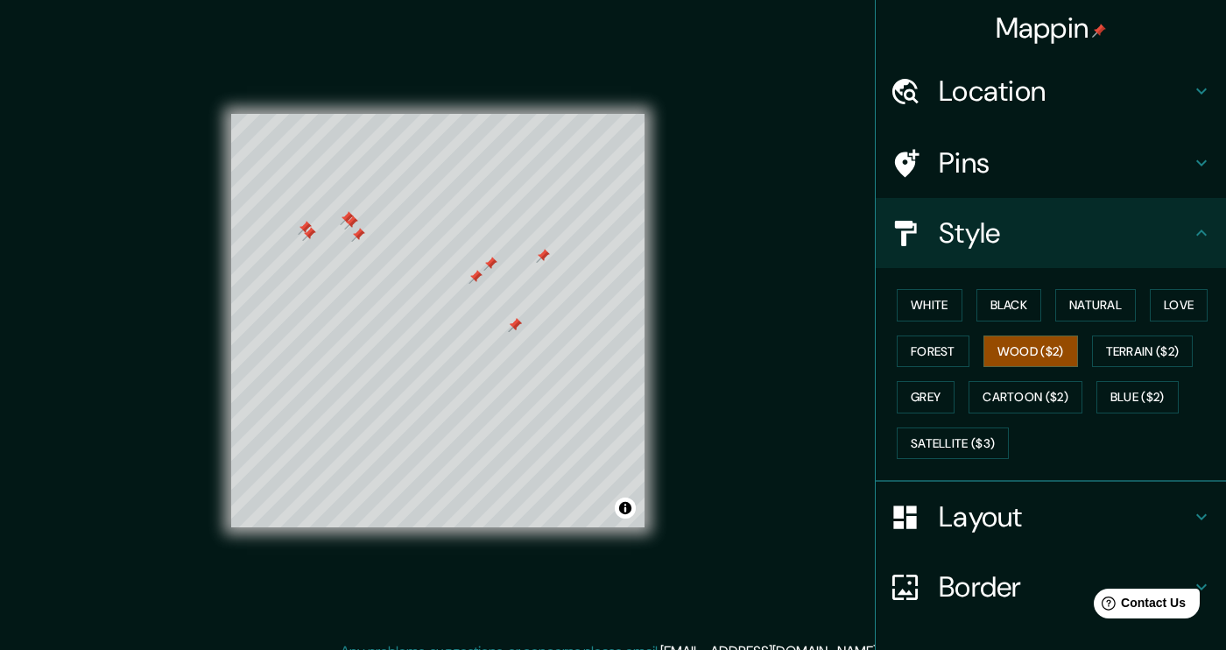
click at [1059, 85] on h4 "Location" at bounding box center [1065, 91] width 252 height 35
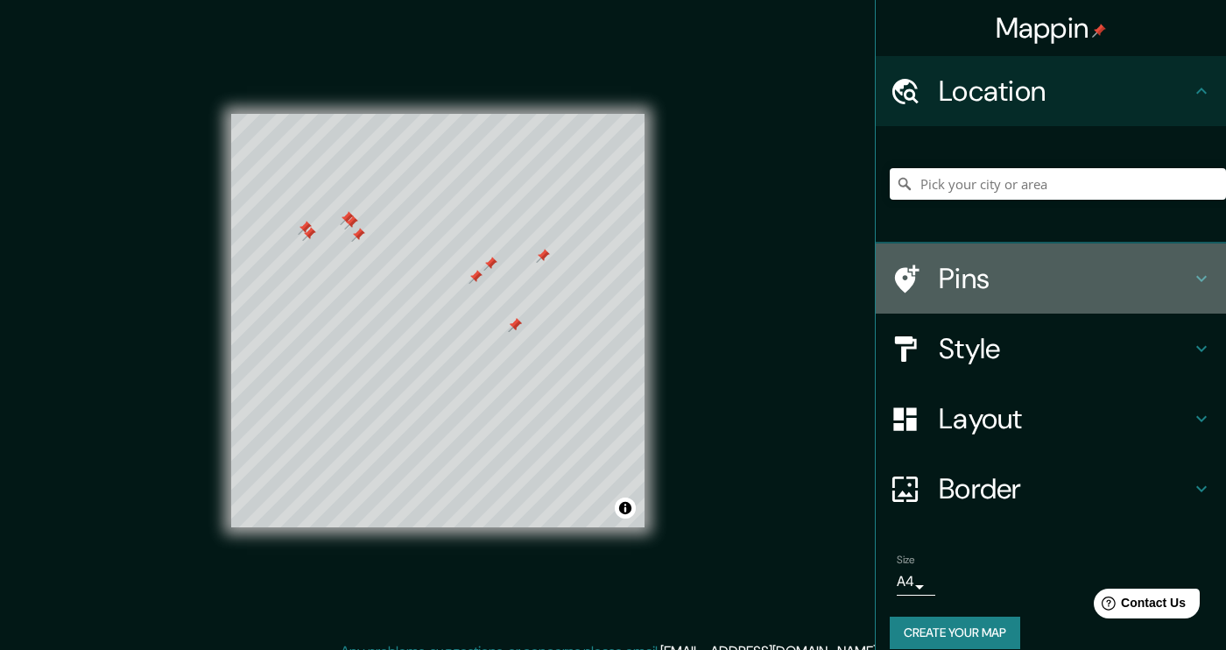
click at [1036, 272] on h4 "Pins" at bounding box center [1065, 278] width 252 height 35
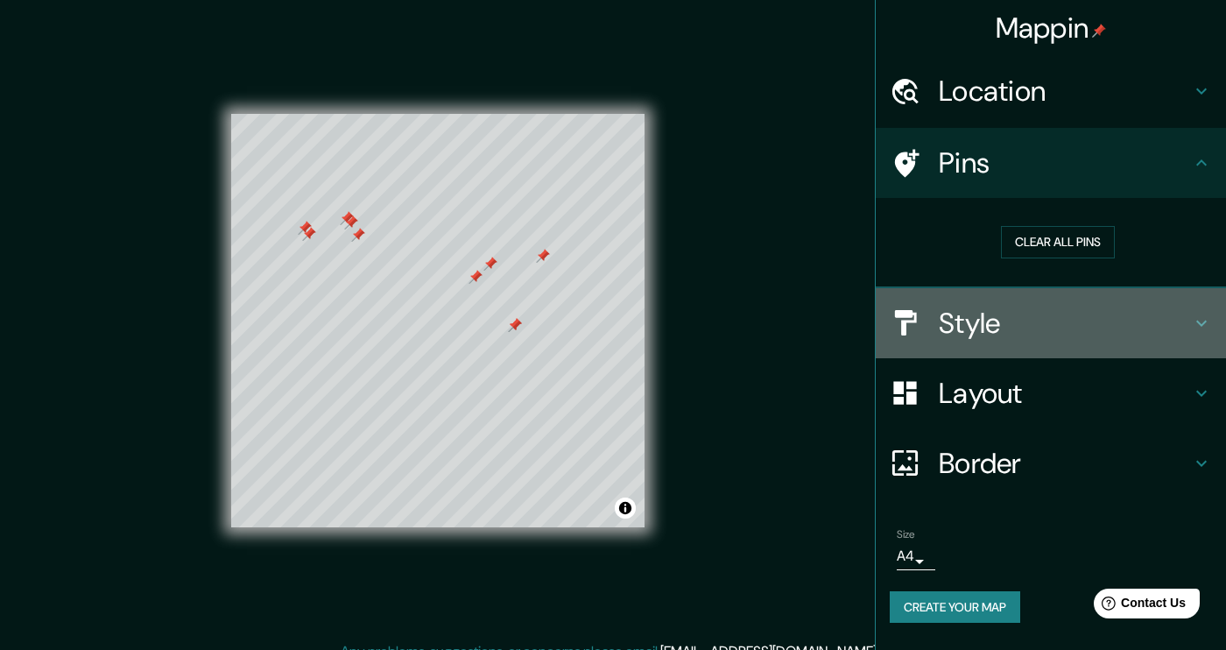
click at [1010, 323] on h4 "Style" at bounding box center [1065, 323] width 252 height 35
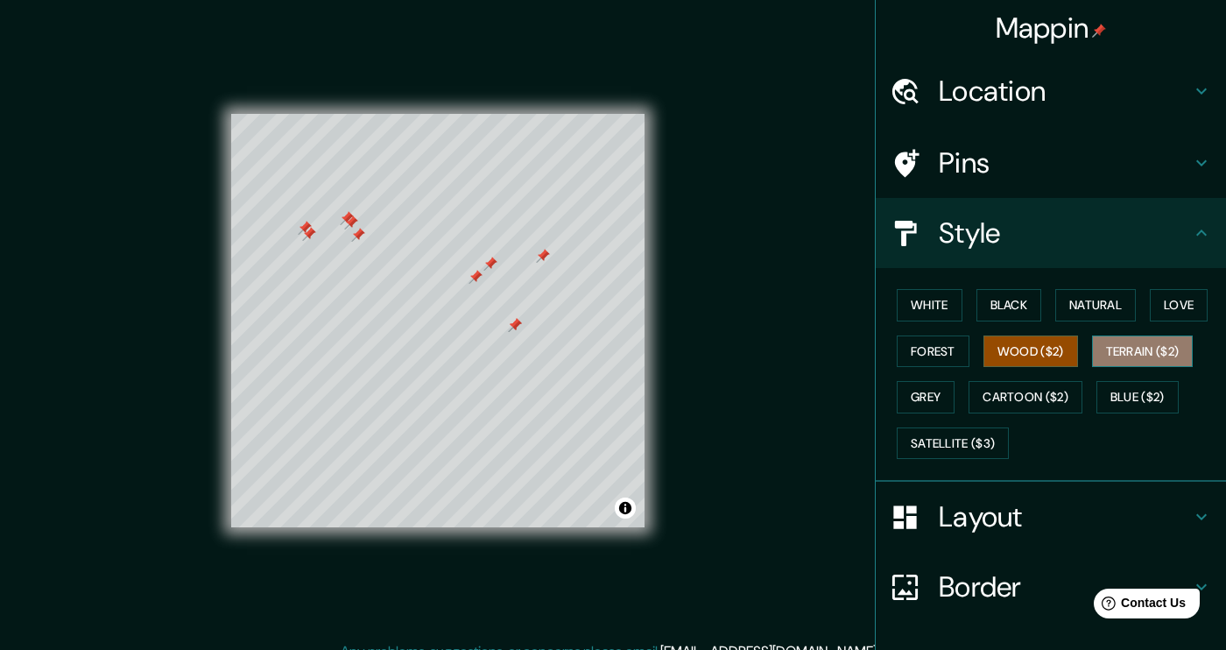
click at [1148, 358] on button "Terrain ($2)" at bounding box center [1143, 351] width 102 height 32
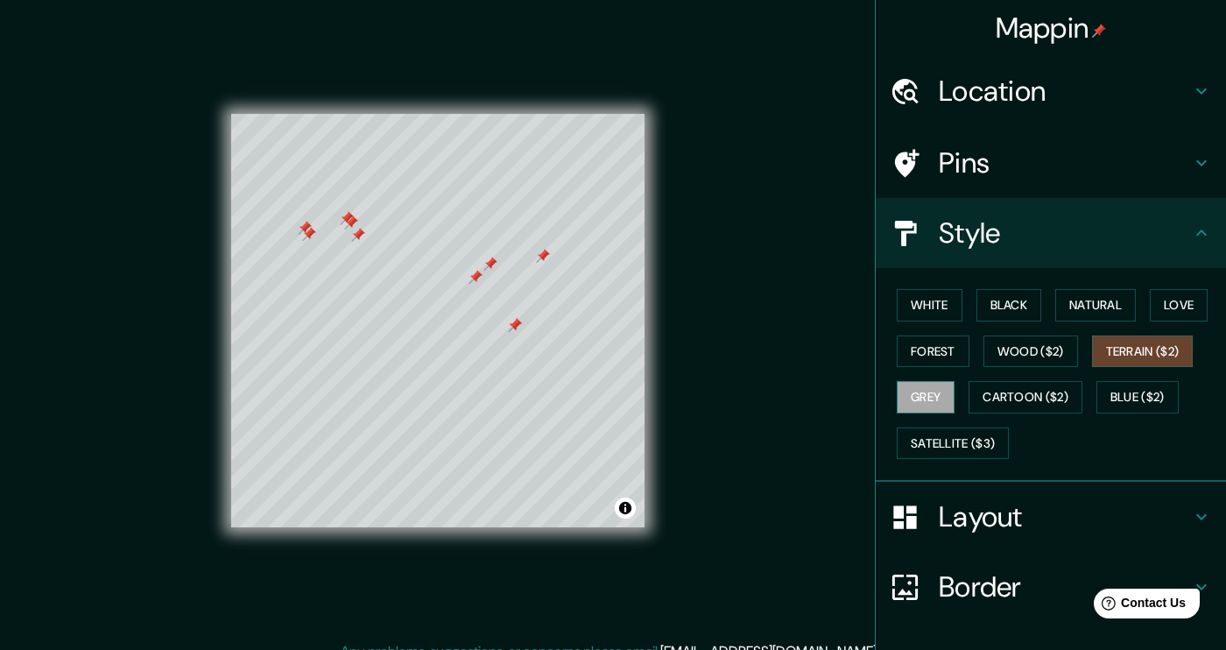
click at [921, 399] on button "Grey" at bounding box center [926, 397] width 58 height 32
click at [978, 404] on button "Cartoon ($2)" at bounding box center [1026, 397] width 114 height 32
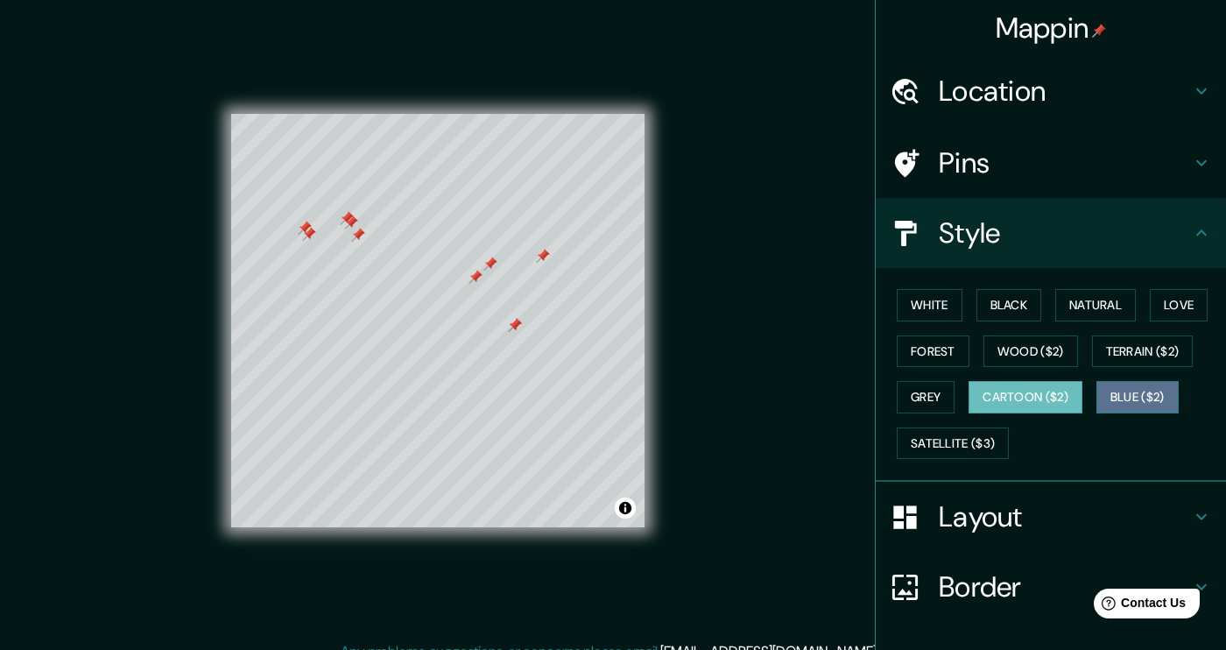
click at [1122, 395] on button "Blue ($2)" at bounding box center [1138, 397] width 82 height 32
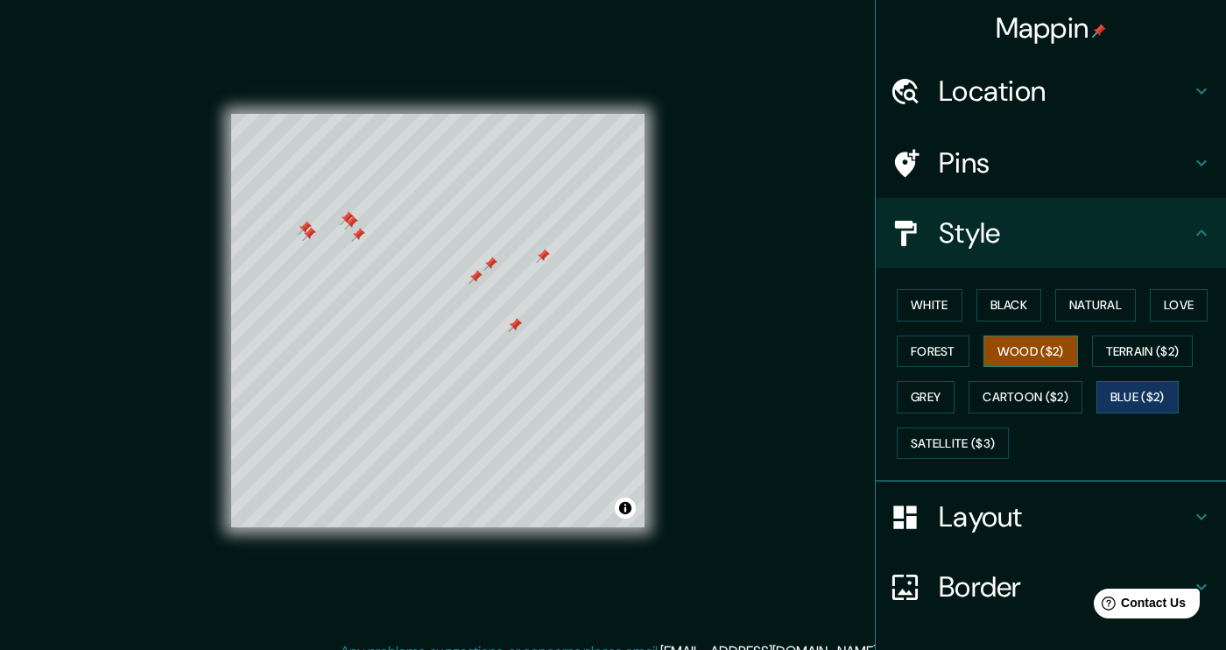
click at [1001, 351] on button "Wood ($2)" at bounding box center [1031, 351] width 95 height 32
click at [1076, 321] on div "White Black Natural Love Forest Wood ($2) Terrain ($2) Grey Cartoon ($2) Blue (…" at bounding box center [1058, 374] width 336 height 184
click at [1081, 307] on button "Natural" at bounding box center [1095, 305] width 81 height 32
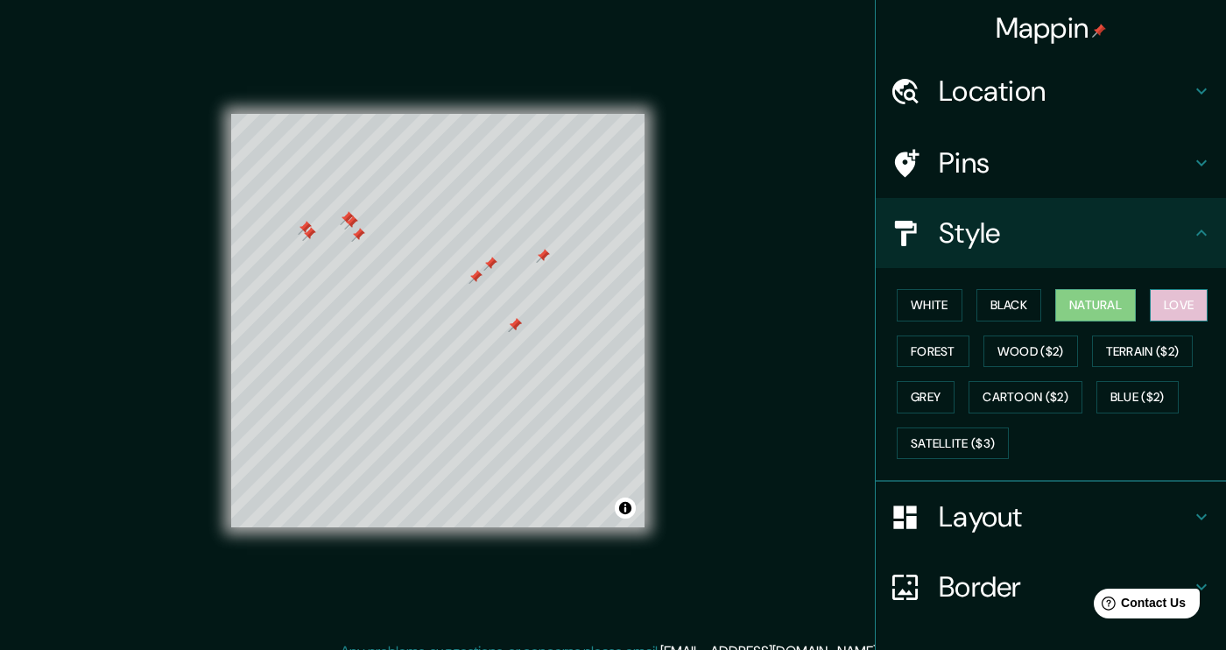
click at [1189, 318] on button "Love" at bounding box center [1179, 305] width 58 height 32
click at [1159, 352] on button "Terrain ($2)" at bounding box center [1143, 351] width 102 height 32
click at [1189, 297] on button "Love" at bounding box center [1179, 305] width 58 height 32
click at [939, 302] on button "White" at bounding box center [930, 305] width 66 height 32
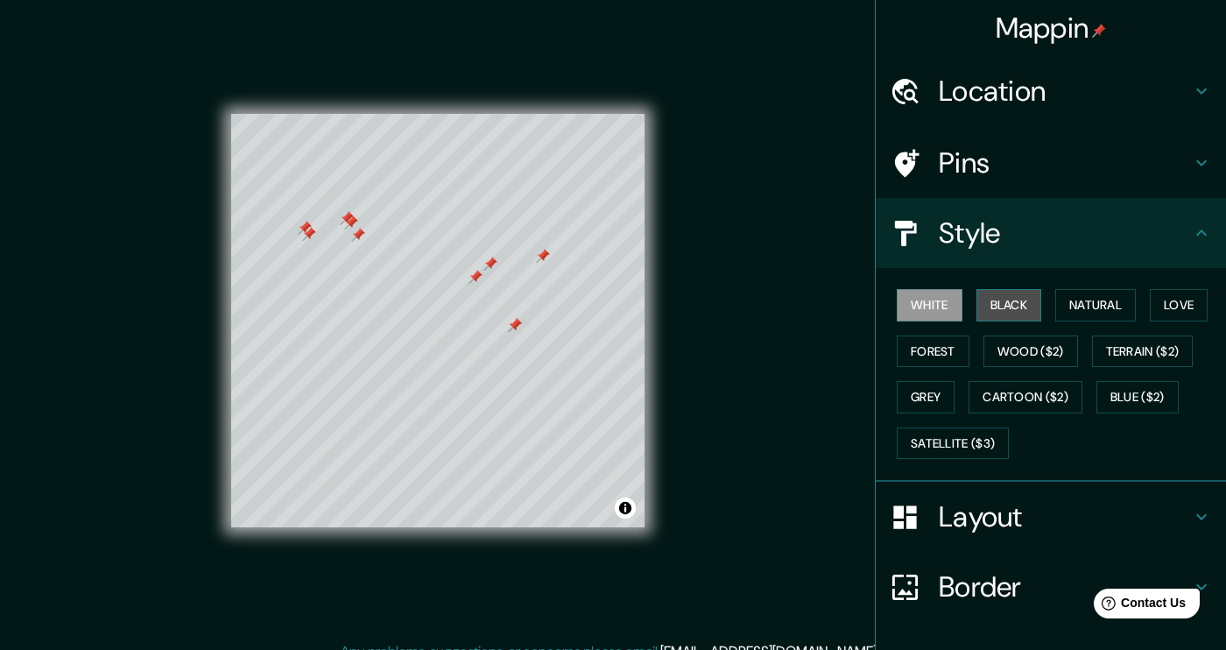
click at [989, 303] on button "Black" at bounding box center [1010, 305] width 66 height 32
click at [918, 362] on button "Forest" at bounding box center [933, 351] width 73 height 32
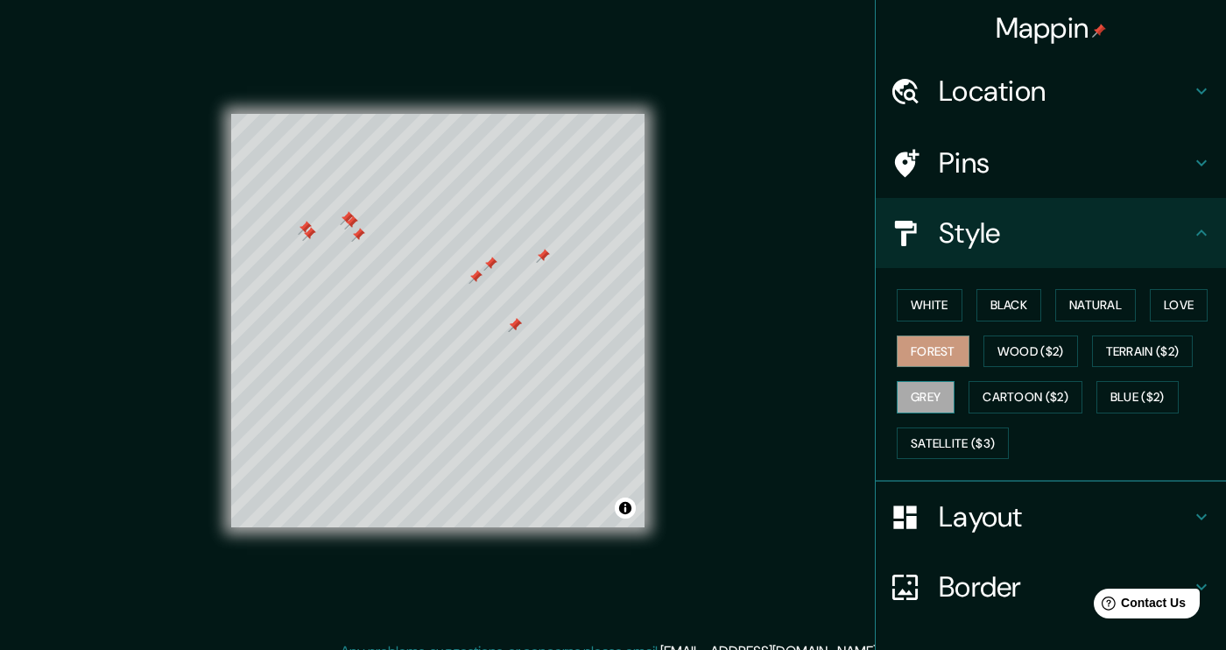
click at [930, 392] on button "Grey" at bounding box center [926, 397] width 58 height 32
click at [1029, 353] on button "Wood ($2)" at bounding box center [1031, 351] width 95 height 32
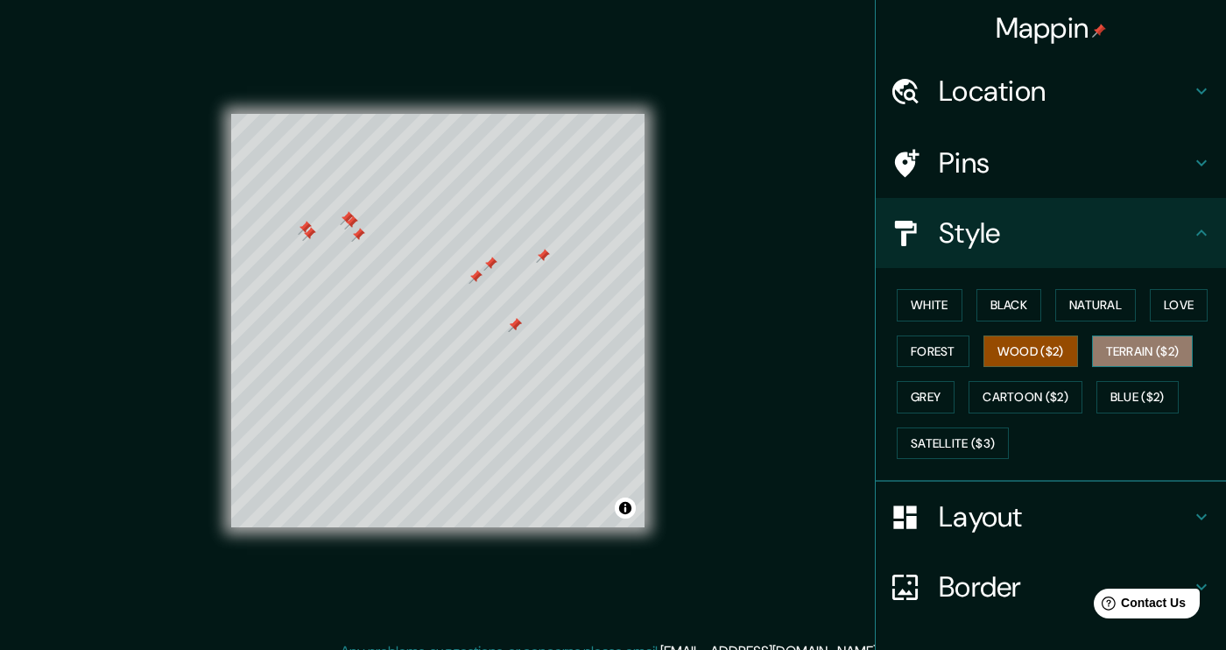
click at [1137, 354] on button "Terrain ($2)" at bounding box center [1143, 351] width 102 height 32
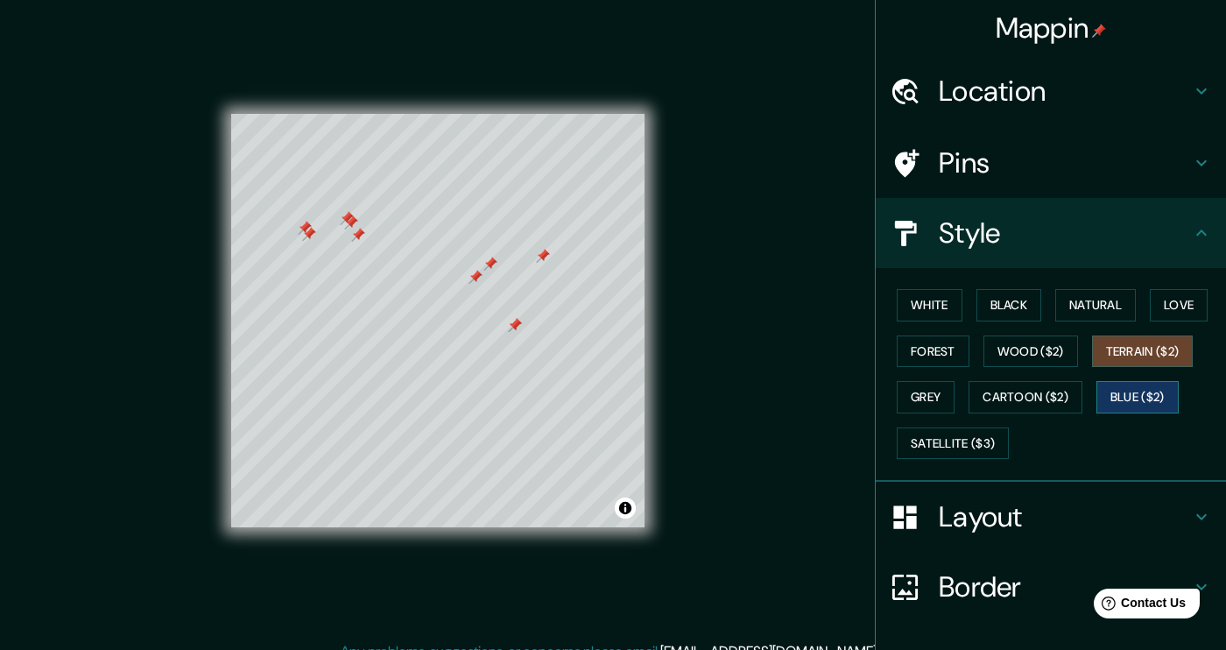
click at [1117, 389] on button "Blue ($2)" at bounding box center [1138, 397] width 82 height 32
click at [1055, 404] on button "Cartoon ($2)" at bounding box center [1026, 397] width 114 height 32
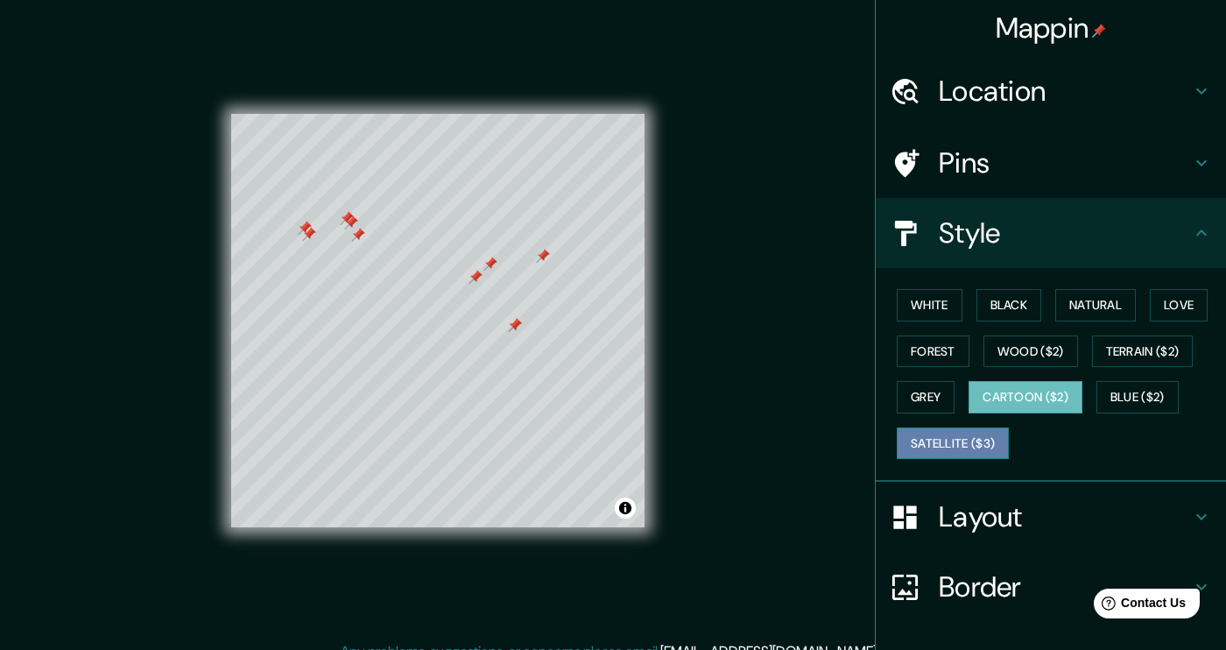
click at [978, 446] on button "Satellite ($3)" at bounding box center [953, 443] width 112 height 32
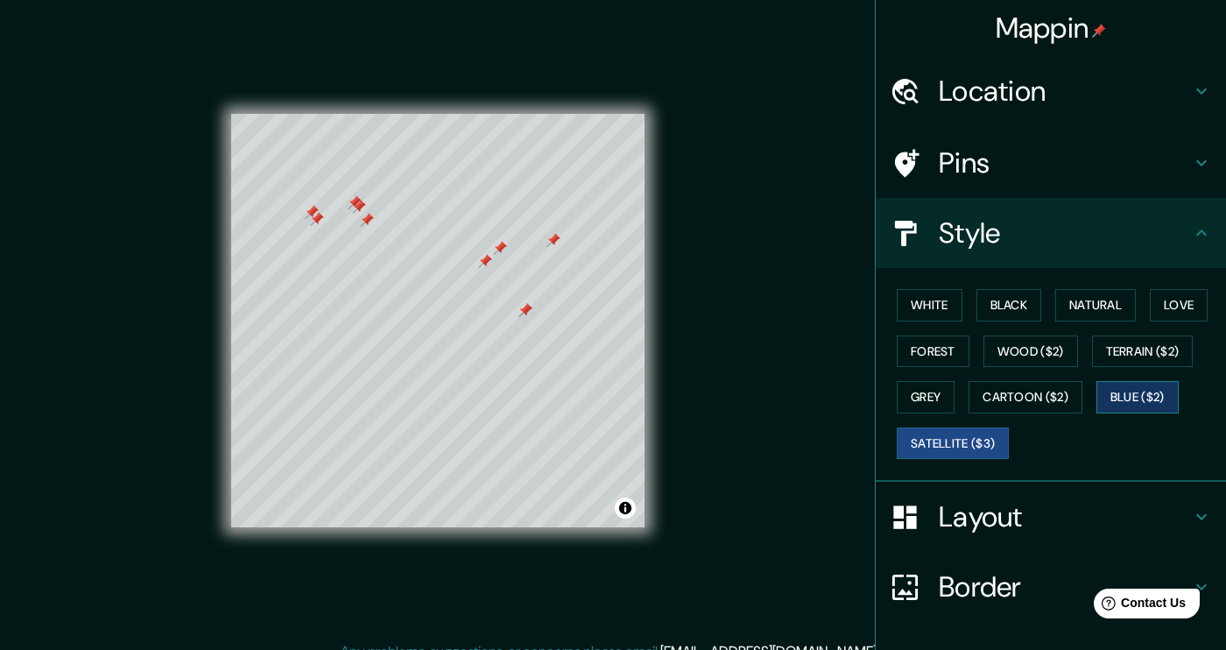
click at [1135, 389] on button "Blue ($2)" at bounding box center [1138, 397] width 82 height 32
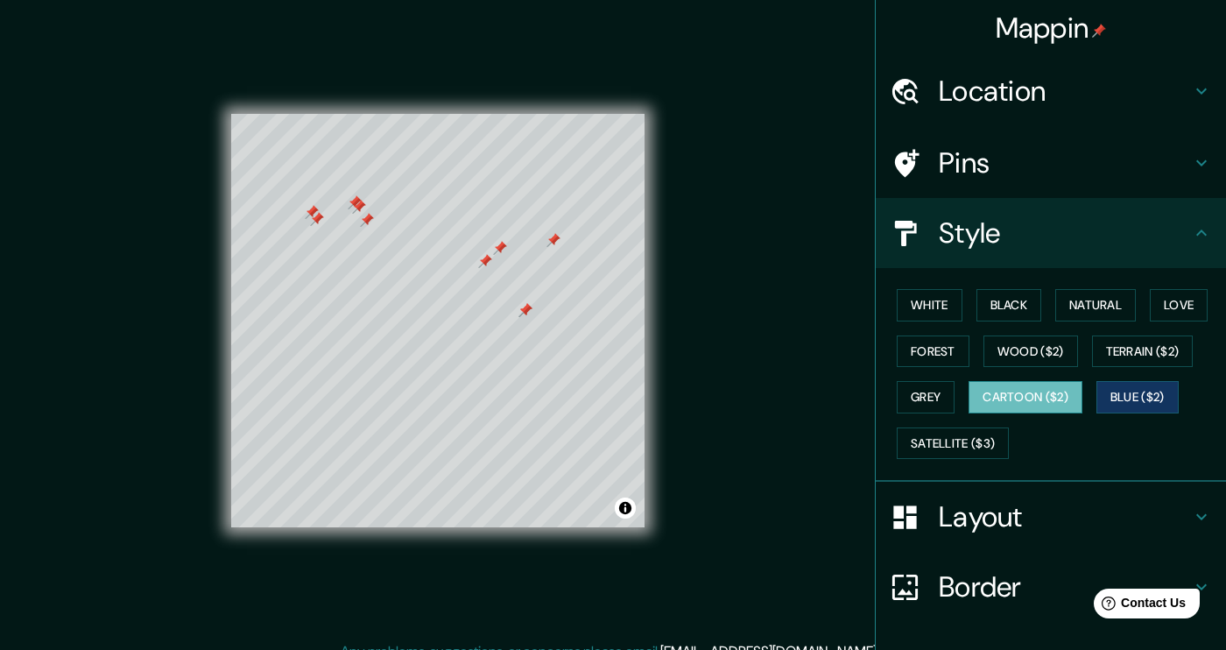
click at [1031, 394] on button "Cartoon ($2)" at bounding box center [1026, 397] width 114 height 32
